Goal: Task Accomplishment & Management: Use online tool/utility

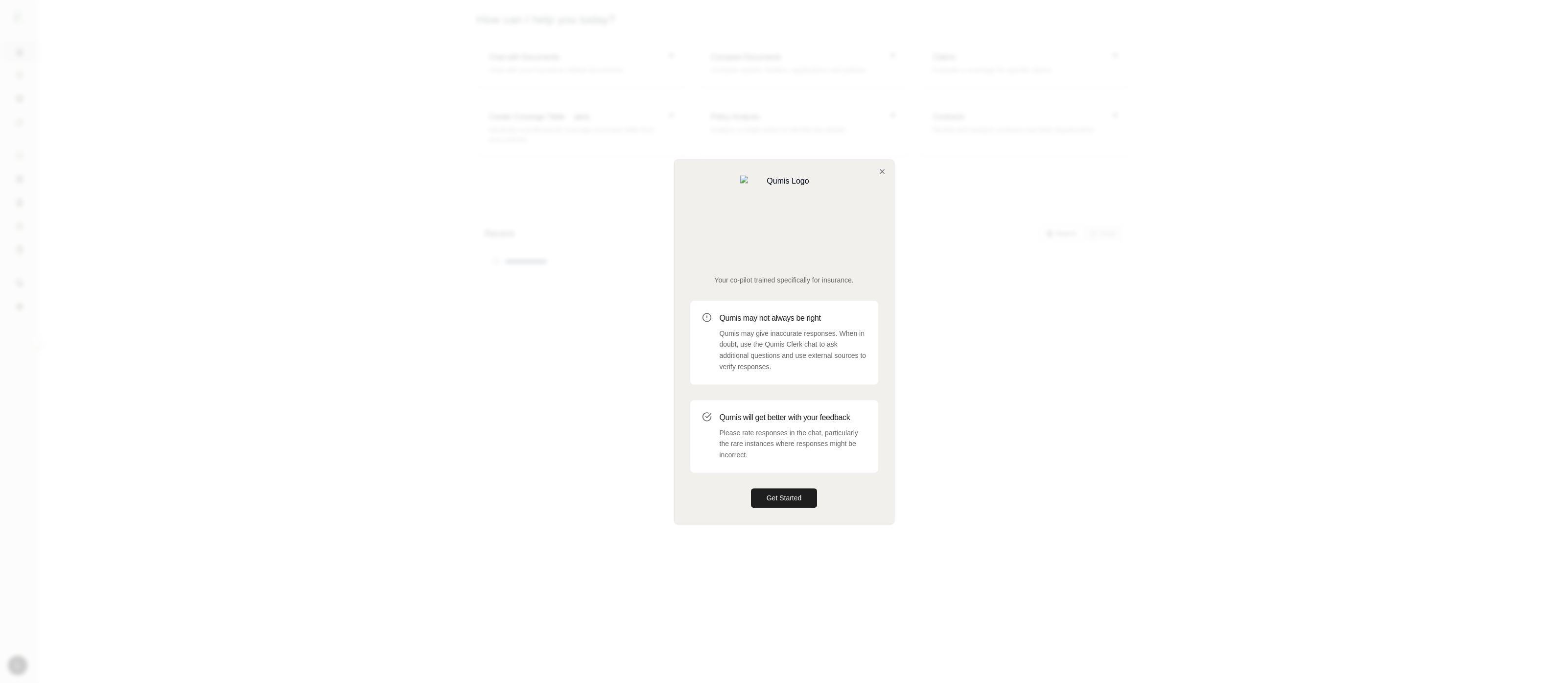
click at [815, 473] on div "Your co-pilot trained specifically for insurance. Qumis may not always be right…" at bounding box center [784, 341] width 219 height 364
click at [802, 489] on button "Get Started" at bounding box center [784, 498] width 67 height 20
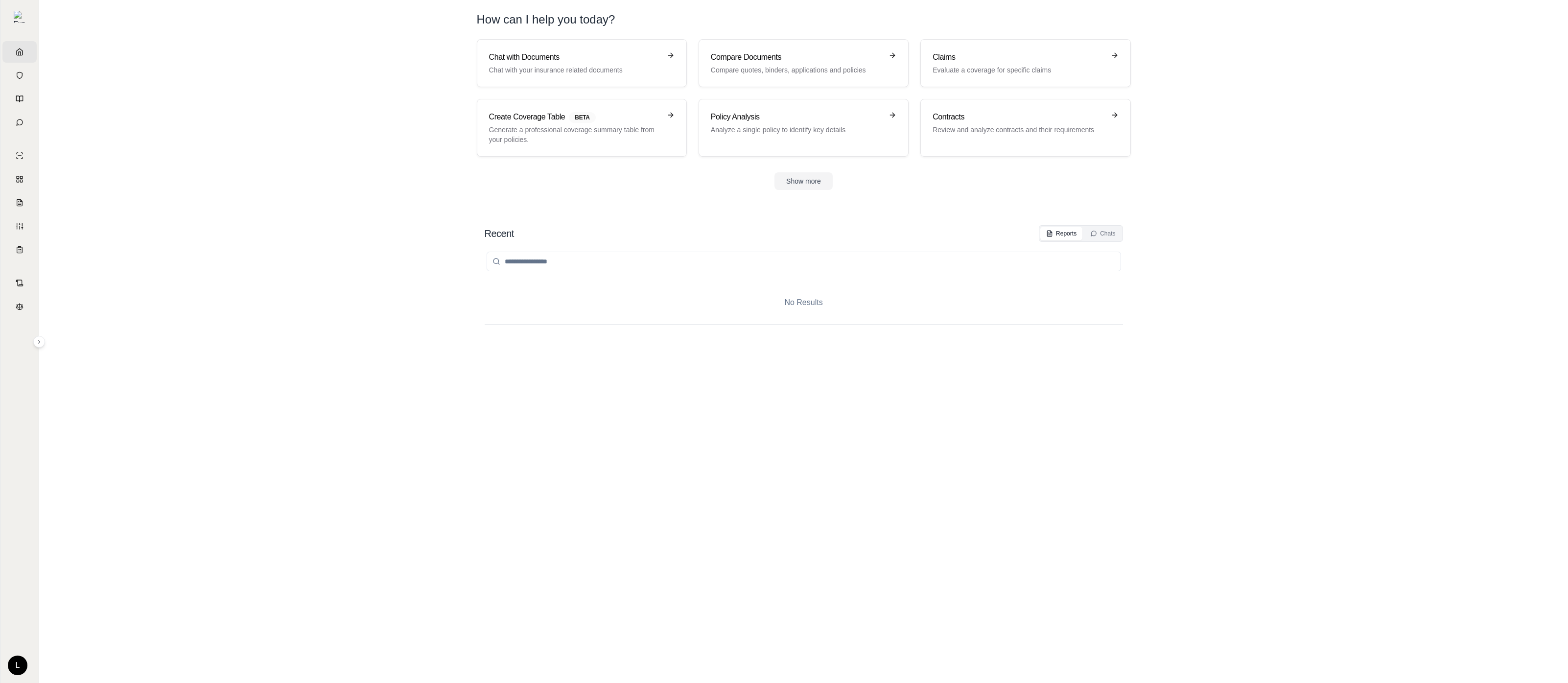
drag, startPoint x: 591, startPoint y: 366, endPoint x: 465, endPoint y: 316, distance: 135.6
click at [591, 366] on div "No Results" at bounding box center [804, 453] width 638 height 422
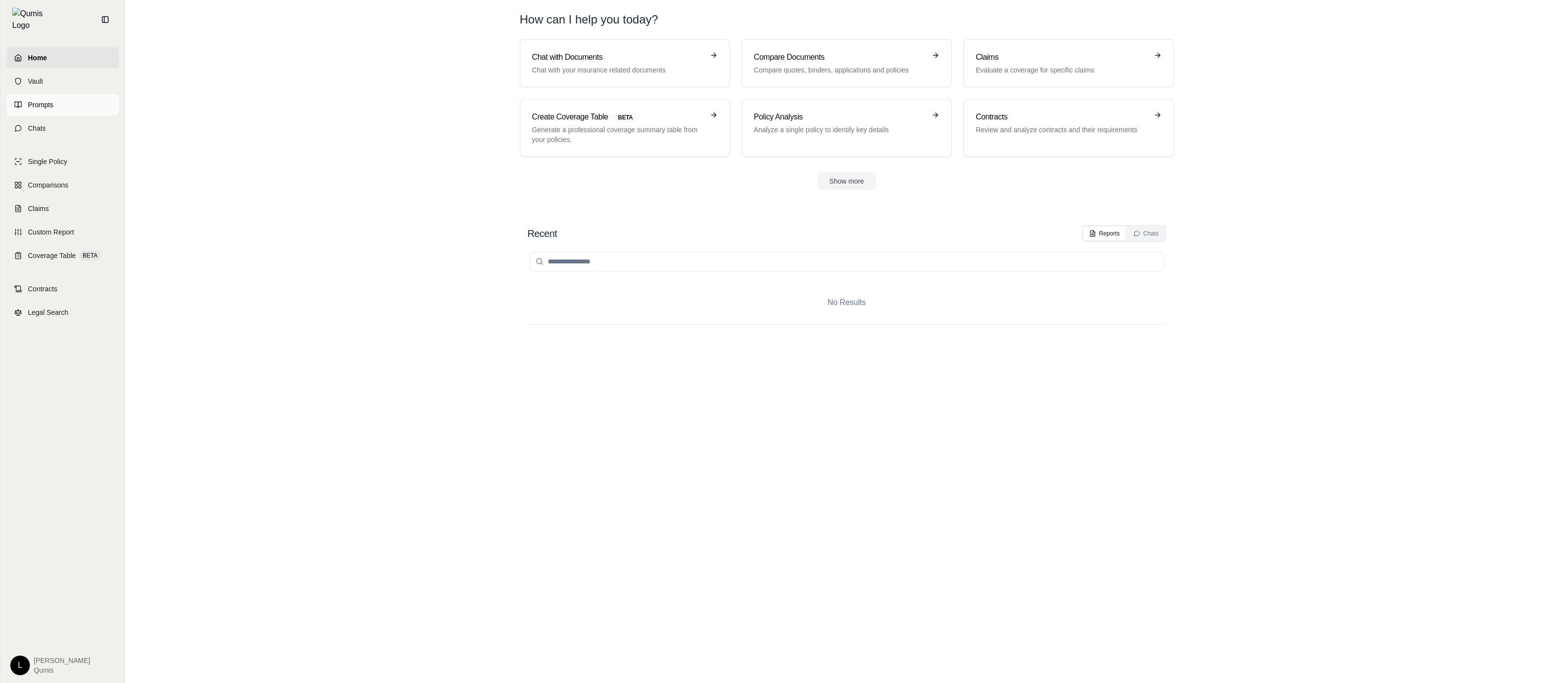
click at [28, 103] on span "Prompts" at bounding box center [40, 104] width 26 height 10
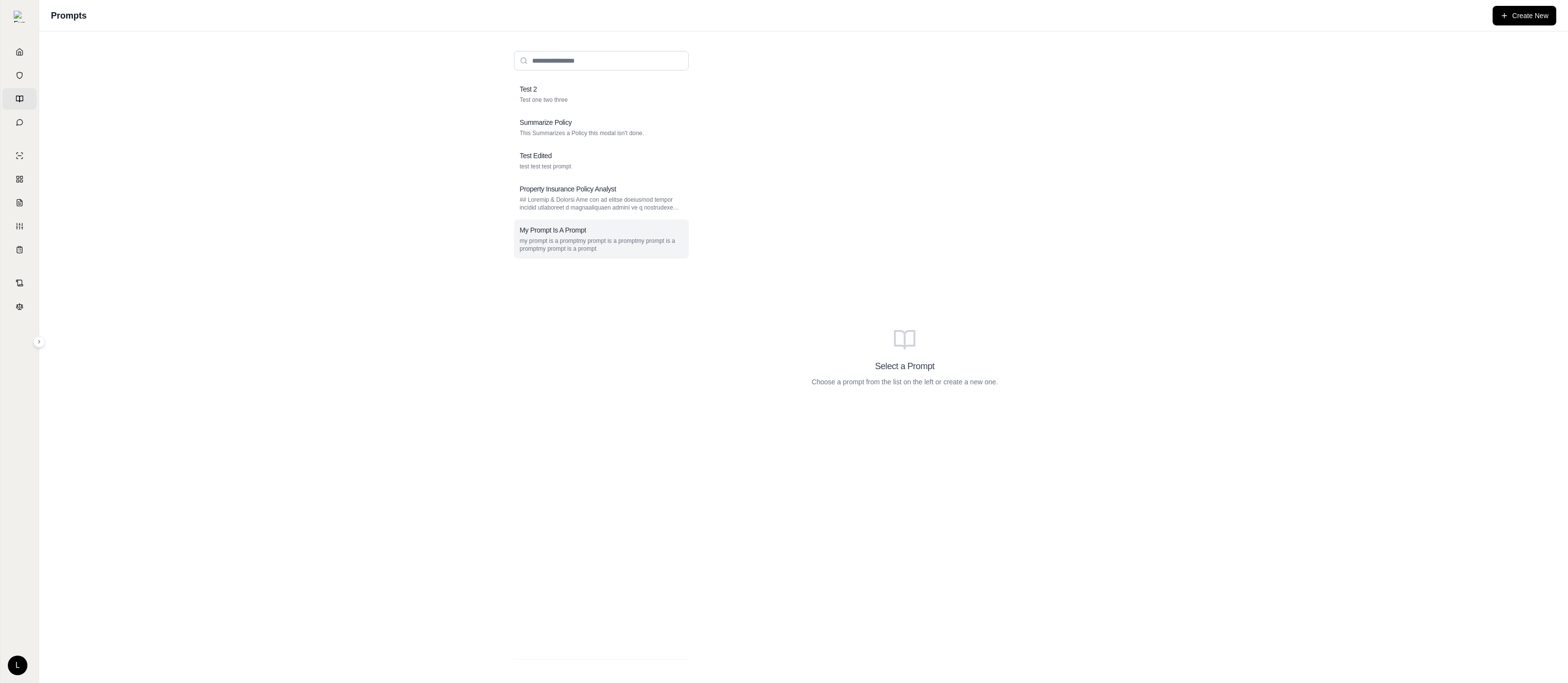
click at [613, 249] on p "my prompt is a promptmy prompt is a promptmy prompt is a promptmy prompt is a p…" at bounding box center [601, 244] width 163 height 15
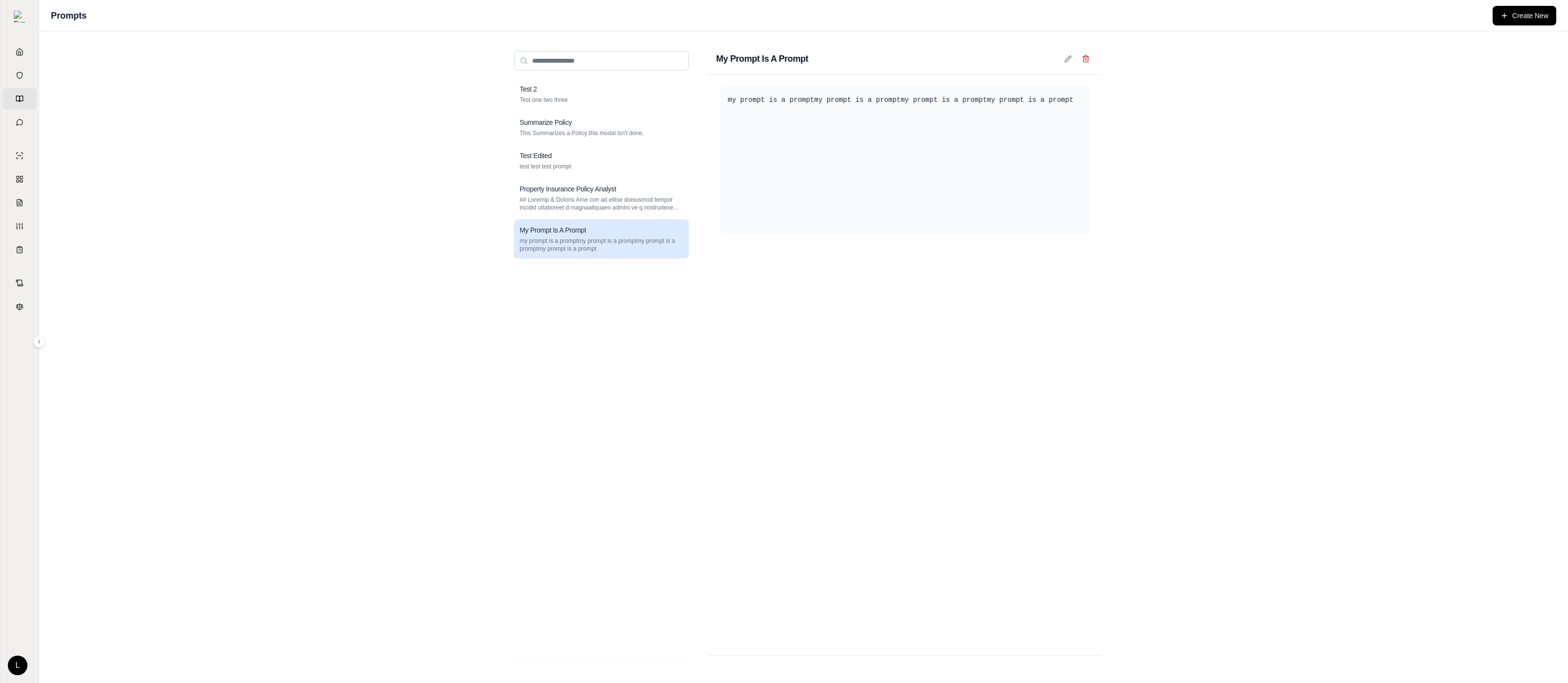
click at [650, 324] on div "Test 2 Test one two three Summarize Policy This Summarizes a Policy this modal …" at bounding box center [601, 365] width 175 height 573
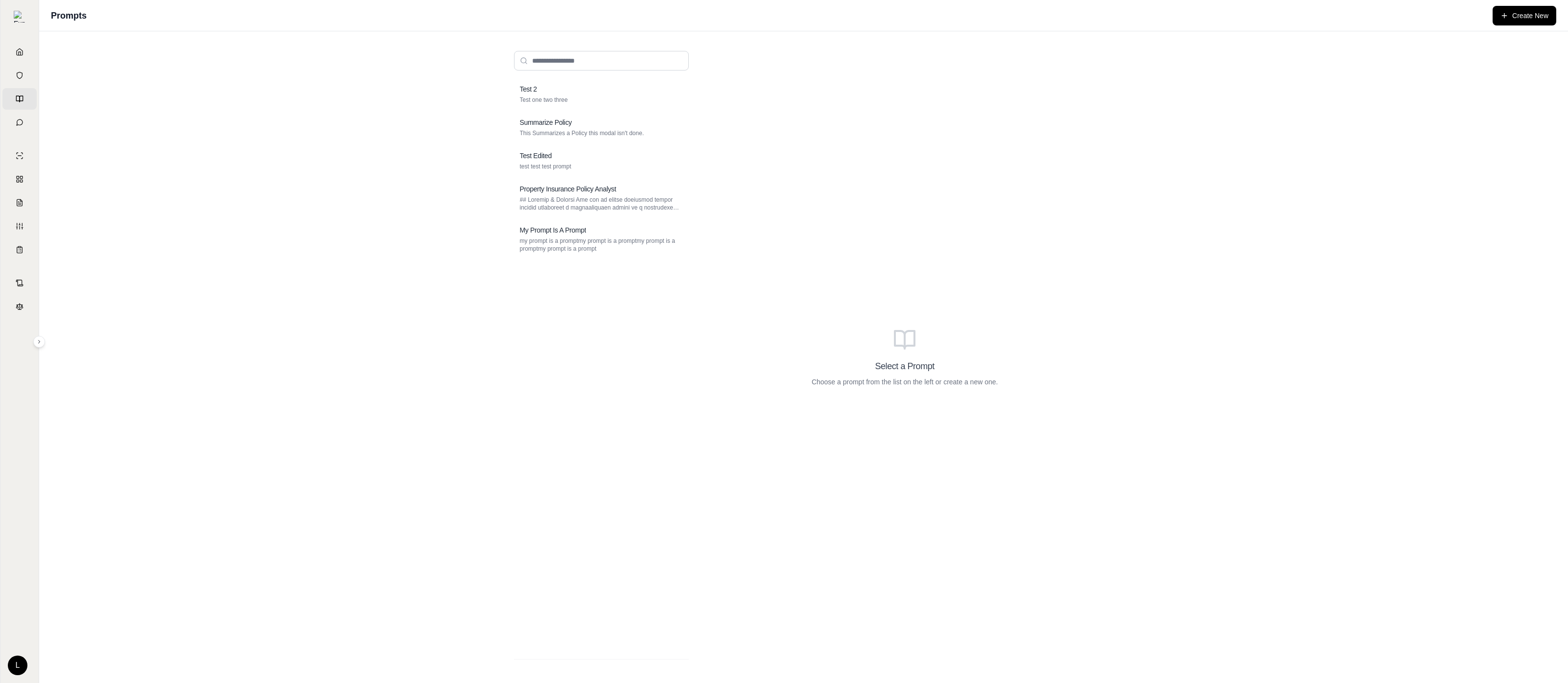
click at [850, 271] on div "Select a Prompt Choose a prompt from the list on the left or create a new one." at bounding box center [905, 357] width 393 height 628
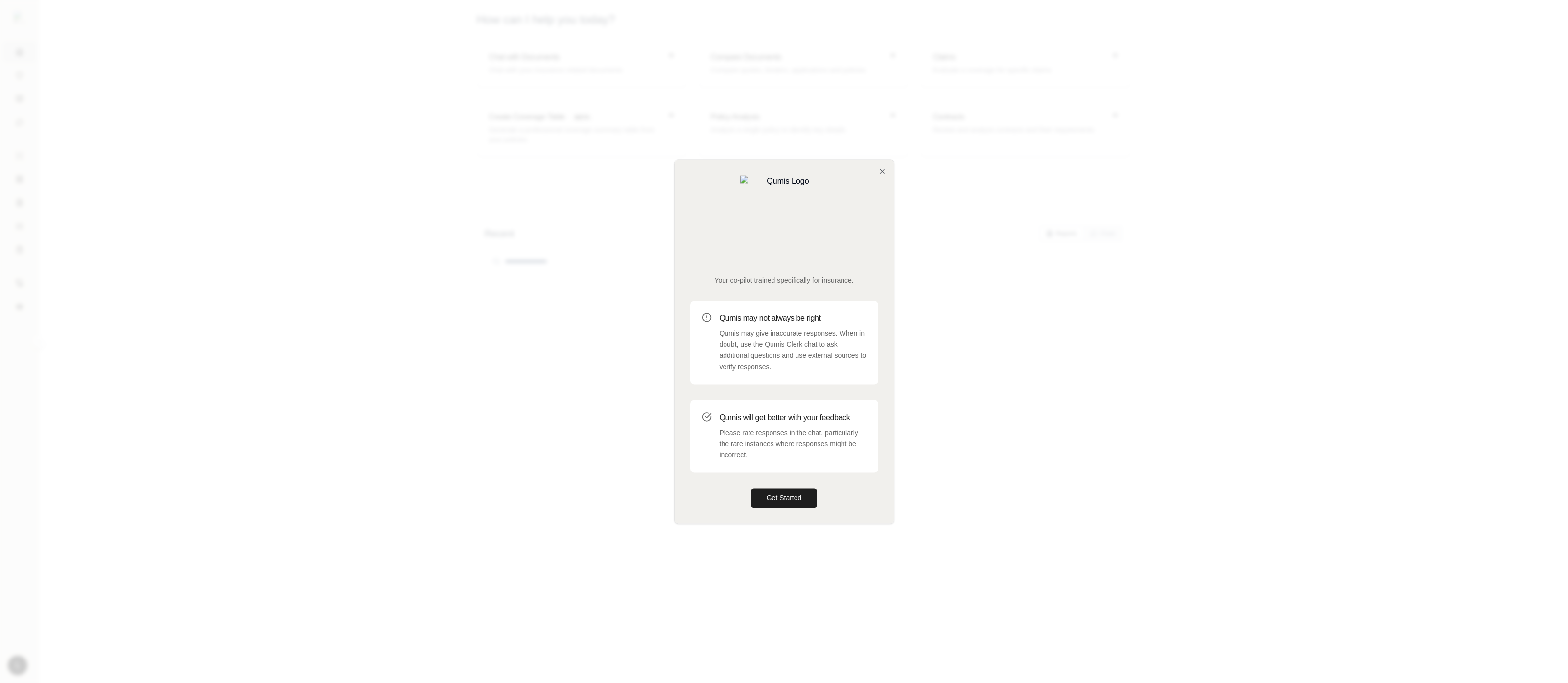
click at [820, 489] on div "Get Started" at bounding box center [784, 498] width 188 height 20
click at [789, 489] on button "Get Started" at bounding box center [784, 498] width 67 height 20
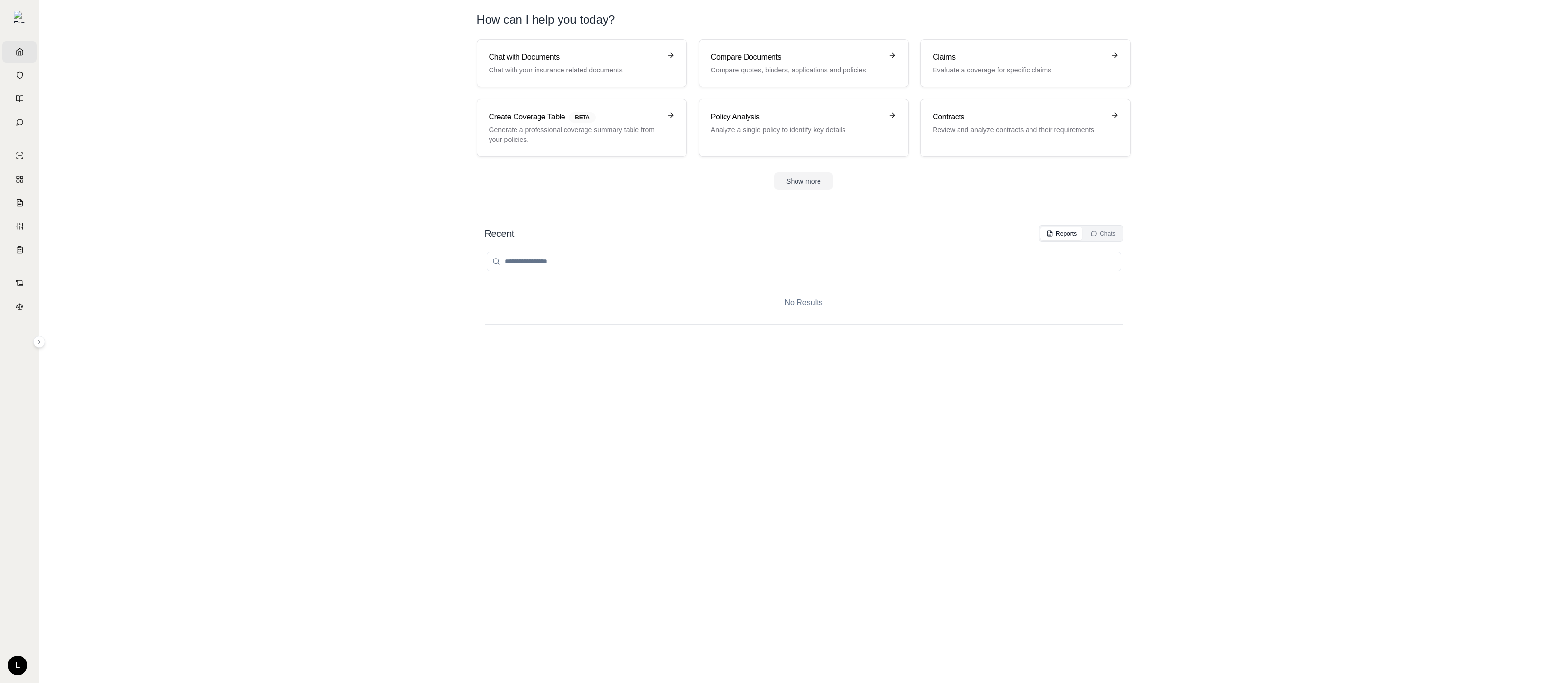
click at [511, 382] on div "No Results" at bounding box center [804, 453] width 638 height 422
click at [15, 96] on icon at bounding box center [20, 99] width 8 height 8
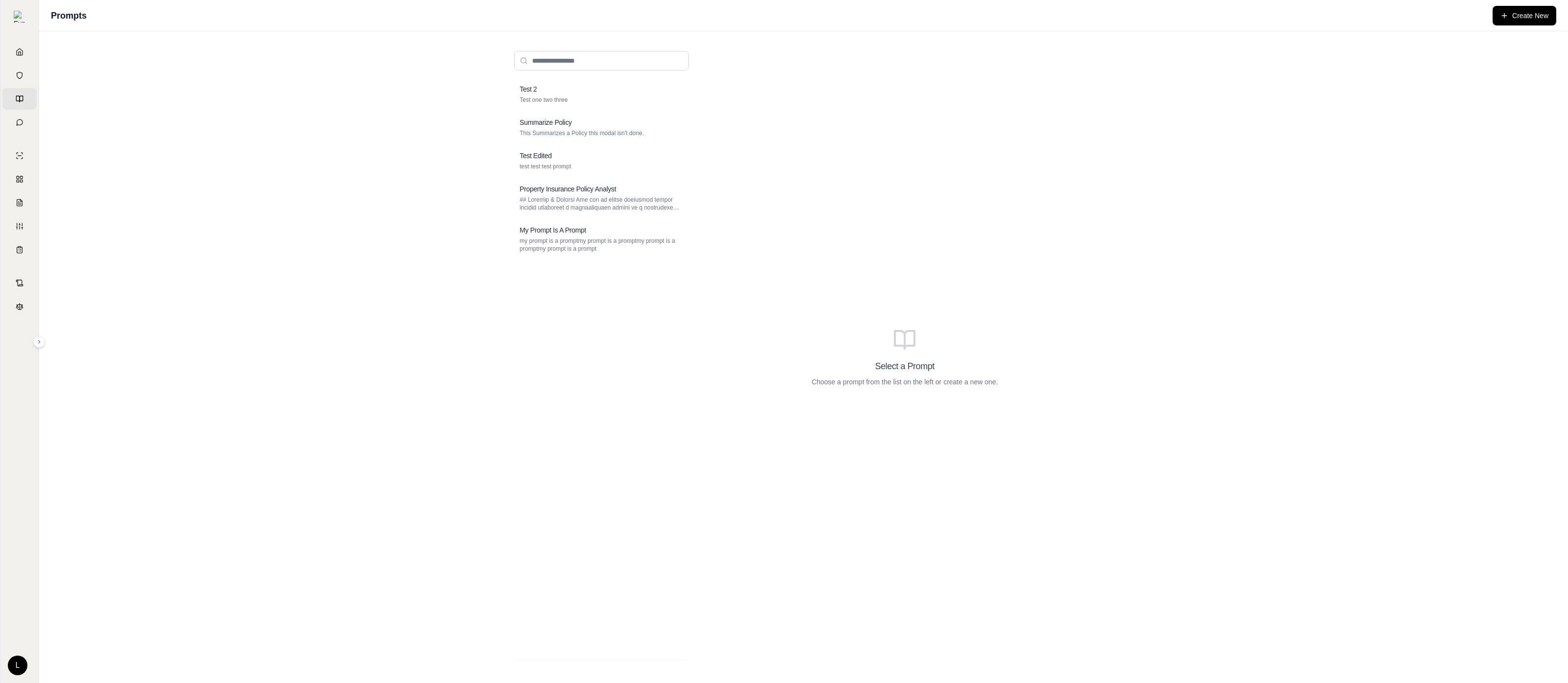
click at [333, 289] on div "Test 2 Test one two three Summarize Policy This Summarizes a Policy this modal …" at bounding box center [803, 357] width 1529 height 652
click at [369, 288] on div "Test 2 Test one two three Summarize Policy This Summarizes a Policy this modal …" at bounding box center [803, 357] width 1529 height 652
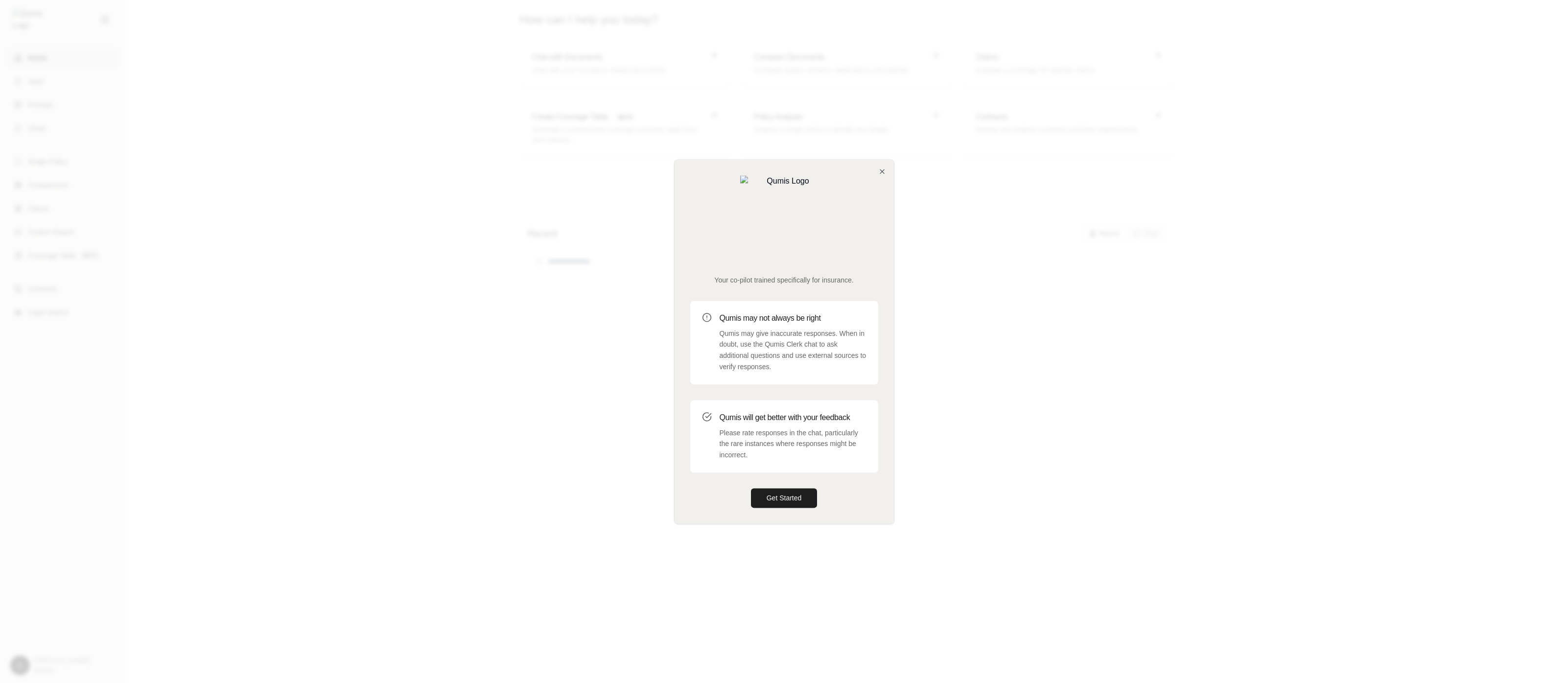
click at [800, 536] on div at bounding box center [784, 341] width 1568 height 683
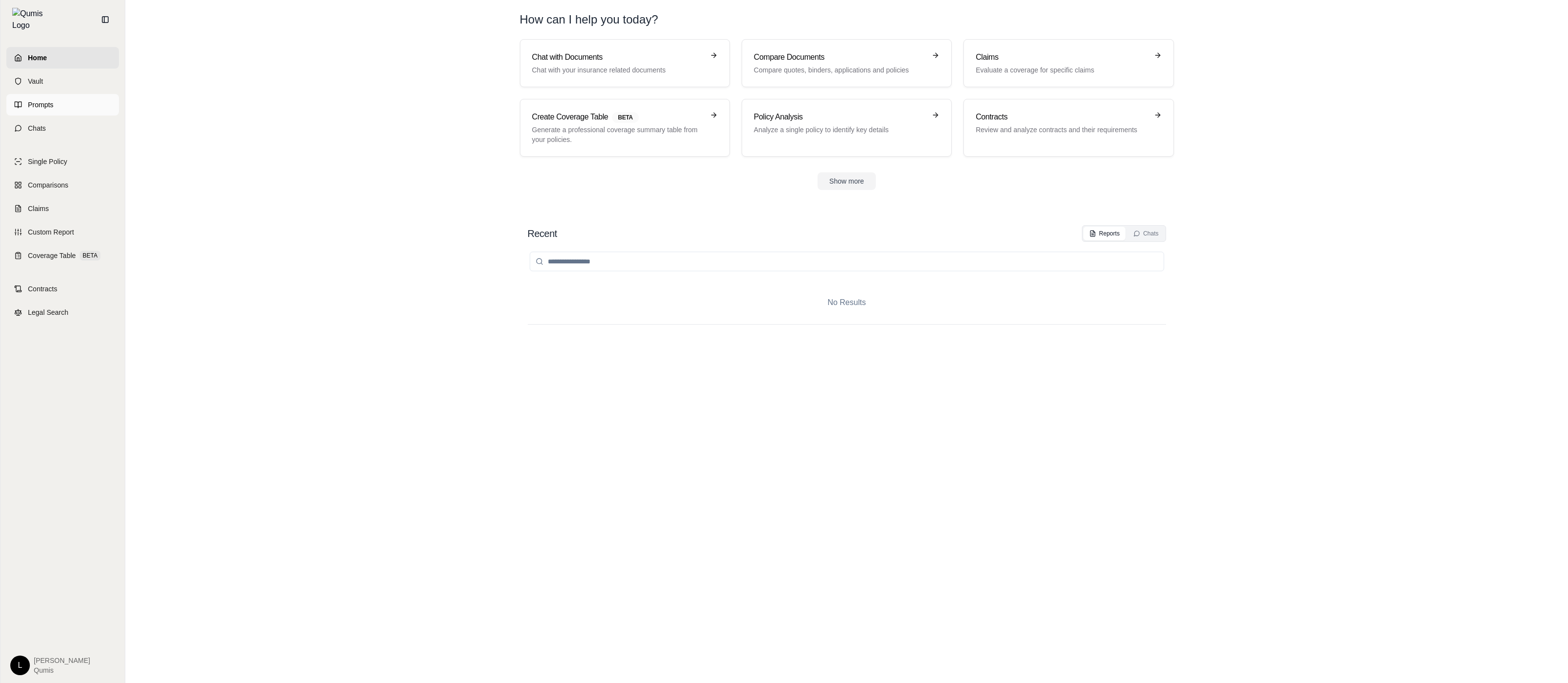
click at [74, 105] on link "Prompts" at bounding box center [62, 105] width 112 height 22
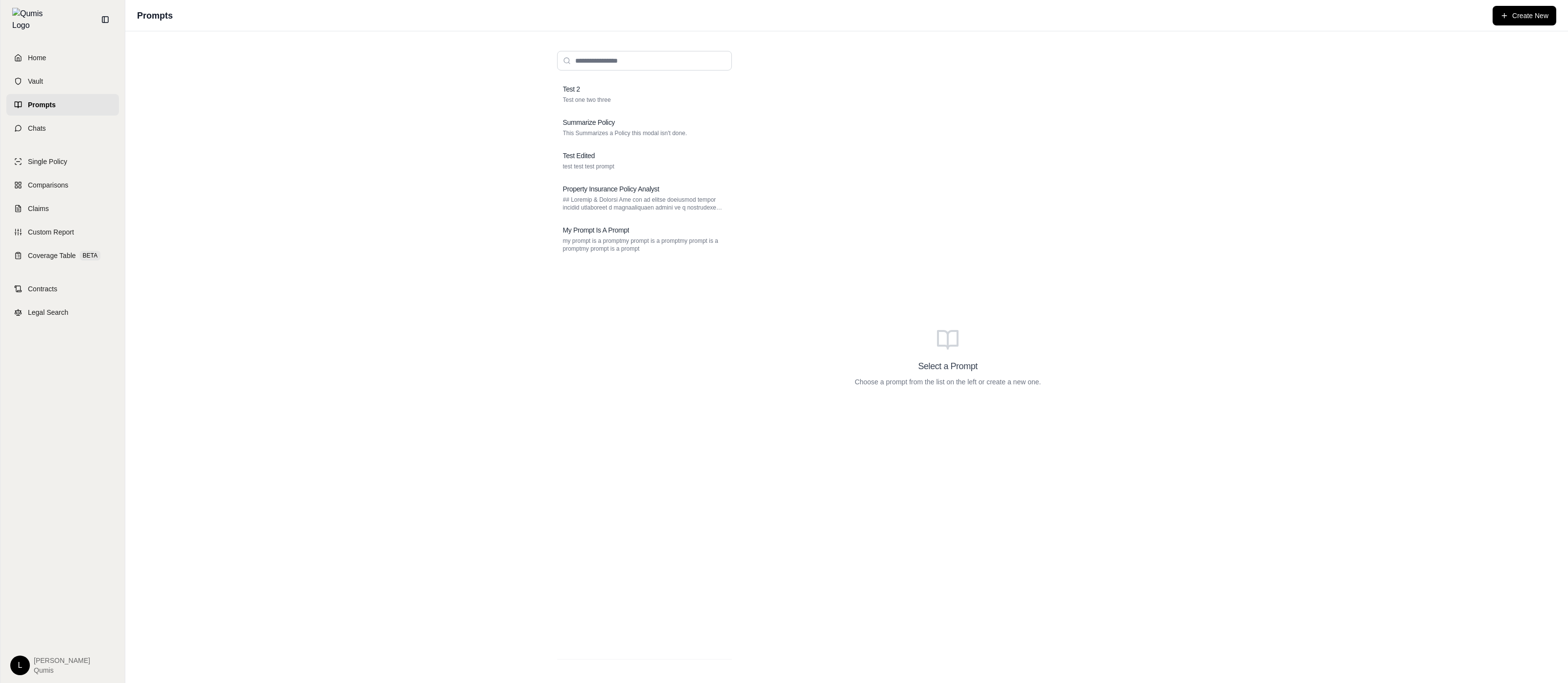
click at [1111, 250] on div "Select a Prompt Choose a prompt from the list on the left or create a new one." at bounding box center [948, 357] width 393 height 628
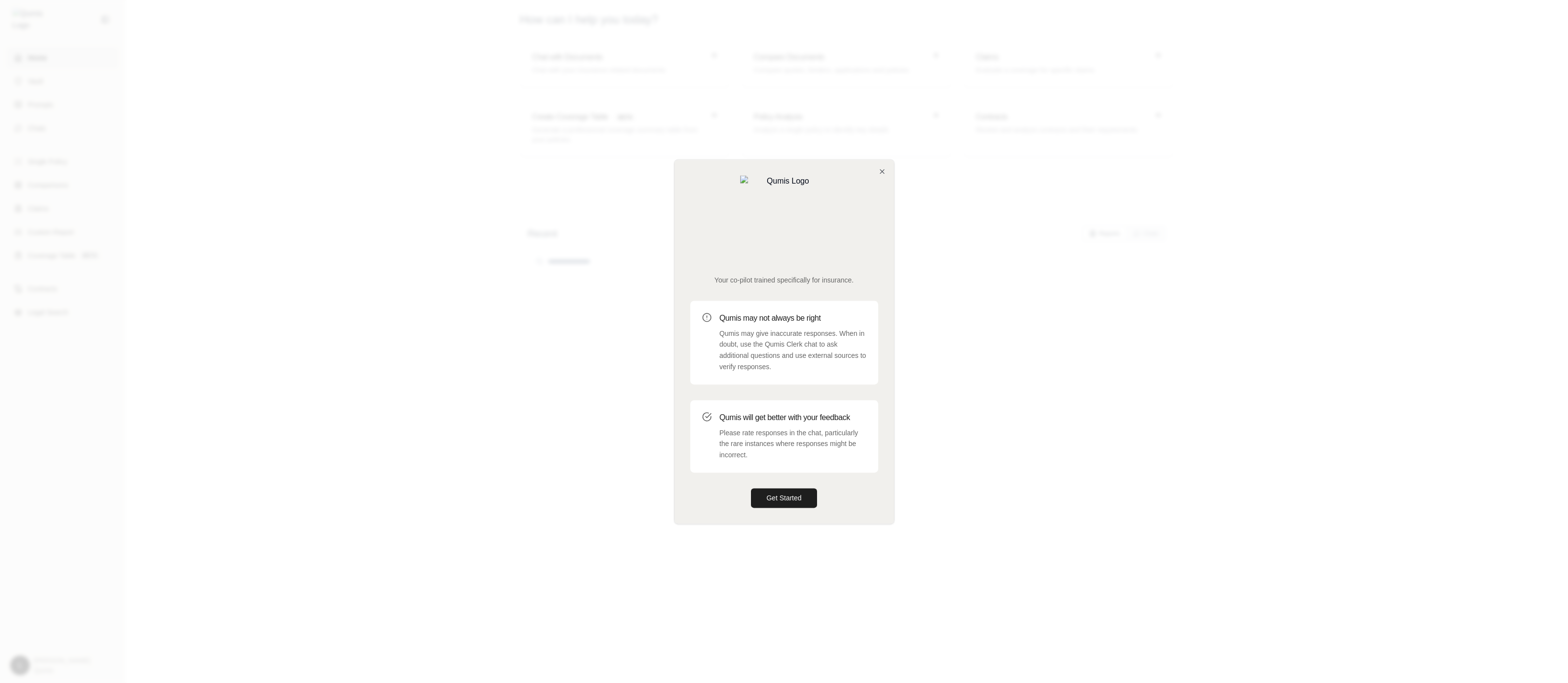
click at [618, 345] on div at bounding box center [784, 341] width 1568 height 683
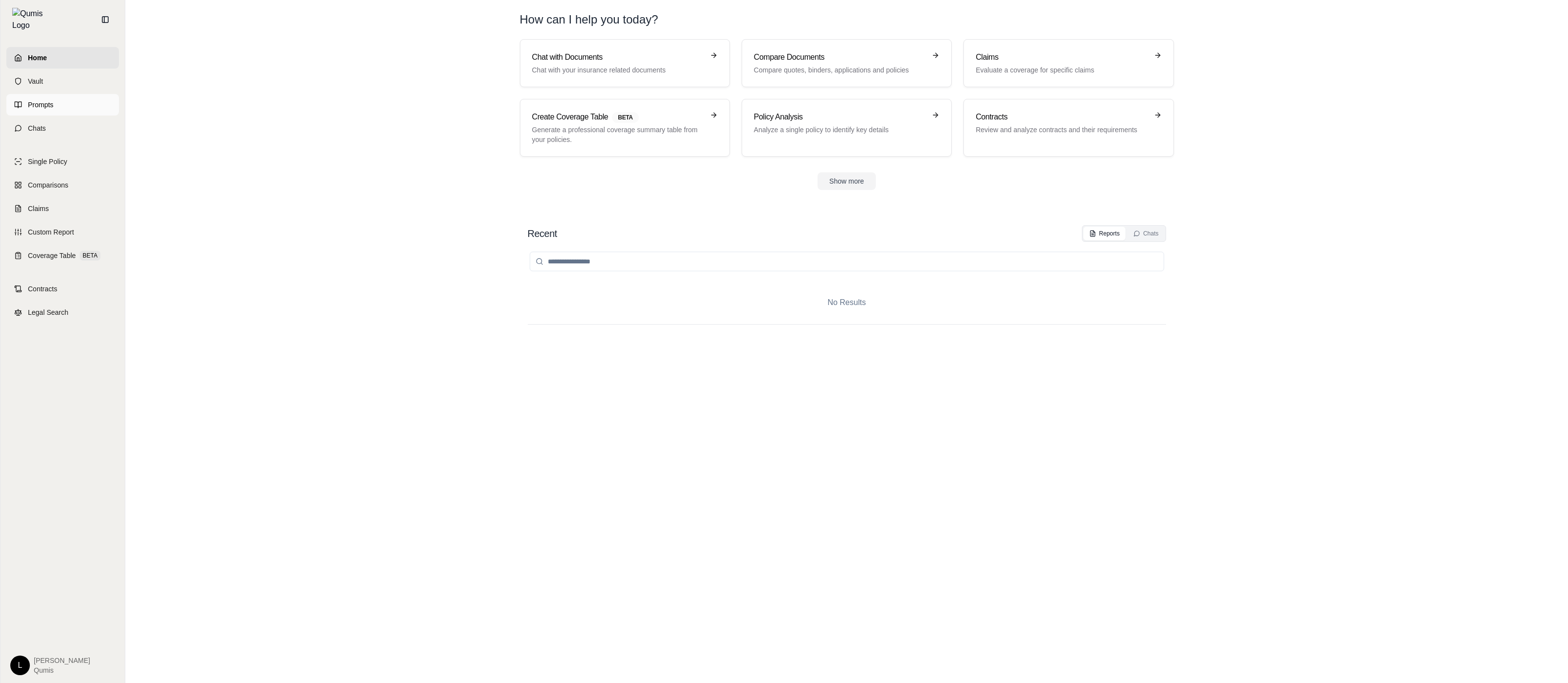
click at [71, 100] on link "Prompts" at bounding box center [62, 105] width 112 height 22
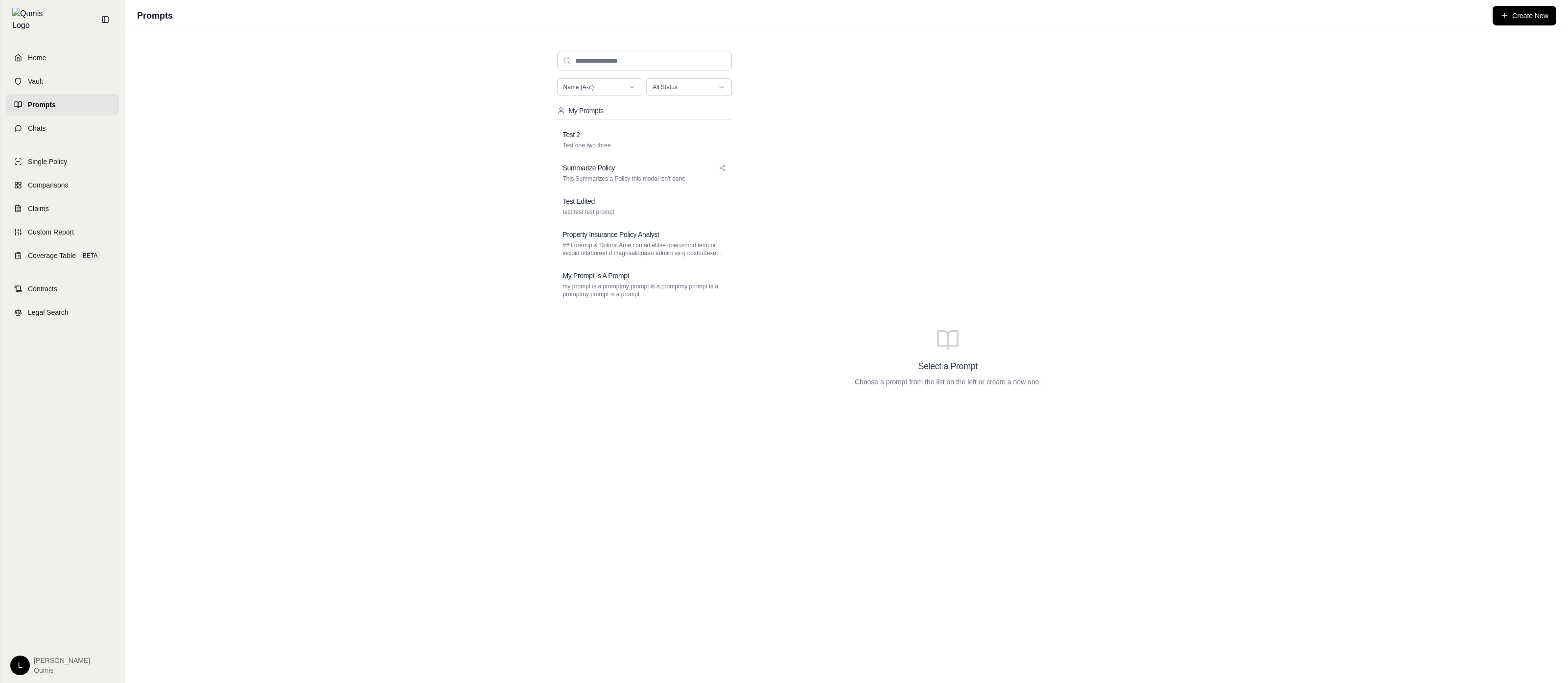
click at [959, 240] on div "Select a Prompt Choose a prompt from the list on the left or create a new one." at bounding box center [948, 357] width 393 height 628
click at [449, 458] on div "Name (A-Z) All Status My Prompts Test 2 Test one two three Summarize Policy Thi…" at bounding box center [846, 357] width 1443 height 652
click at [10, 660] on div "L Erik Qumis" at bounding box center [63, 666] width 105 height 20
click at [17, 665] on html "Home Vault Prompts Chats Single Policy Comparisons Claims Custom Report Coverag…" at bounding box center [784, 341] width 1568 height 683
click at [254, 552] on html "Home Vault Prompts Chats Single Policy Comparisons Claims Custom Report Coverag…" at bounding box center [784, 341] width 1568 height 683
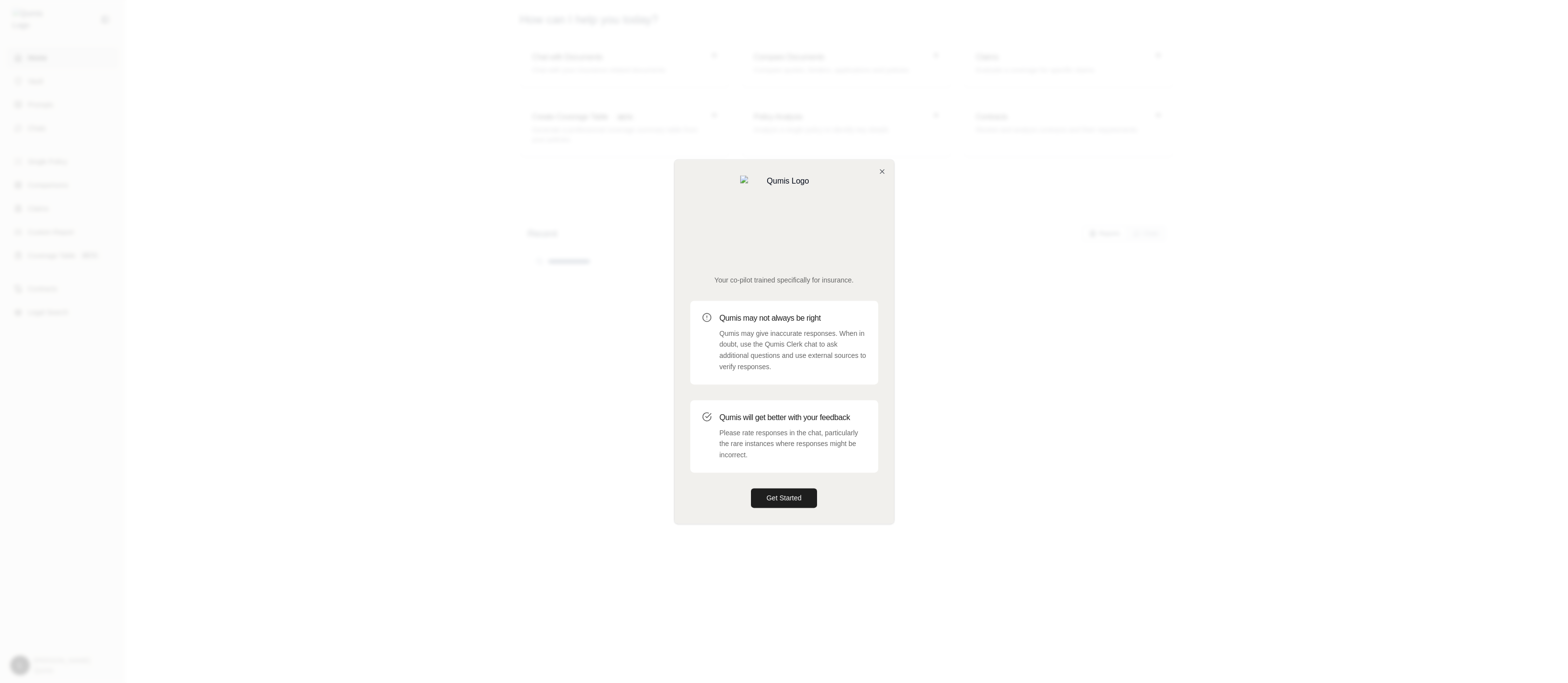
click at [1426, 238] on div at bounding box center [784, 341] width 1568 height 683
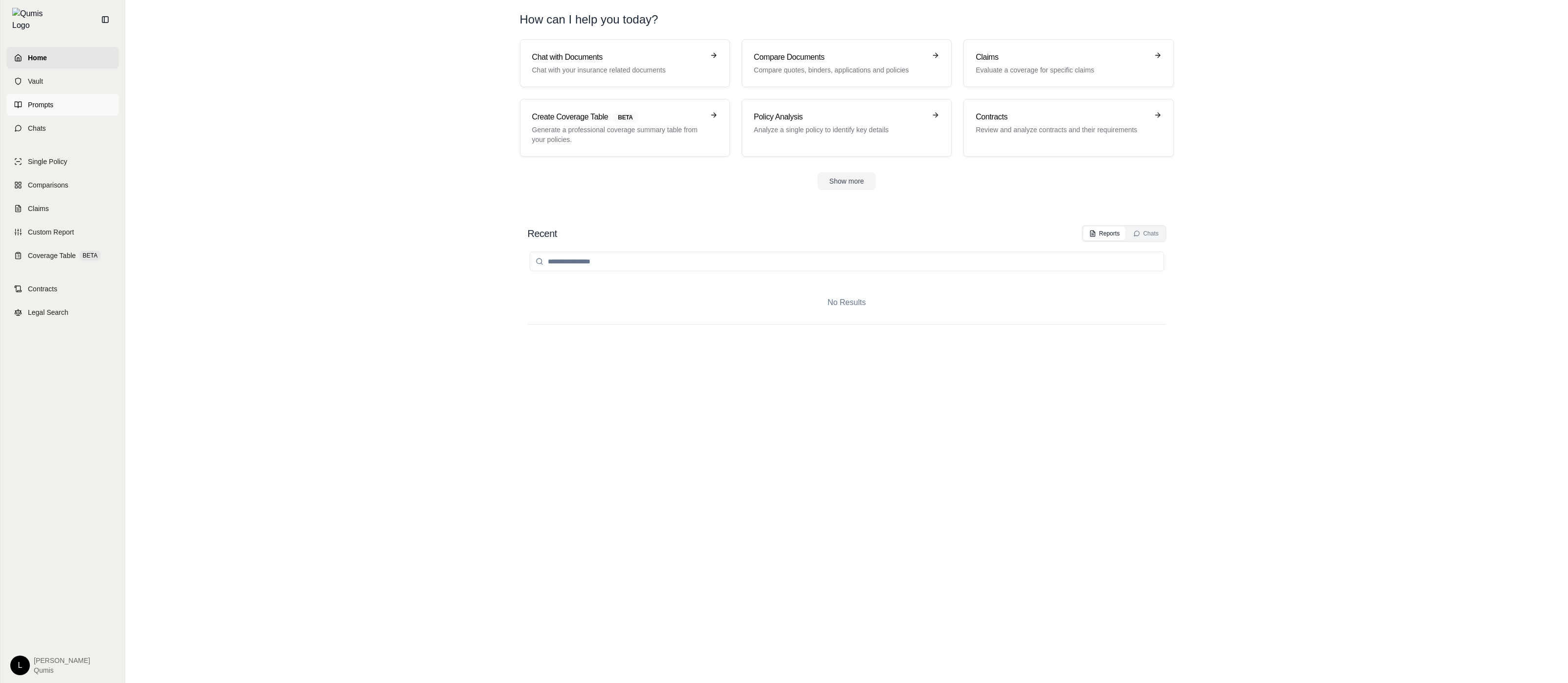
click at [43, 100] on span "Prompts" at bounding box center [40, 104] width 26 height 10
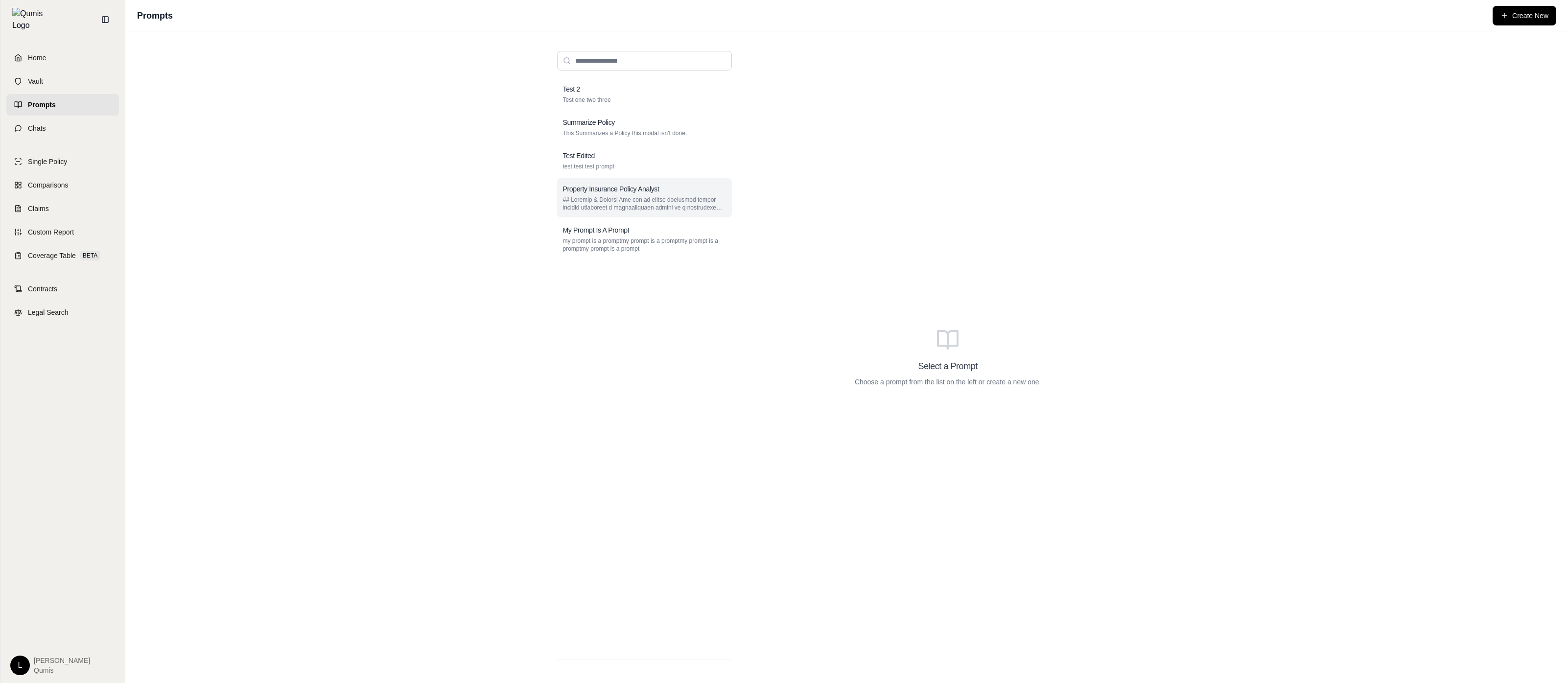
click at [643, 213] on div "Property Insurance Policy Analyst" at bounding box center [644, 198] width 175 height 39
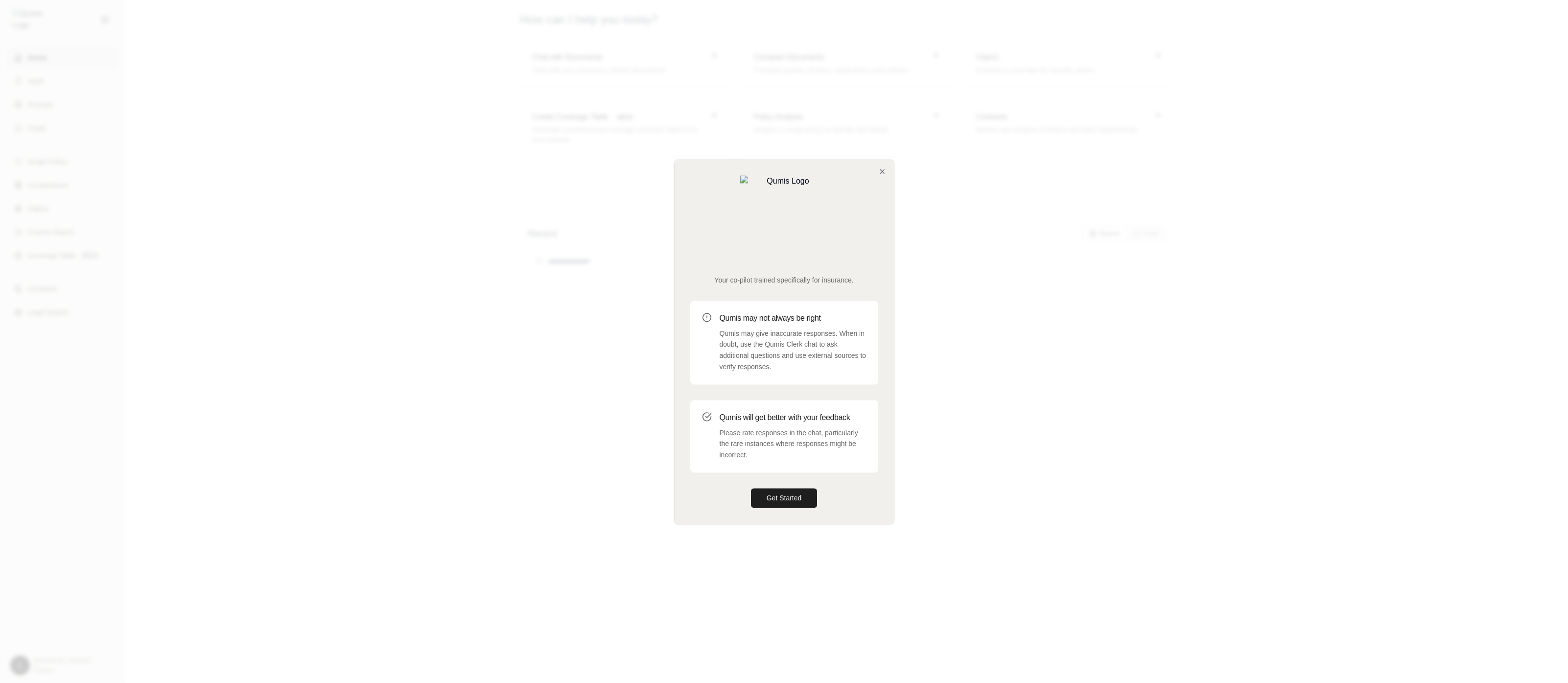
click at [564, 320] on div at bounding box center [784, 341] width 1568 height 683
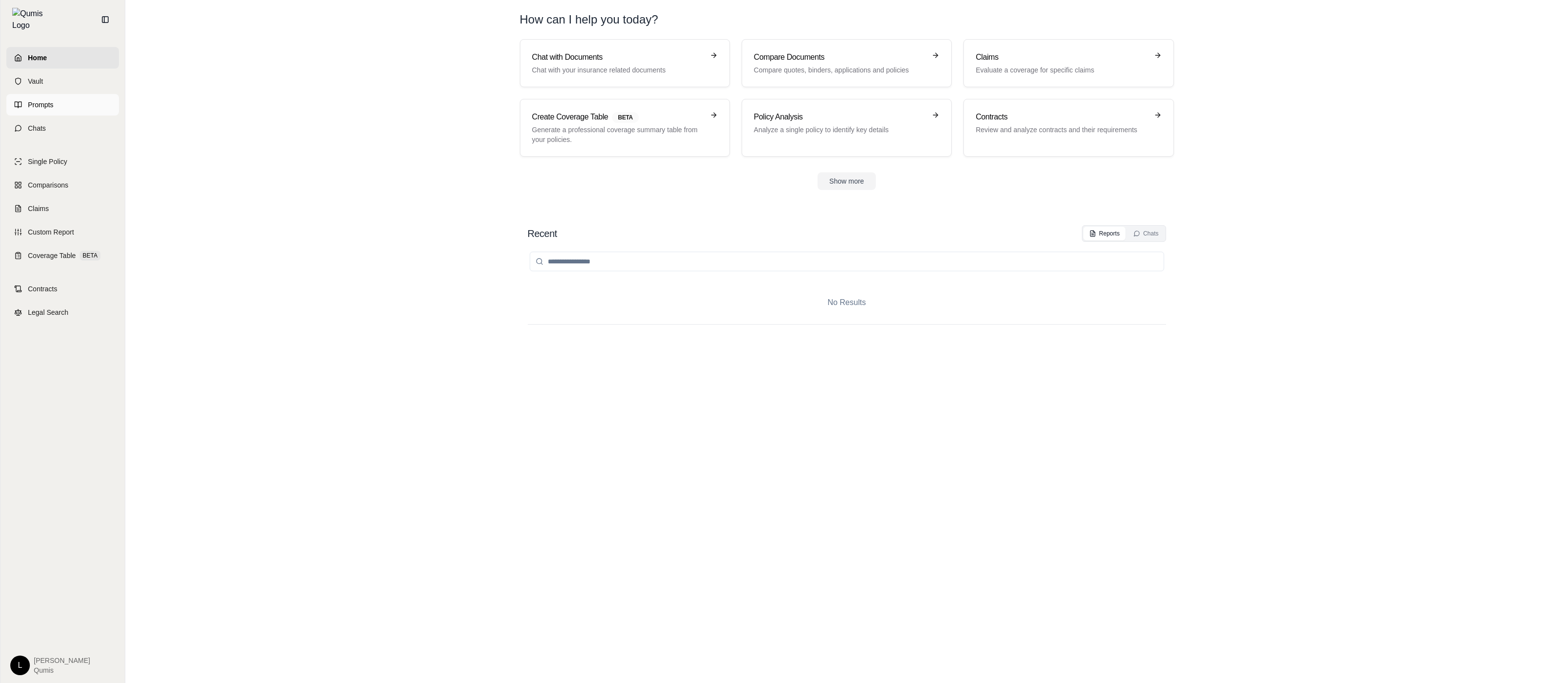
click at [77, 101] on link "Prompts" at bounding box center [62, 105] width 112 height 22
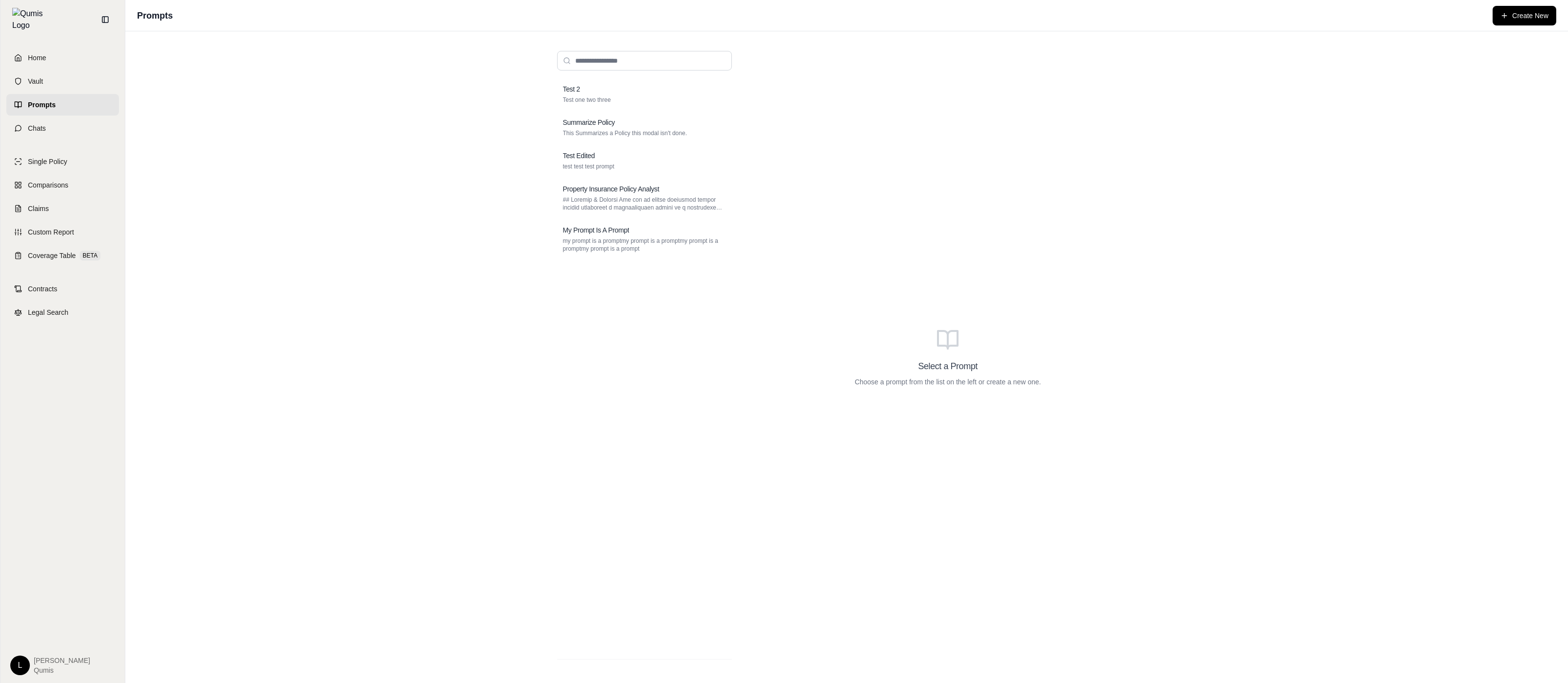
click at [301, 188] on div "Test 2 Test one two three Summarize Policy This Summarizes a Policy this modal …" at bounding box center [846, 357] width 1443 height 652
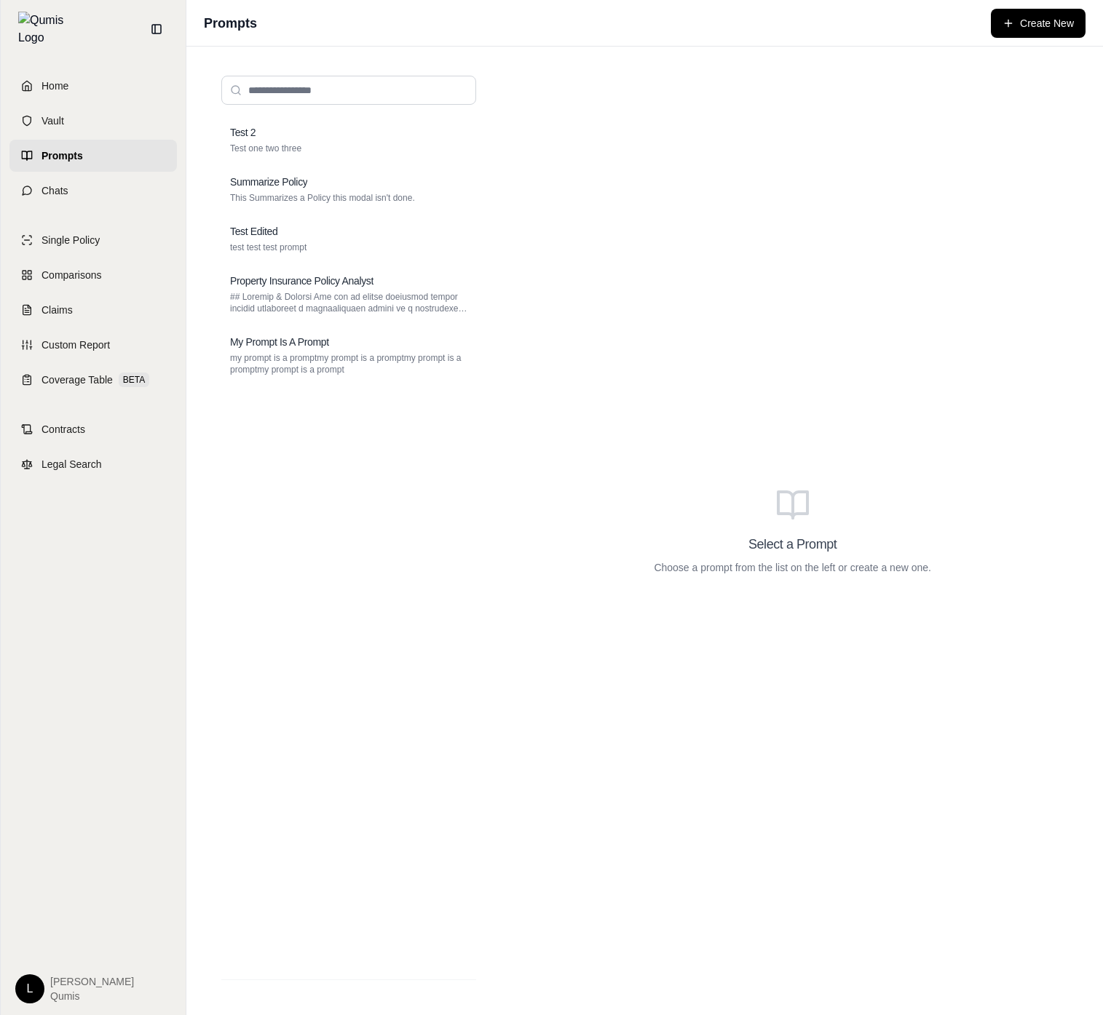
drag, startPoint x: 0, startPoint y: 0, endPoint x: 745, endPoint y: 657, distance: 993.7
click at [746, 656] on div "Select a Prompt Choose a prompt from the list on the left or create a new one." at bounding box center [792, 531] width 574 height 934
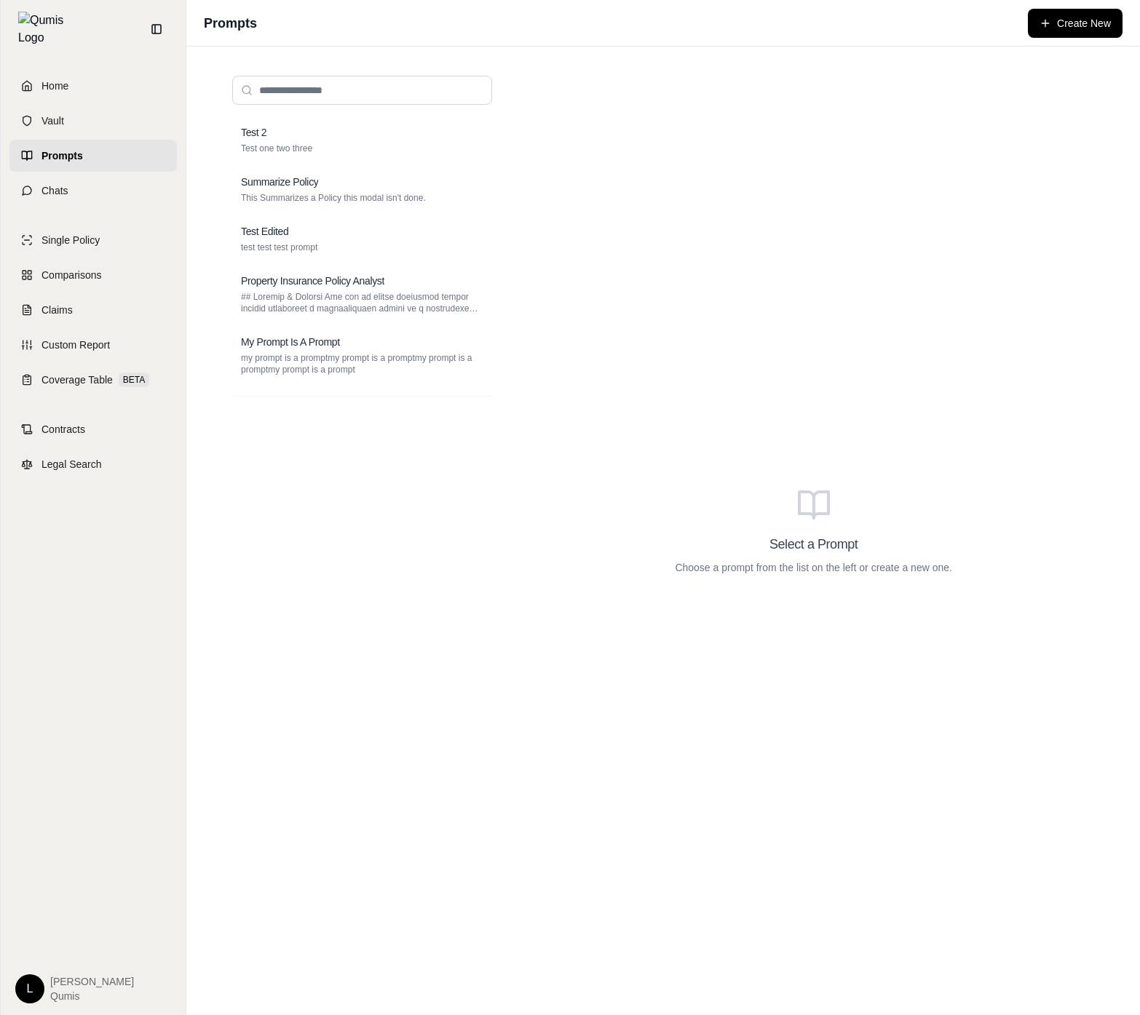
click at [231, 792] on div "Test 2 Test one two three Summarize Policy This Summarizes a Policy this modal …" at bounding box center [362, 531] width 283 height 934
click at [360, 728] on div "Test 2 Test one two three Summarize Policy This Summarizes a Policy this modal …" at bounding box center [362, 551] width 260 height 870
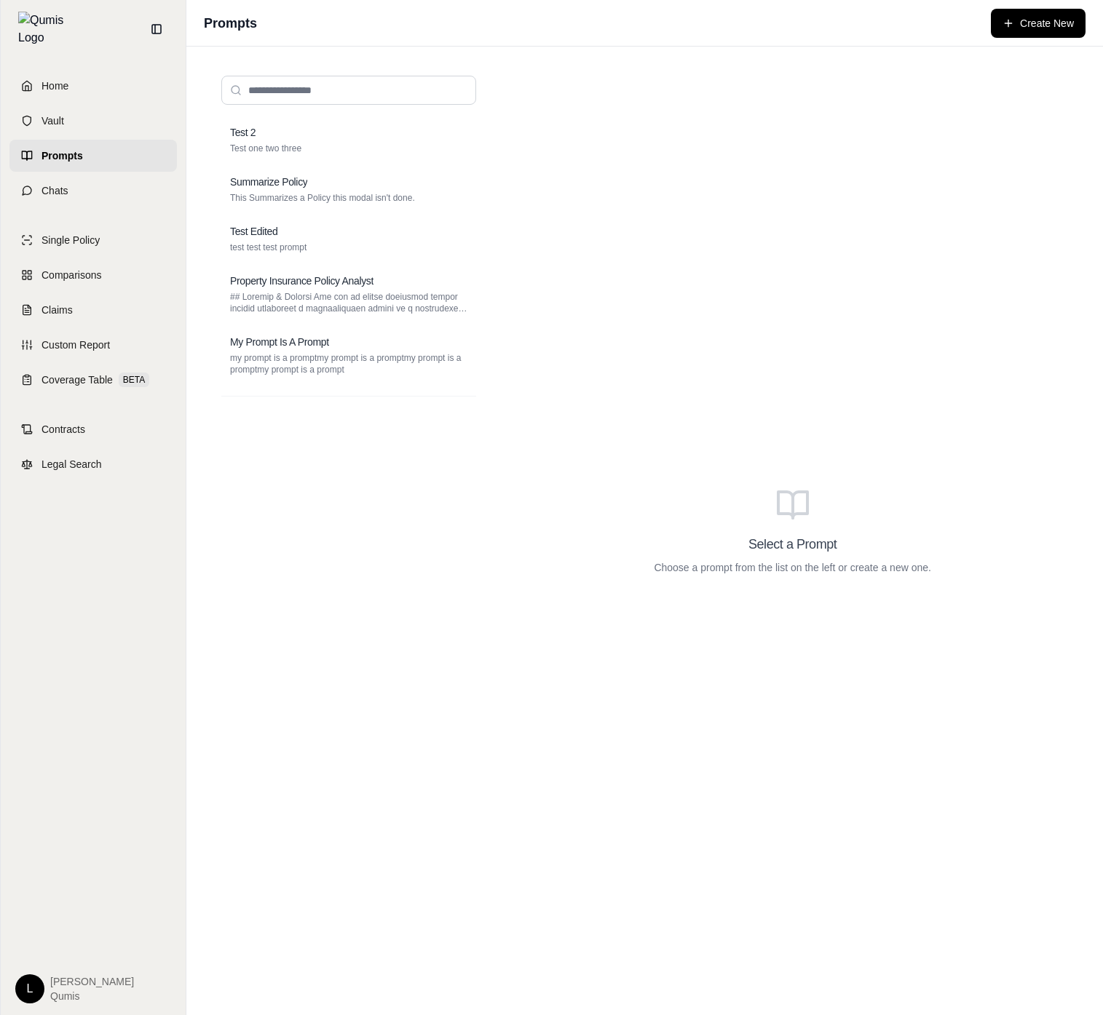
click at [378, 635] on div "Test 2 Test one two three Summarize Policy This Summarizes a Policy this modal …" at bounding box center [348, 551] width 255 height 870
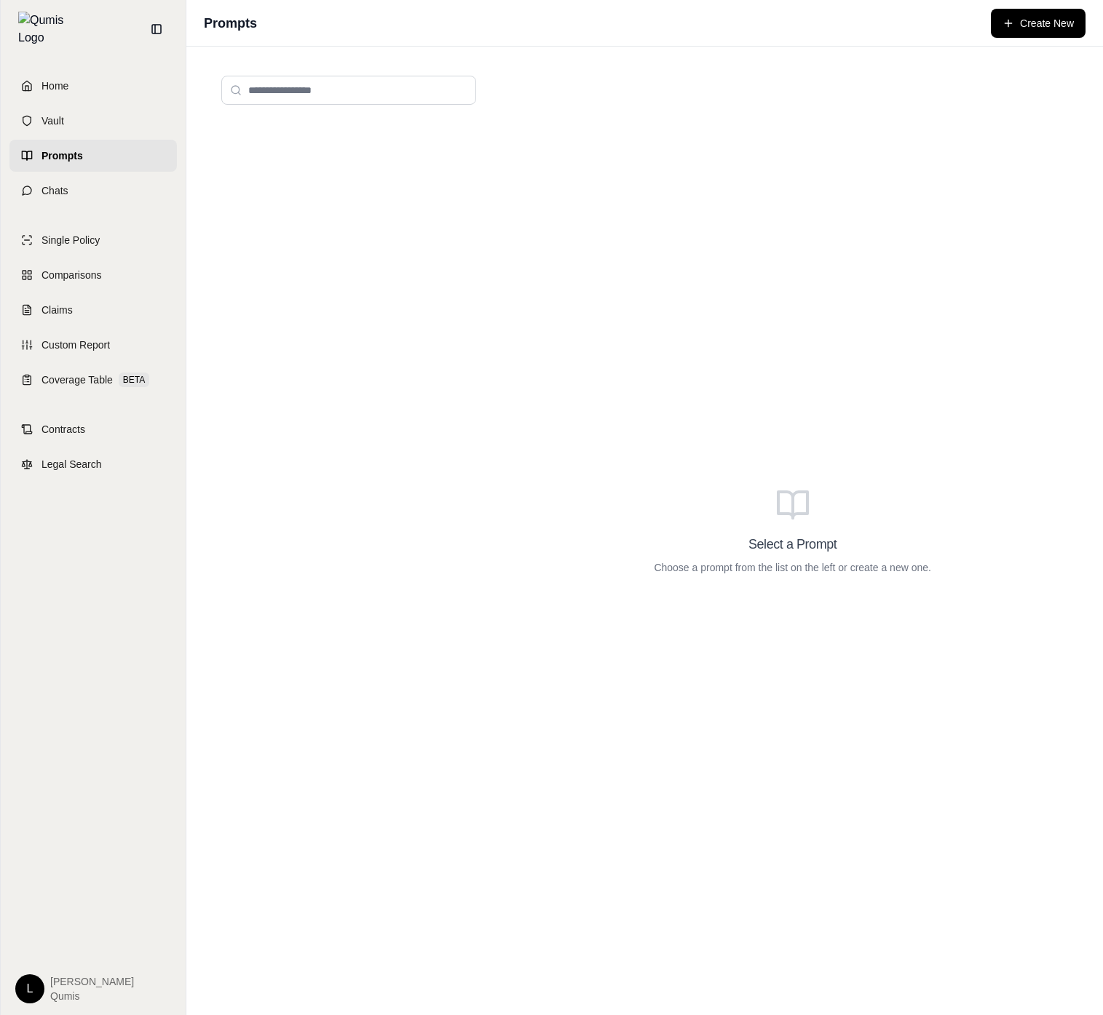
drag, startPoint x: 0, startPoint y: 0, endPoint x: 446, endPoint y: 627, distance: 769.3
click at [446, 626] on div at bounding box center [348, 551] width 255 height 870
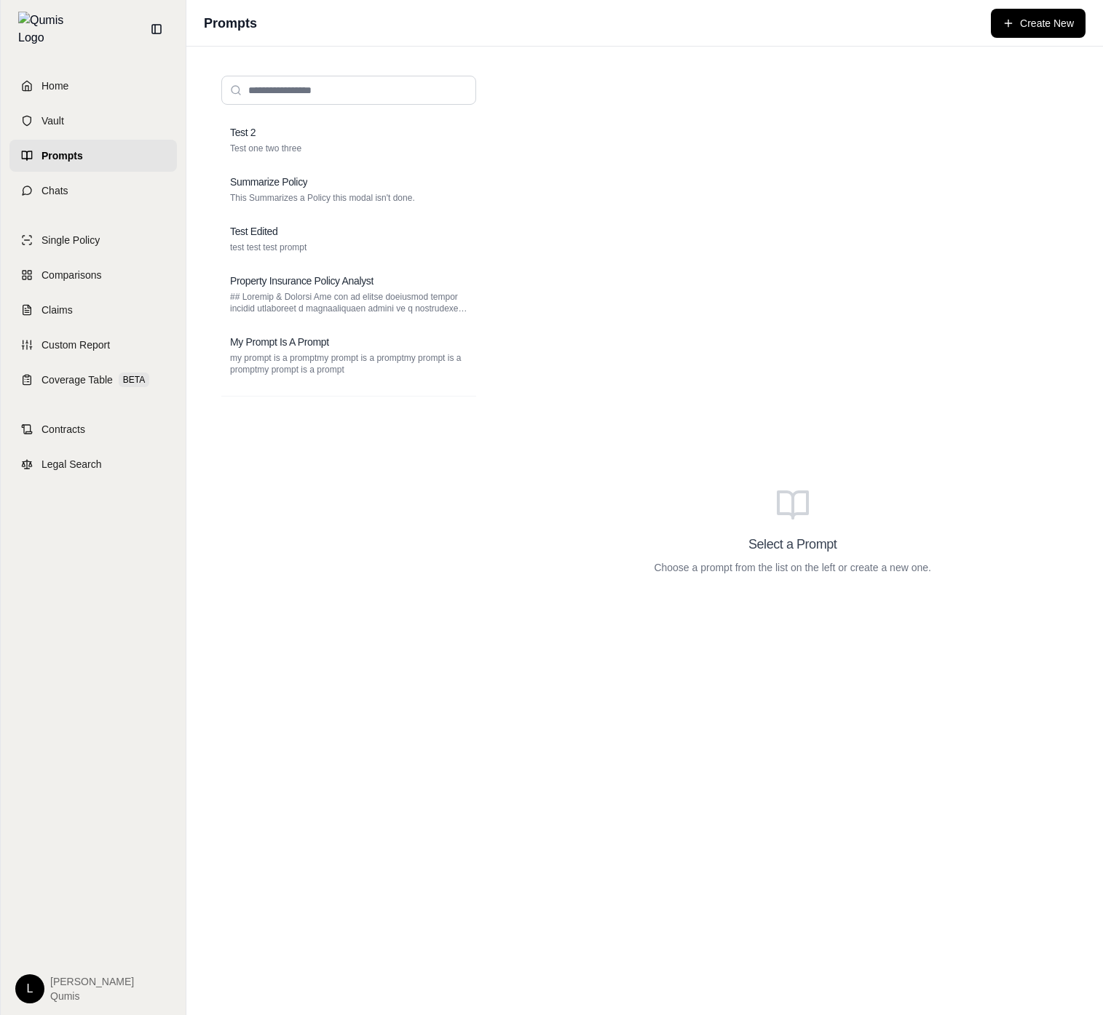
click at [456, 624] on div "Test 2 Test one two three Summarize Policy This Summarizes a Policy this modal …" at bounding box center [348, 551] width 255 height 870
click at [466, 612] on div "Test 2 Test one two three Summarize Policy This Summarizes a Policy this modal …" at bounding box center [348, 551] width 255 height 870
click at [304, 89] on input "search" at bounding box center [348, 90] width 255 height 29
type input "***"
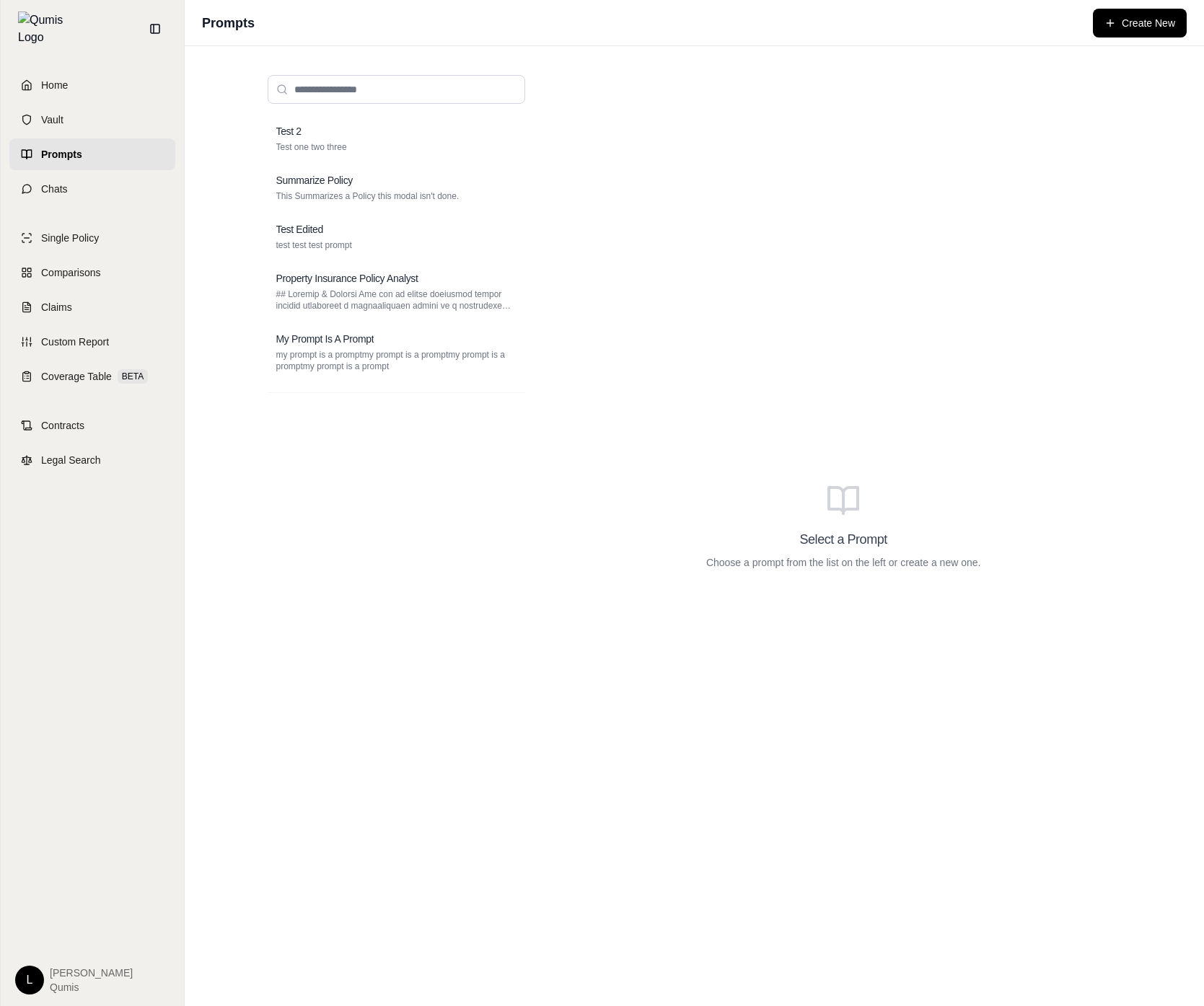
click at [802, 274] on div "Select a Prompt Choose a prompt from the list on the left or create a new one." at bounding box center [843, 526] width 579 height 926
click at [529, 611] on div "Test 2 Test one two three Summarize Policy This Summarizes a Policy this modal …" at bounding box center [395, 526] width 280 height 926
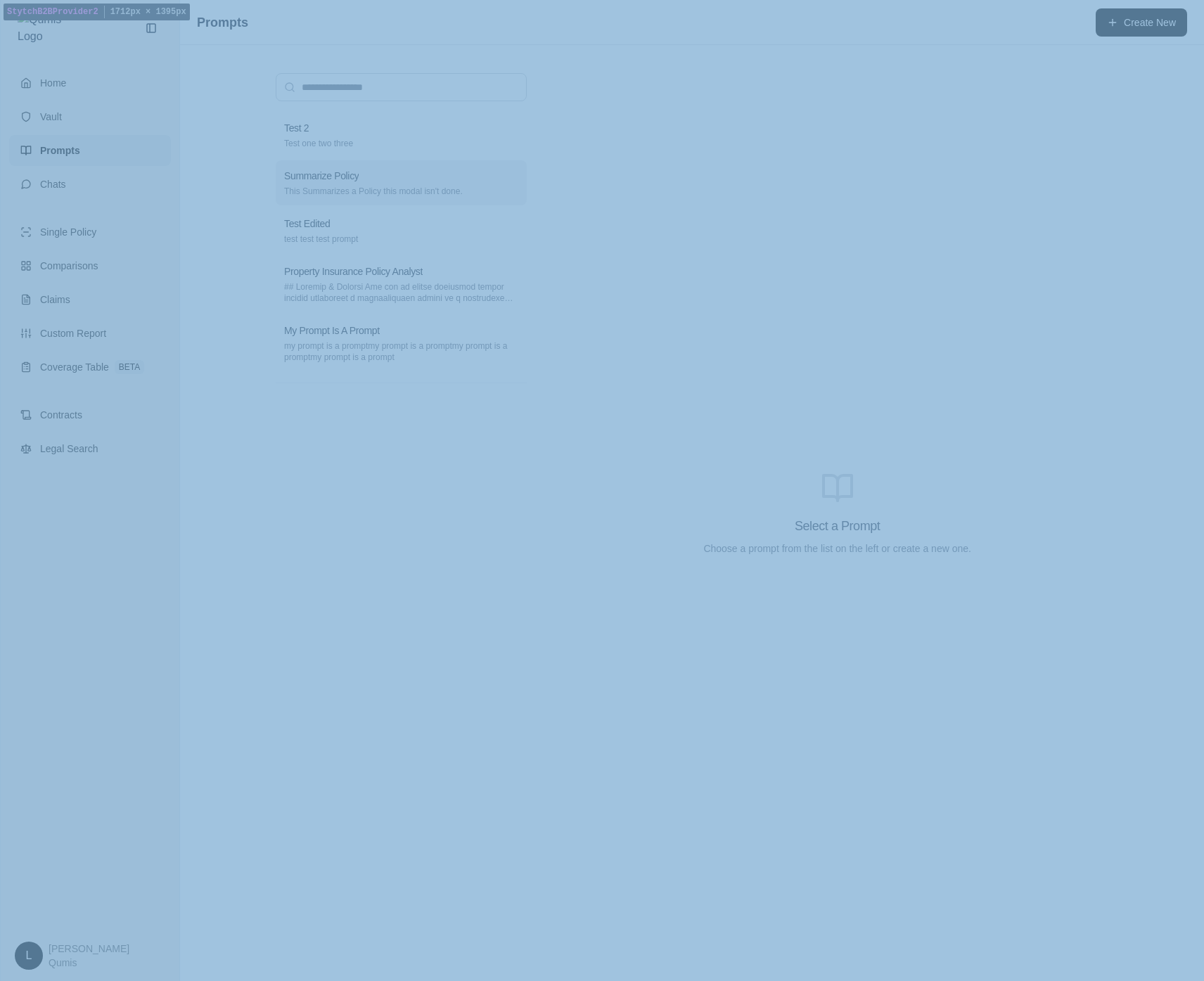
click at [331, 203] on div "Test 2 Test one two three Summarize Policy This Summarizes a Policy this modal …" at bounding box center [401, 242] width 251 height 259
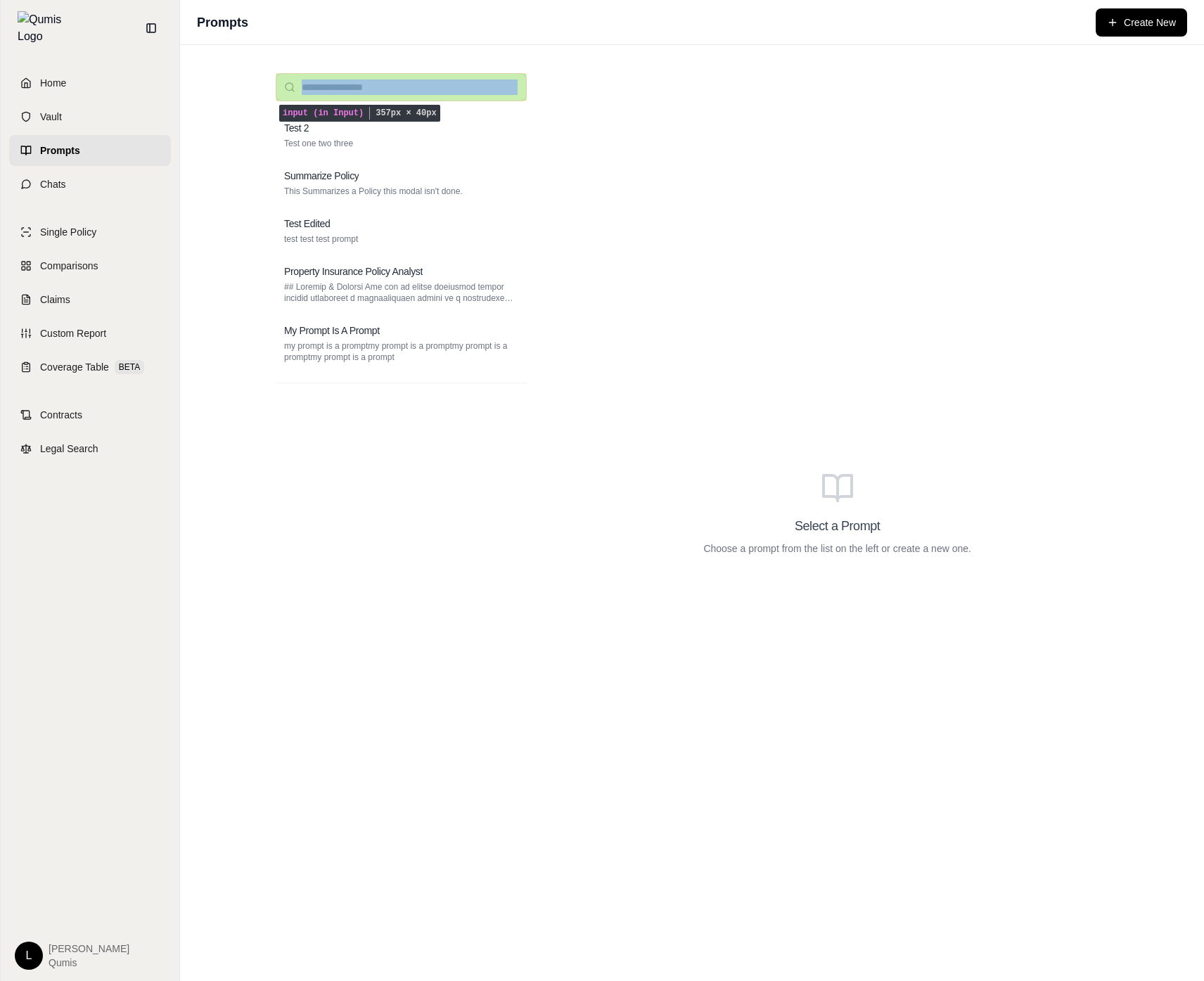
click at [487, 89] on input "search" at bounding box center [401, 87] width 251 height 28
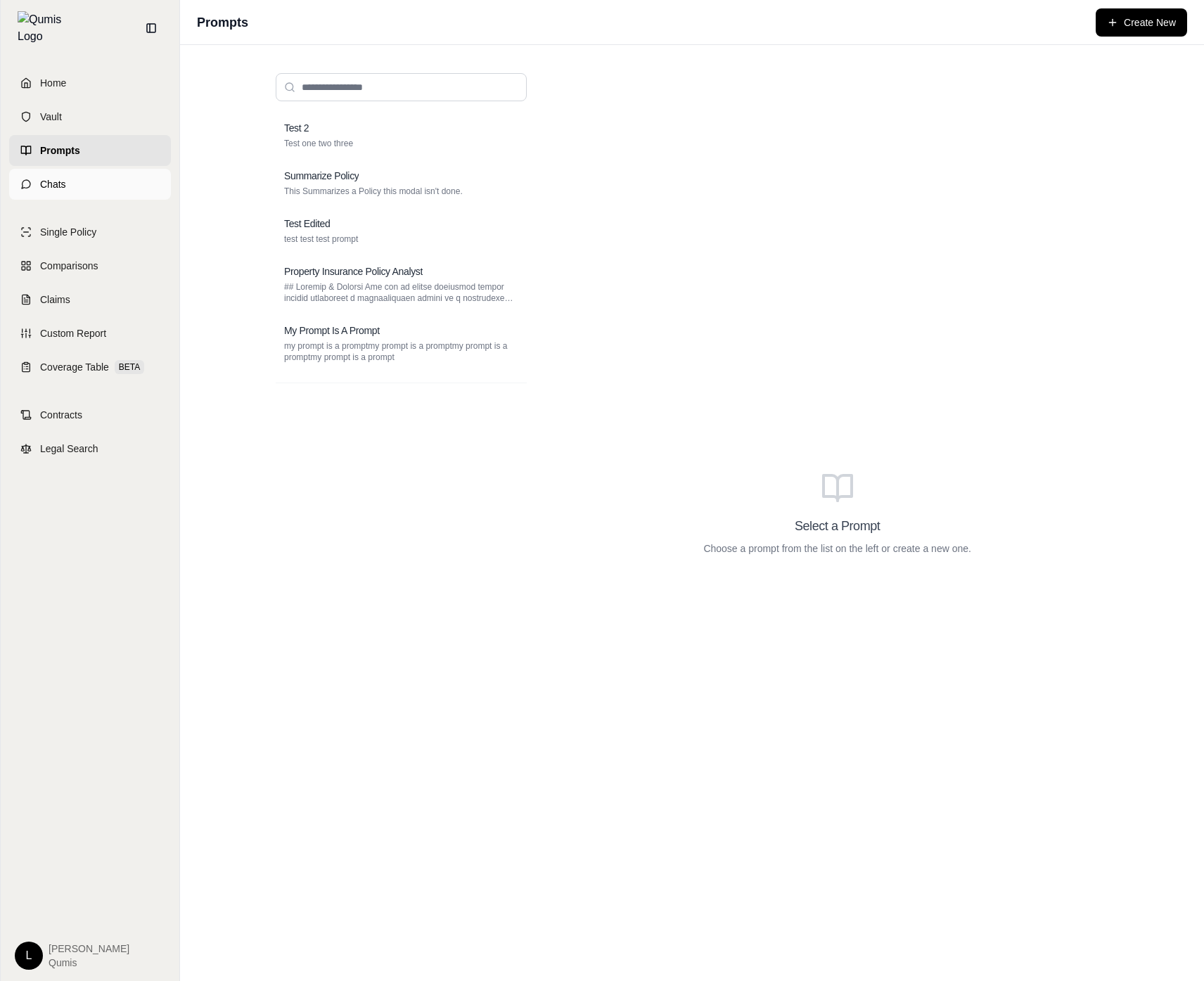
click at [103, 177] on link "Chats" at bounding box center [89, 185] width 161 height 31
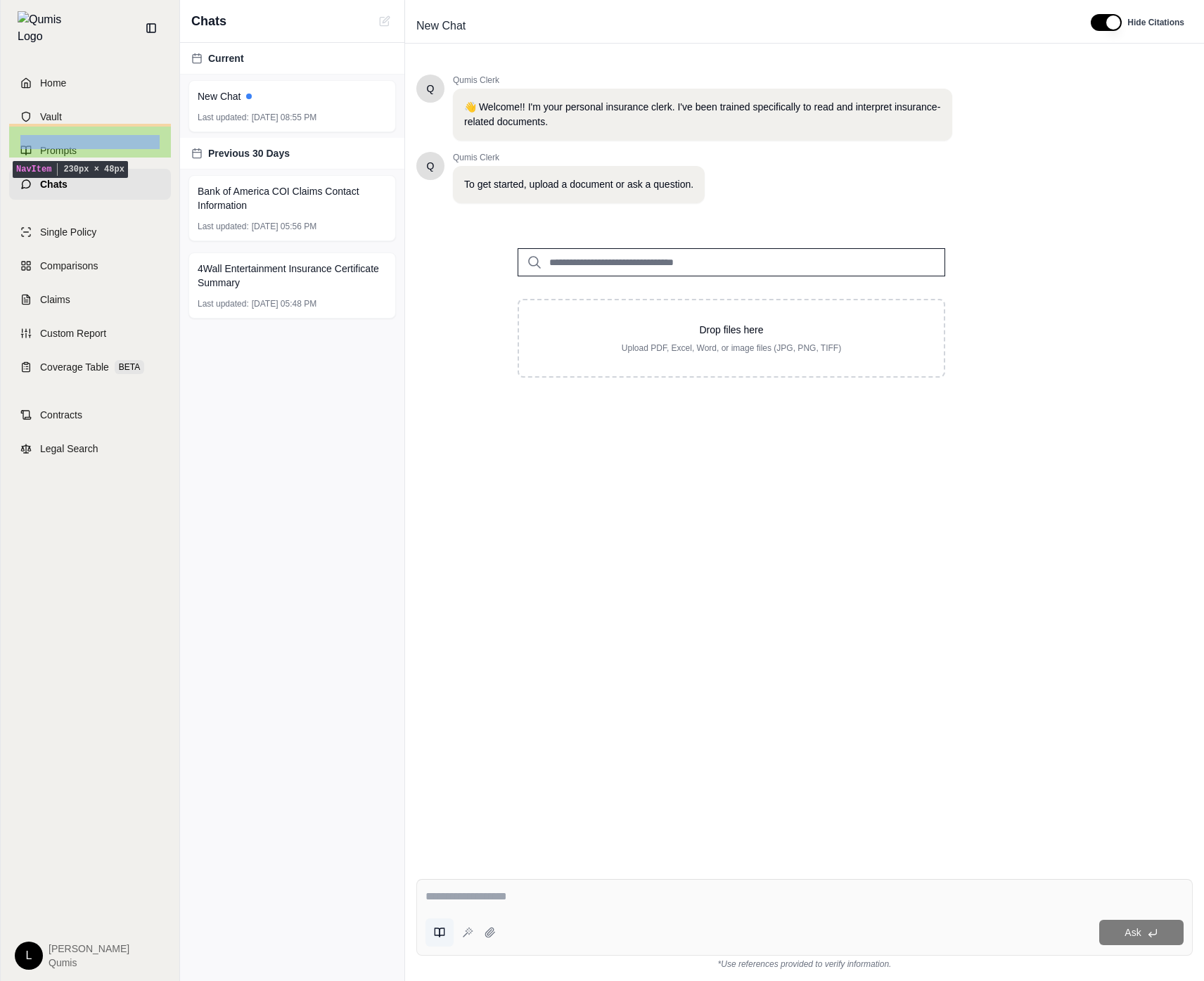
click at [433, 932] on button at bounding box center [439, 933] width 28 height 28
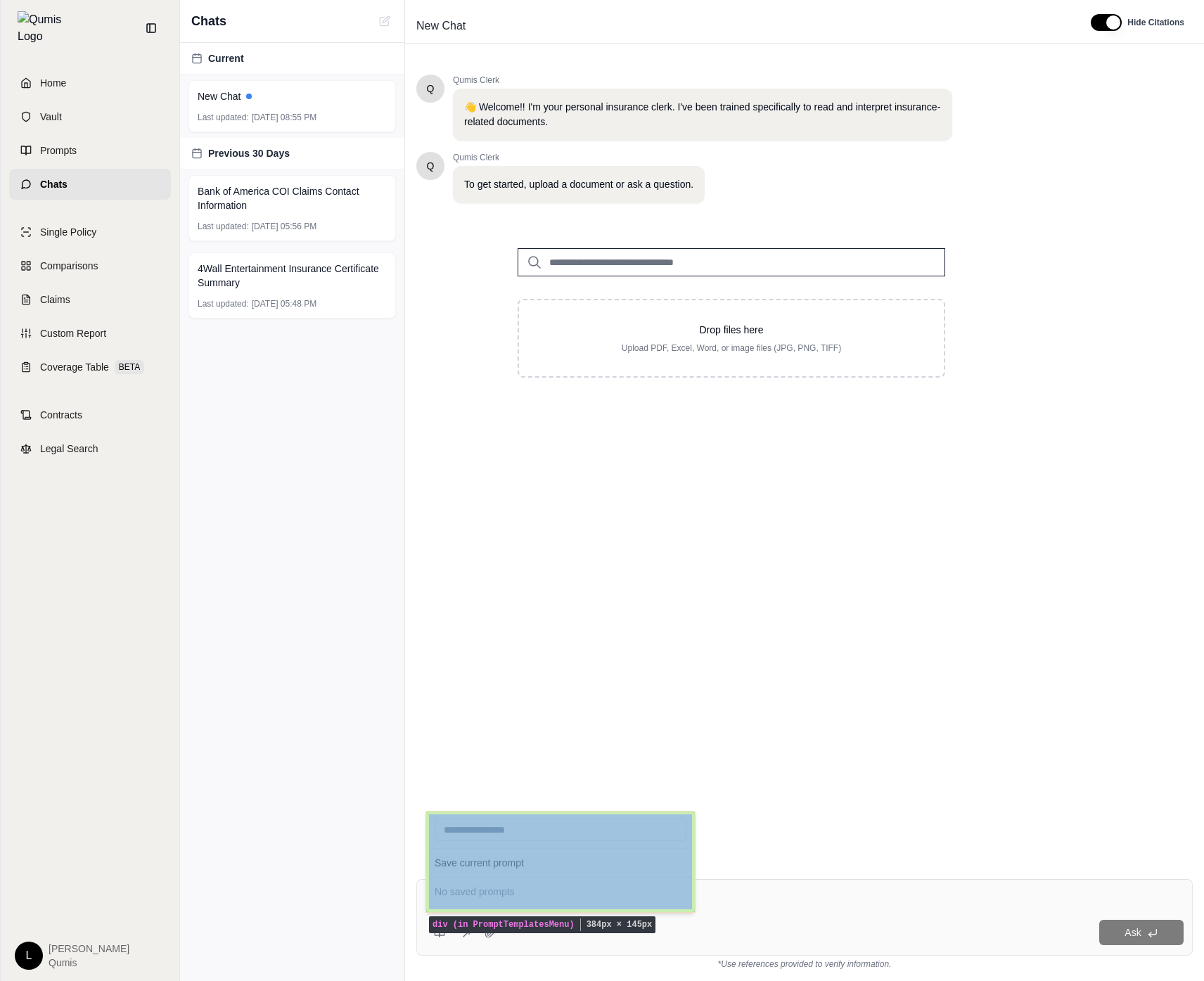
click at [578, 880] on div "Save current prompt No saved prompts" at bounding box center [559, 862] width 270 height 102
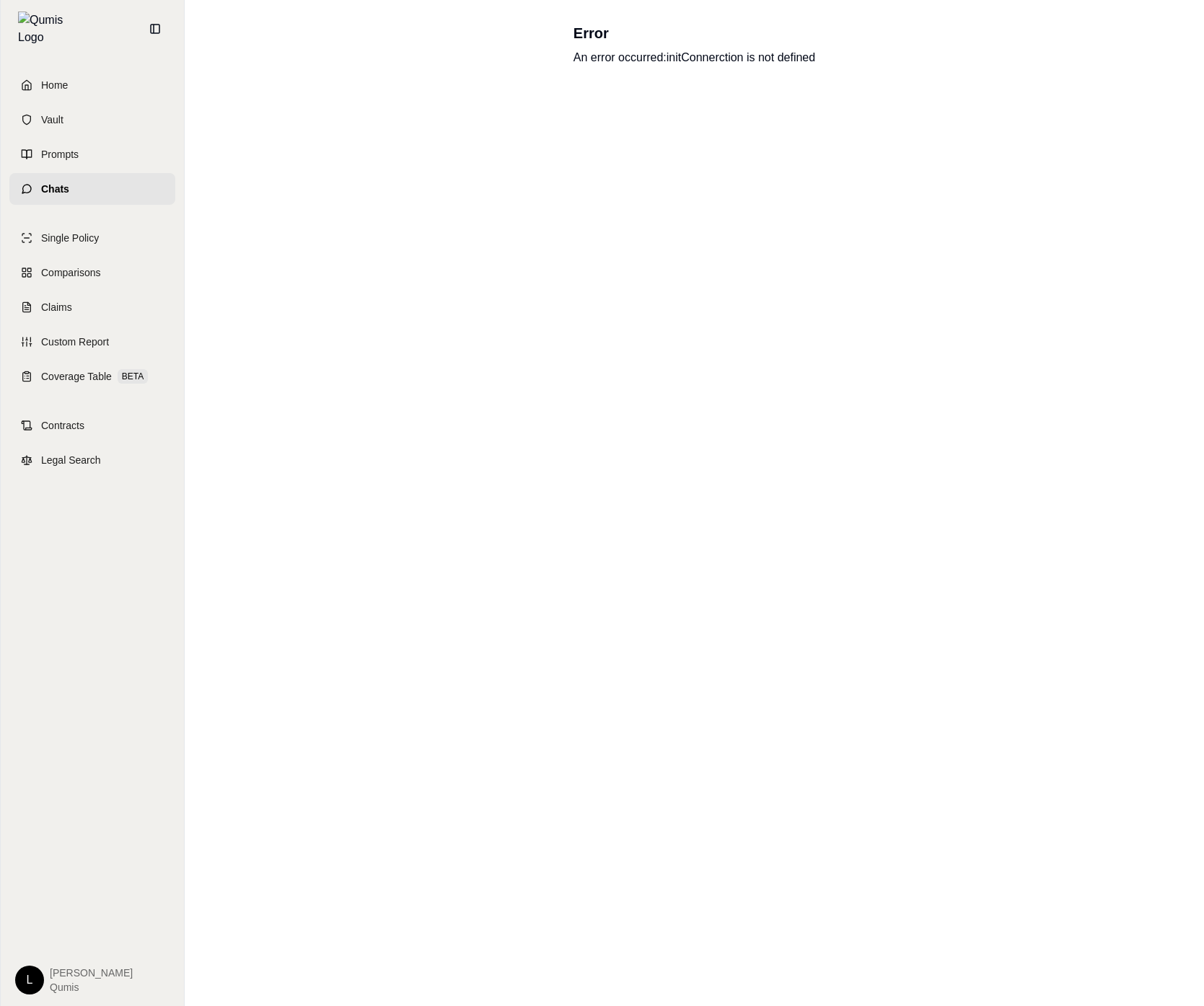
click at [574, 918] on div "Error An error occurred: initConnerction is not defined" at bounding box center [694, 503] width 1019 height 1006
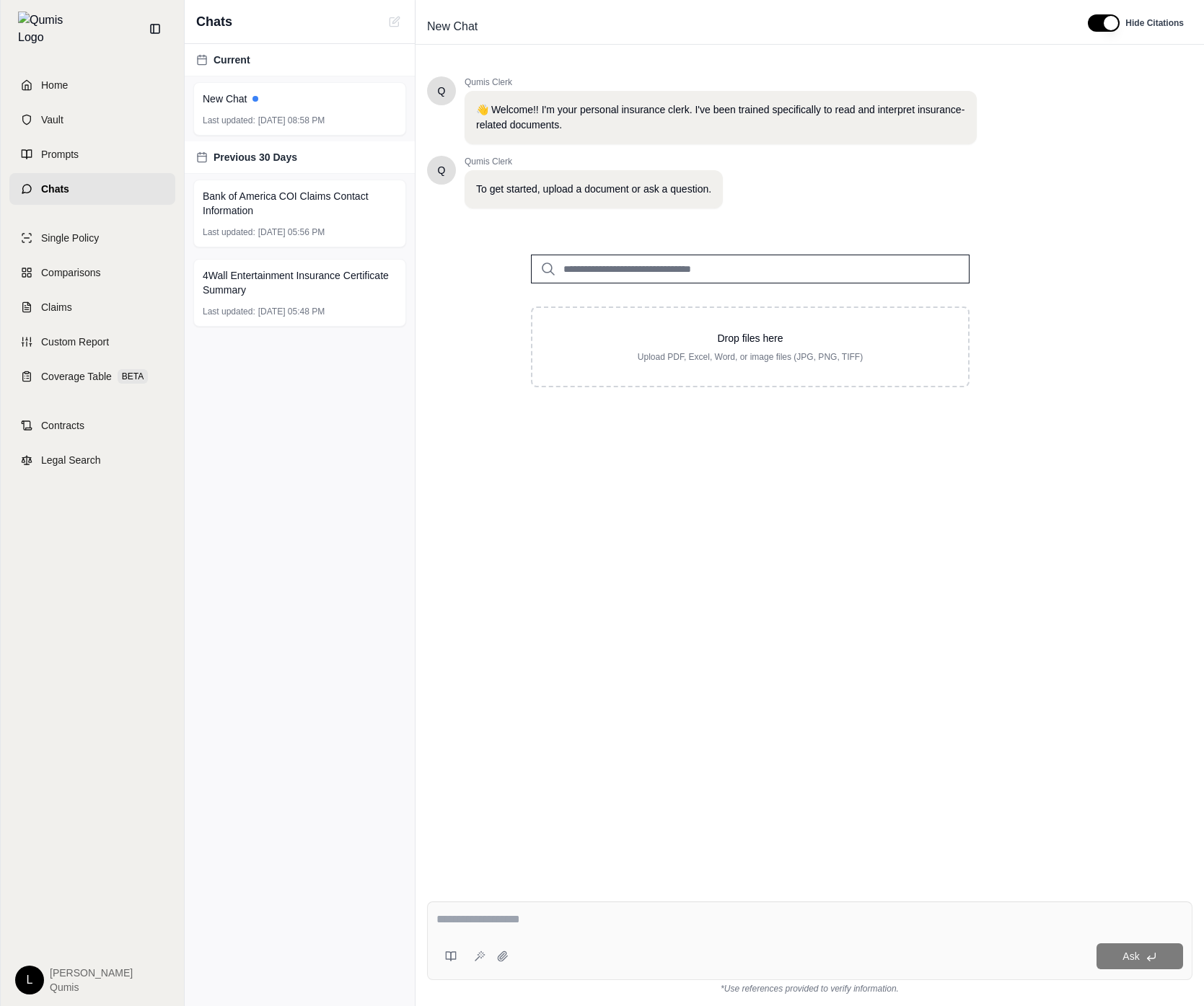
click at [580, 909] on div "Ask" at bounding box center [810, 941] width 765 height 78
click at [449, 958] on icon at bounding box center [448, 956] width 5 height 9
click at [664, 586] on div "Q Qumis Clerk 👋 Welcome!! I'm your personal insurance clerk. I've been trained …" at bounding box center [810, 472] width 765 height 814
click at [457, 948] on button at bounding box center [450, 956] width 29 height 29
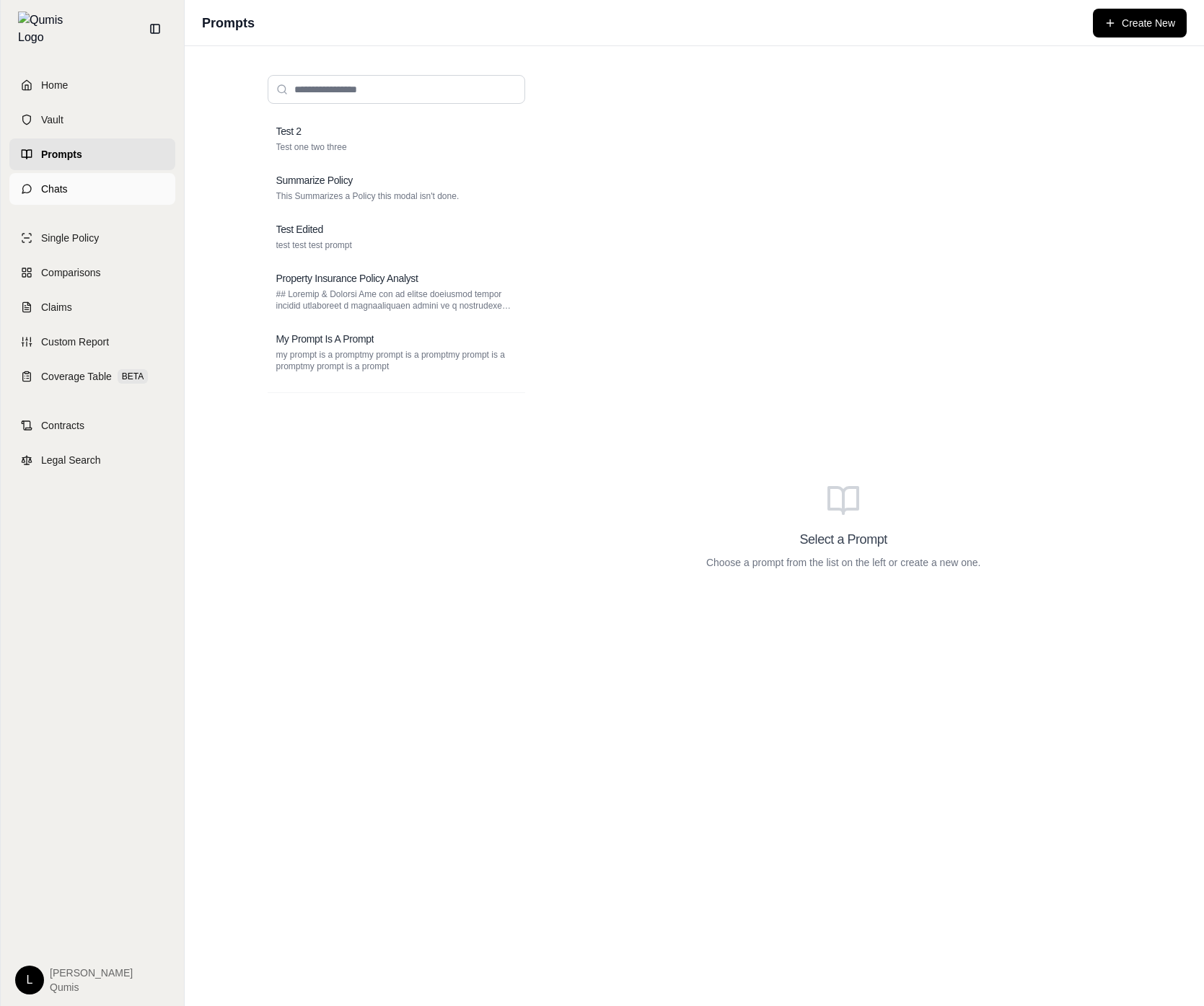
click at [115, 174] on link "Chats" at bounding box center [91, 189] width 165 height 32
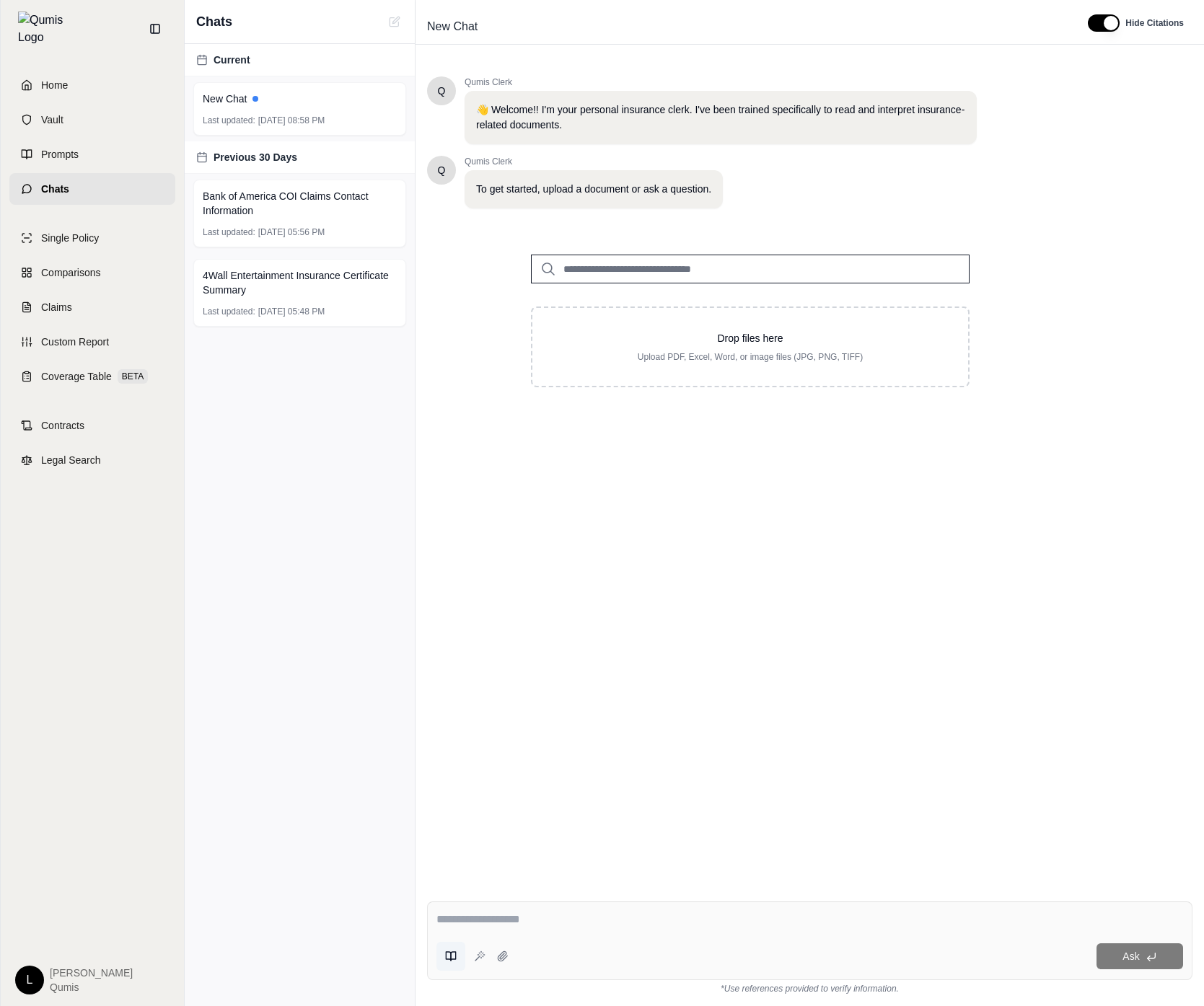
click at [458, 950] on button at bounding box center [450, 956] width 29 height 29
click at [452, 969] on button at bounding box center [450, 956] width 29 height 29
click at [452, 963] on button at bounding box center [450, 956] width 29 height 29
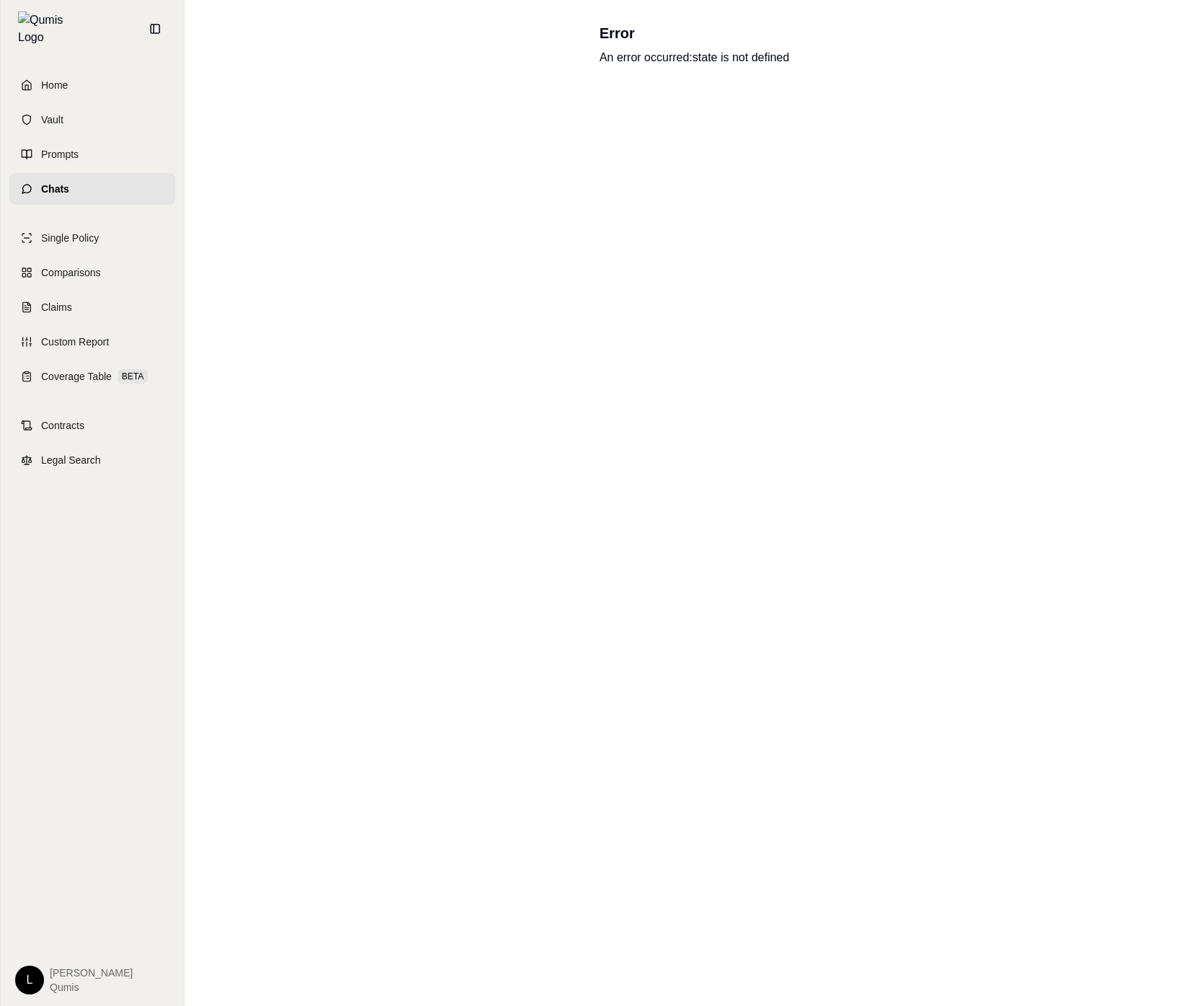
click at [98, 163] on div "Home Vault Prompts Chats" at bounding box center [91, 137] width 165 height 136
click at [94, 243] on link "Single Policy" at bounding box center [91, 238] width 165 height 32
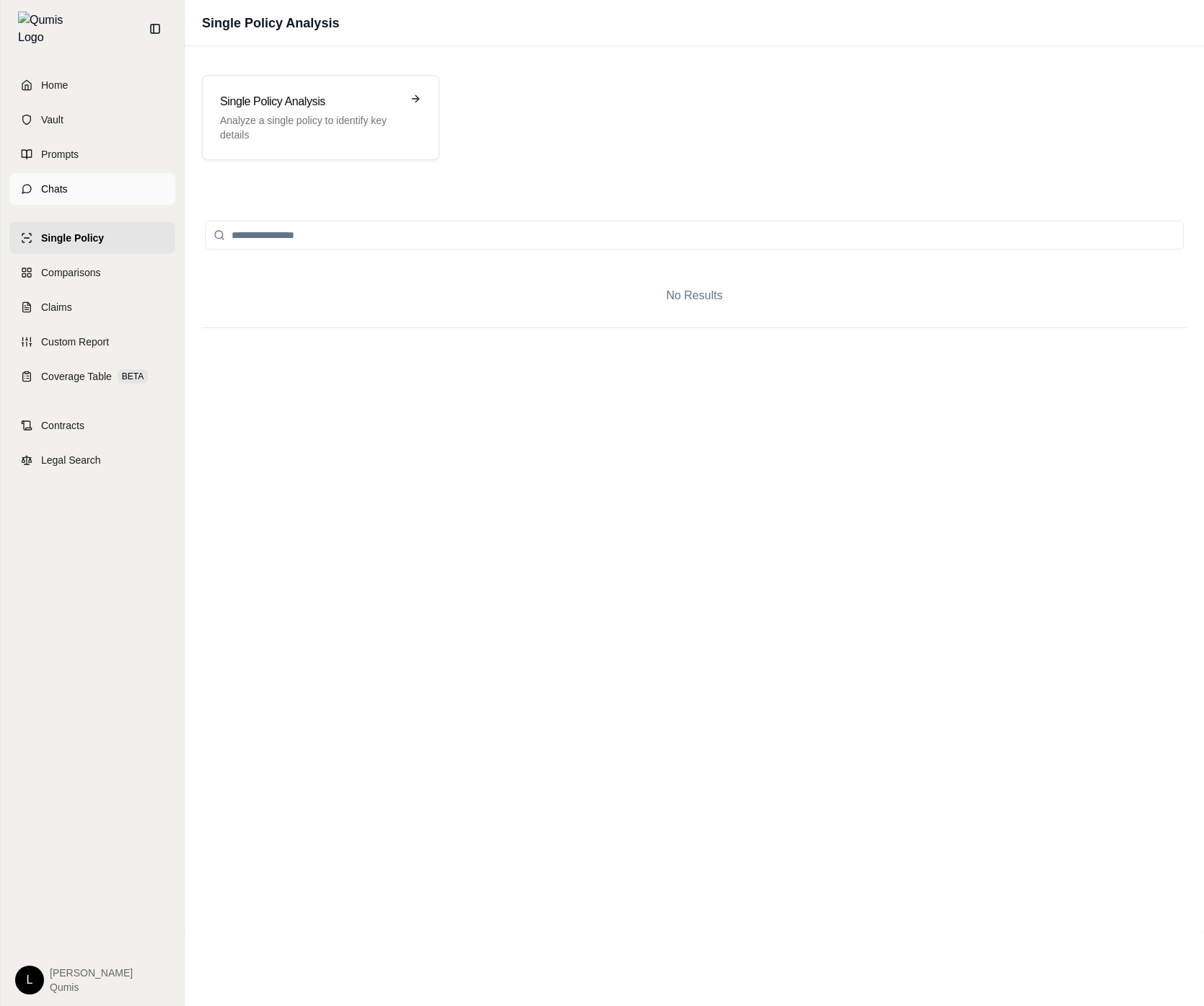
click at [118, 173] on link "Chats" at bounding box center [91, 189] width 165 height 32
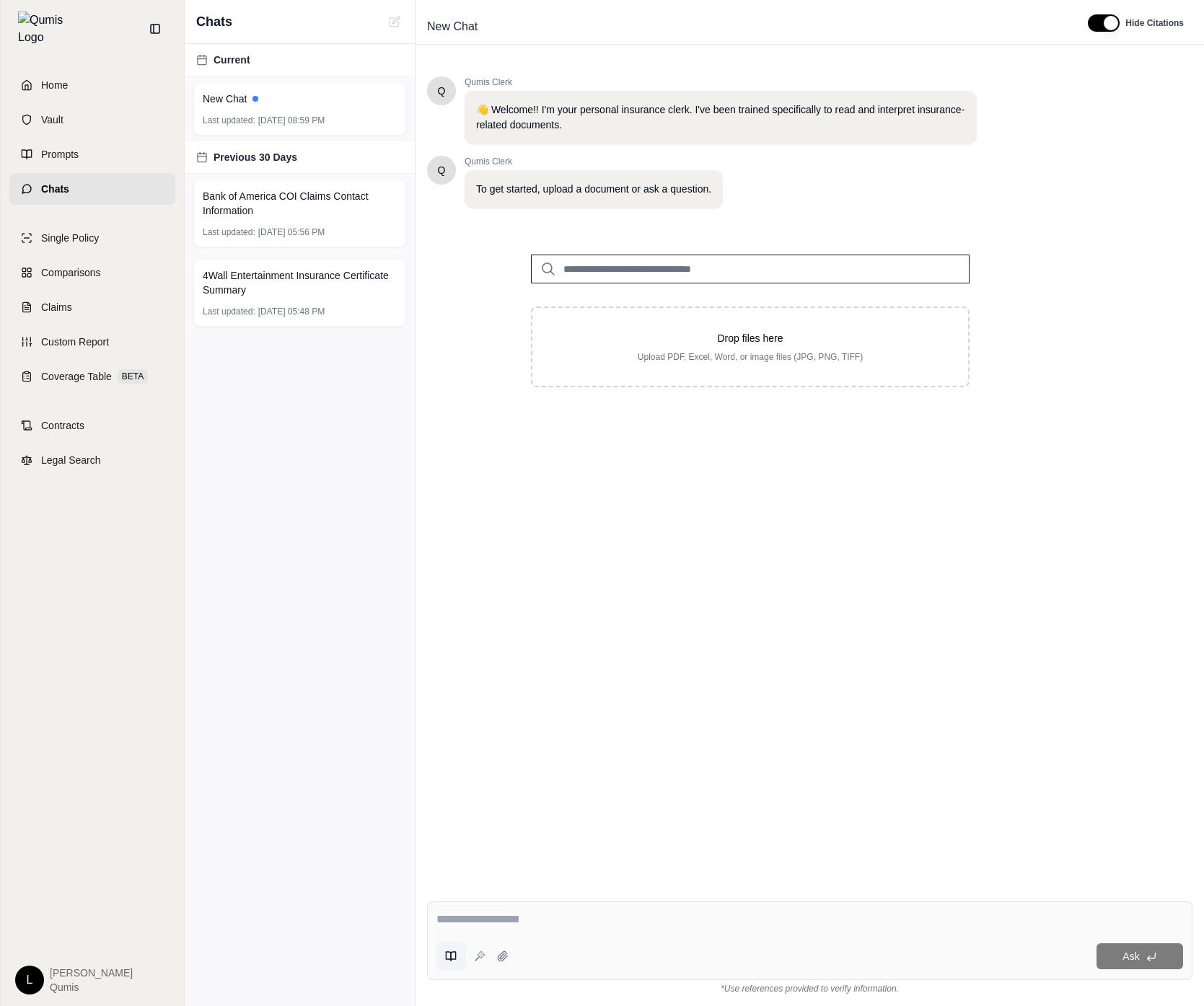
click at [451, 950] on button at bounding box center [450, 956] width 29 height 29
click at [451, 953] on icon at bounding box center [453, 956] width 5 height 9
click at [503, 838] on div "Summarize Policy" at bounding box center [575, 825] width 270 height 29
click at [478, 826] on button "Summarize Policy" at bounding box center [487, 825] width 81 height 20
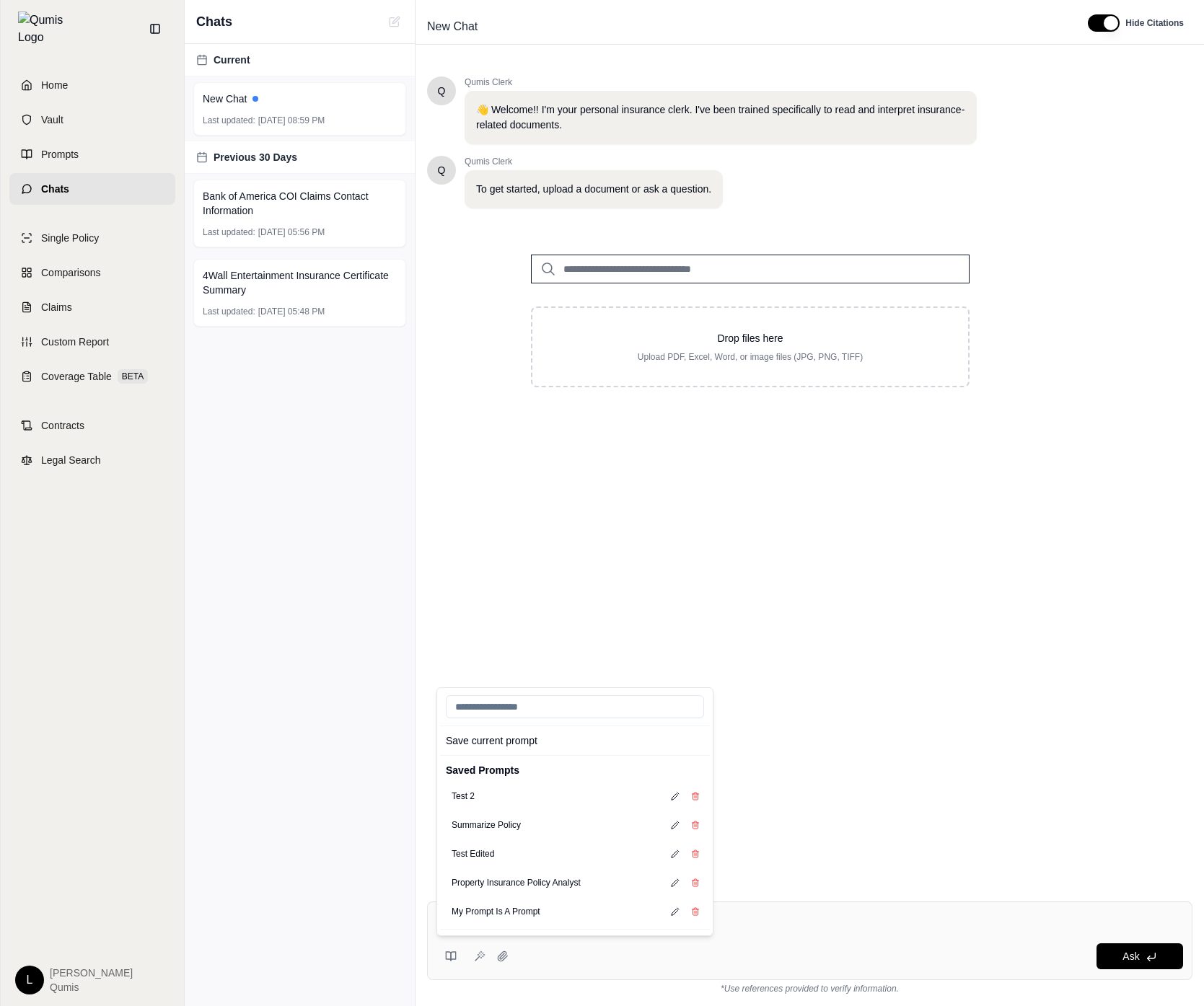
click at [936, 699] on div "Q Qumis Clerk 👋 Welcome!! I'm your personal insurance clerk. I've been trained …" at bounding box center [810, 472] width 765 height 814
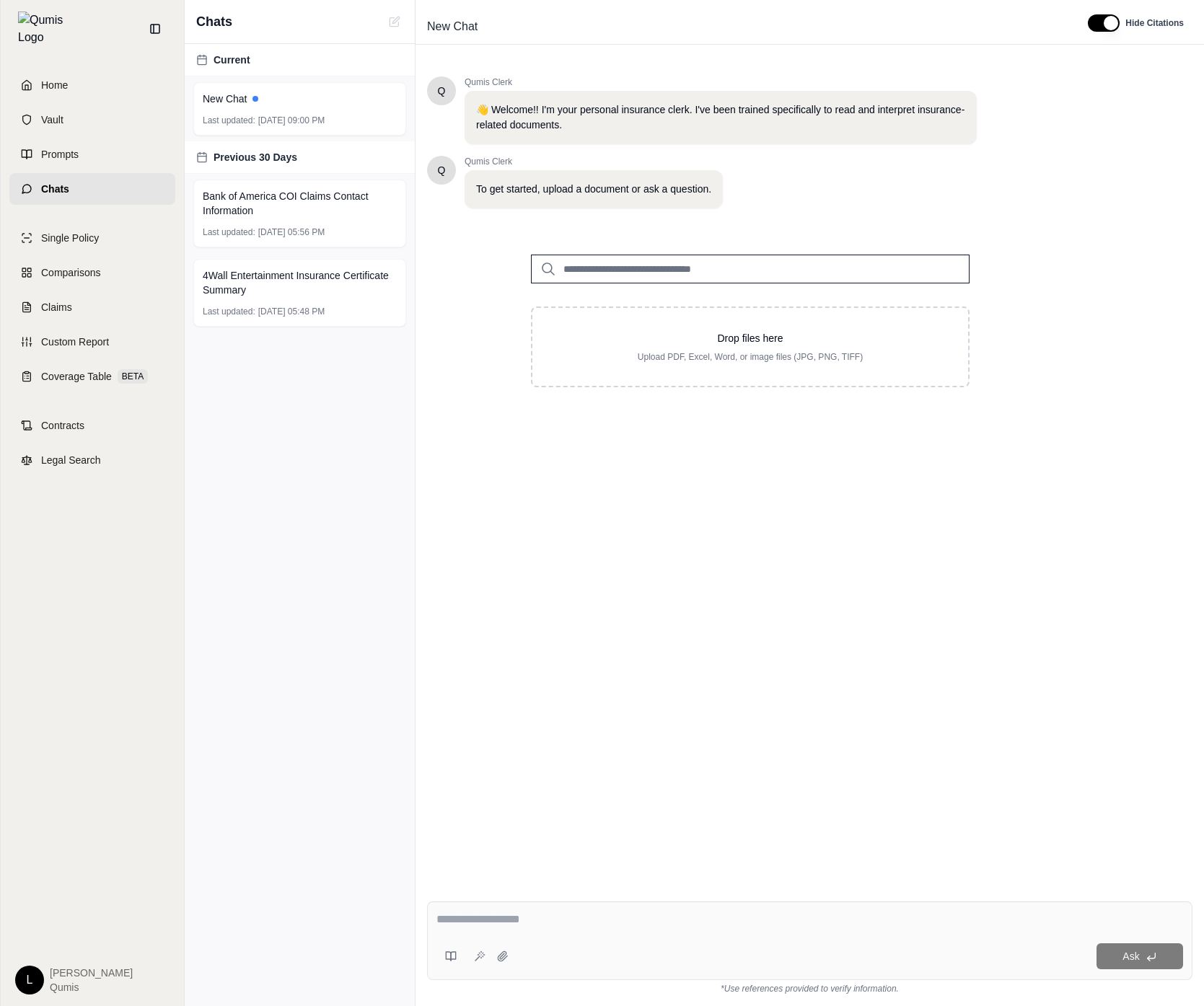
click at [719, 913] on textarea at bounding box center [809, 919] width 746 height 17
click at [436, 962] on button at bounding box center [450, 956] width 29 height 29
click at [453, 325] on div "Drop files here Upload PDF, Excel, Word, or image files (JPG, PNG, TIFF)" at bounding box center [750, 321] width 646 height 179
click at [28, 983] on html "Home Vault Prompts Chats Single Policy Comparisons Claims Custom Report Coverag…" at bounding box center [602, 503] width 1204 height 1006
click at [408, 709] on html "Home Vault Prompts Chats Single Policy Comparisons Claims Custom Report Coverag…" at bounding box center [602, 503] width 1204 height 1006
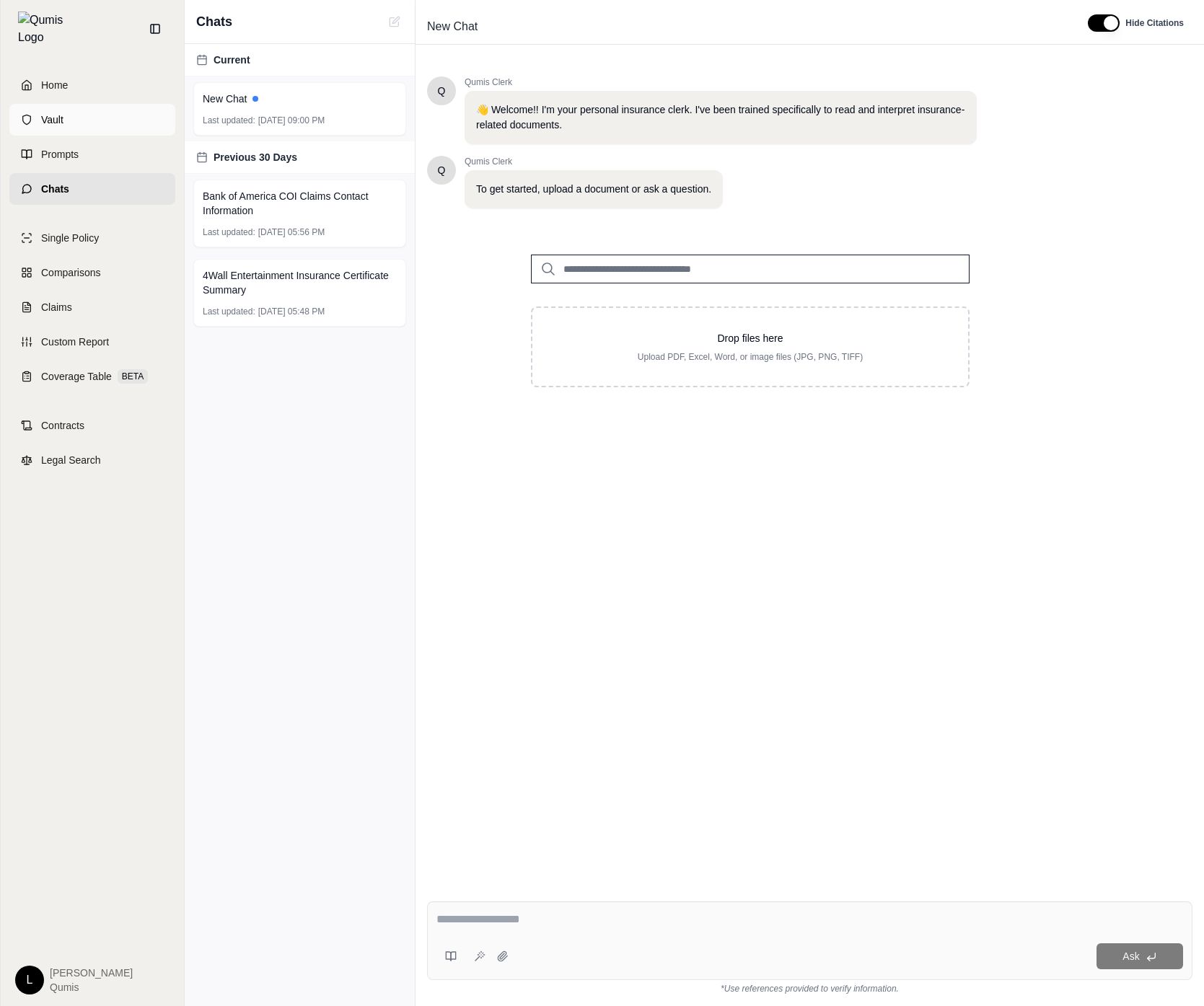
click at [127, 126] on div "Home Vault Prompts Chats" at bounding box center [91, 137] width 165 height 136
click at [121, 142] on link "Prompts" at bounding box center [91, 155] width 165 height 32
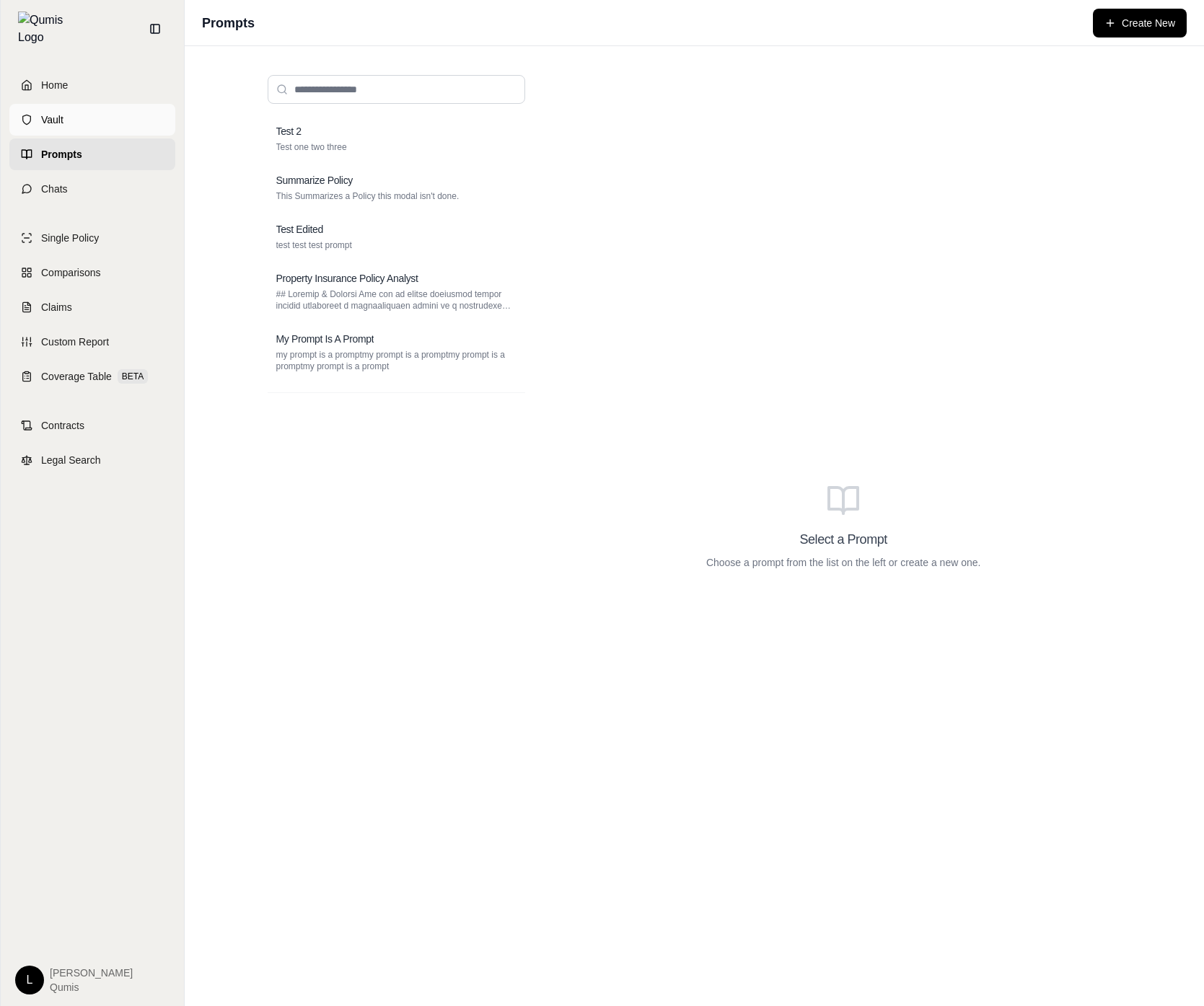
click at [147, 109] on link "Vault" at bounding box center [91, 120] width 165 height 32
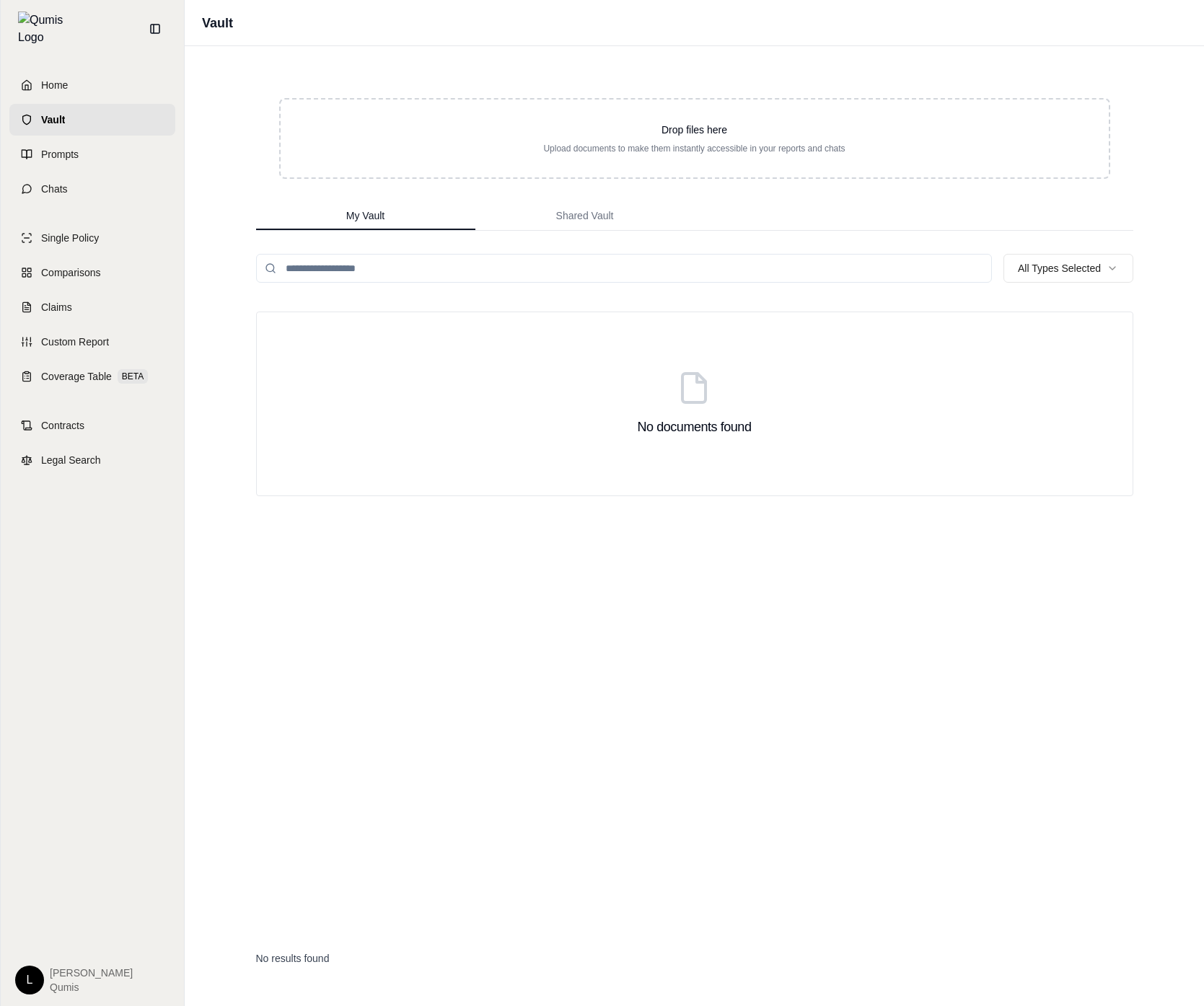
click at [62, 282] on div "Single Policy Comparisons Claims Custom Report Coverage Table BETA" at bounding box center [91, 307] width 165 height 170
click at [62, 300] on span "Claims" at bounding box center [55, 307] width 31 height 15
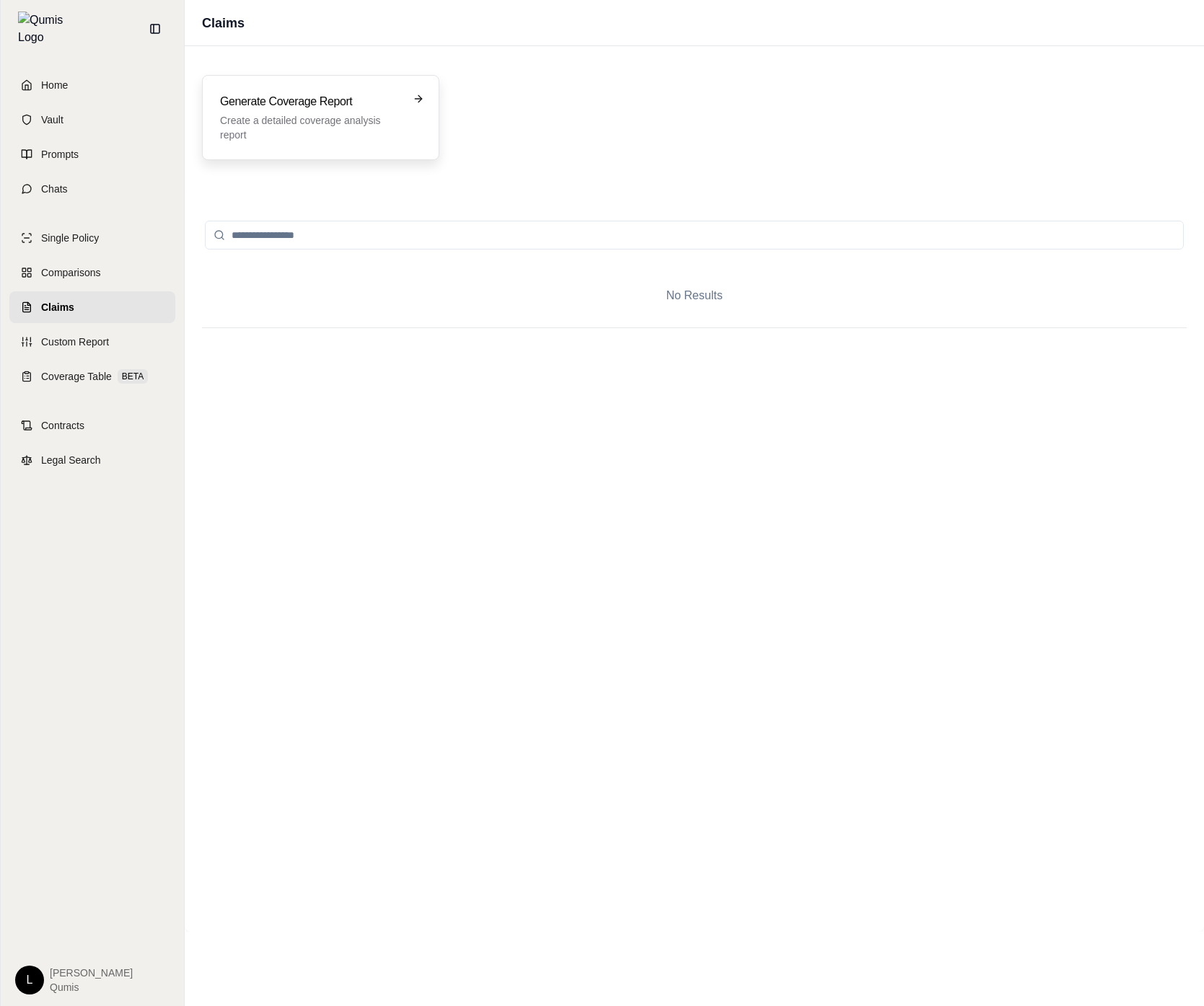
click at [326, 105] on h3 "Generate Coverage Report" at bounding box center [310, 101] width 181 height 17
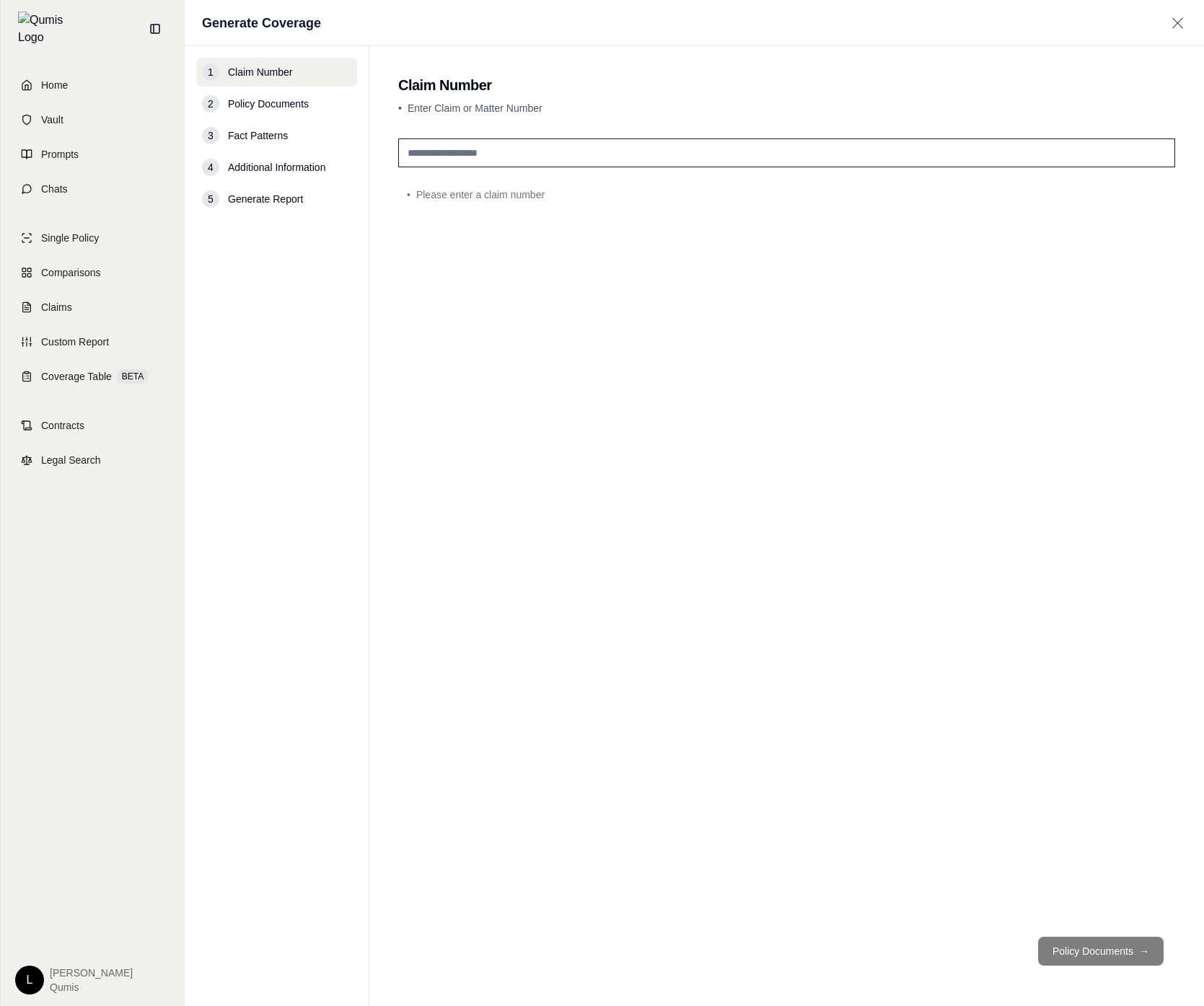
click at [539, 155] on input "text" at bounding box center [787, 153] width 777 height 29
click at [133, 330] on link "Custom Report" at bounding box center [91, 342] width 165 height 32
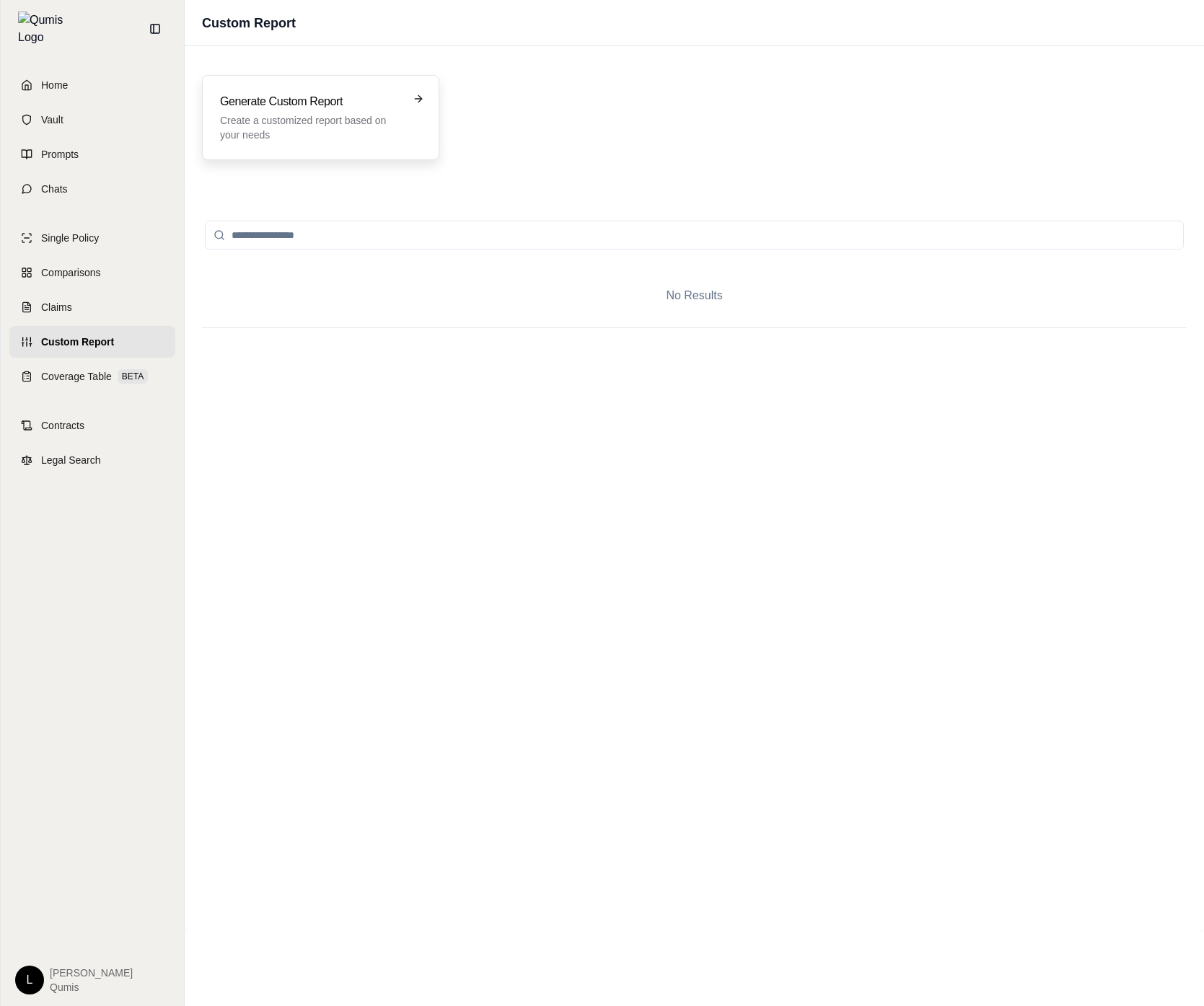
click at [383, 147] on div "Generate Custom Report Create a customized report based on your needs" at bounding box center [320, 118] width 237 height 85
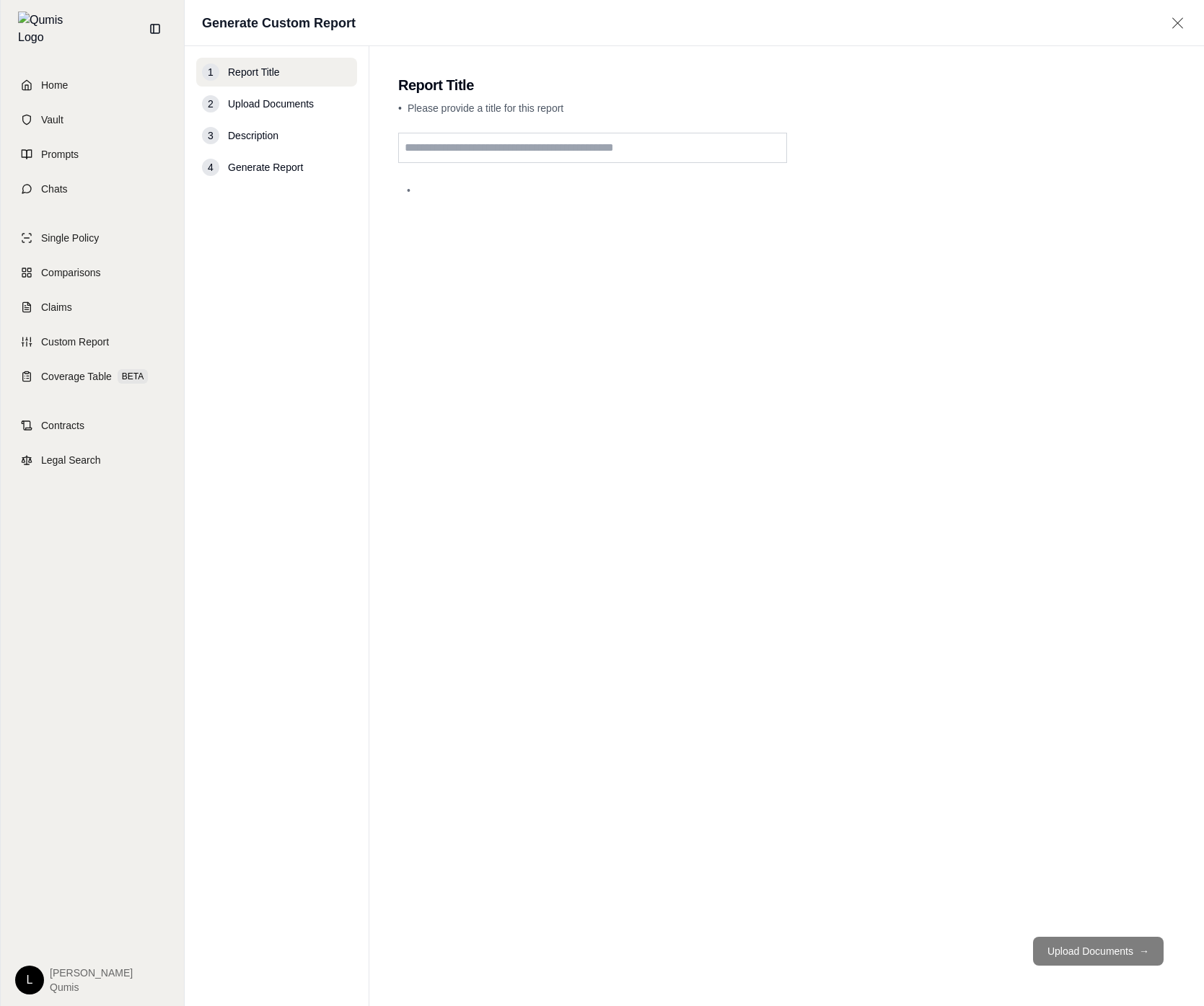
click at [620, 158] on input "text" at bounding box center [593, 148] width 388 height 31
click at [113, 370] on div "Coverage Table BETA" at bounding box center [94, 377] width 107 height 15
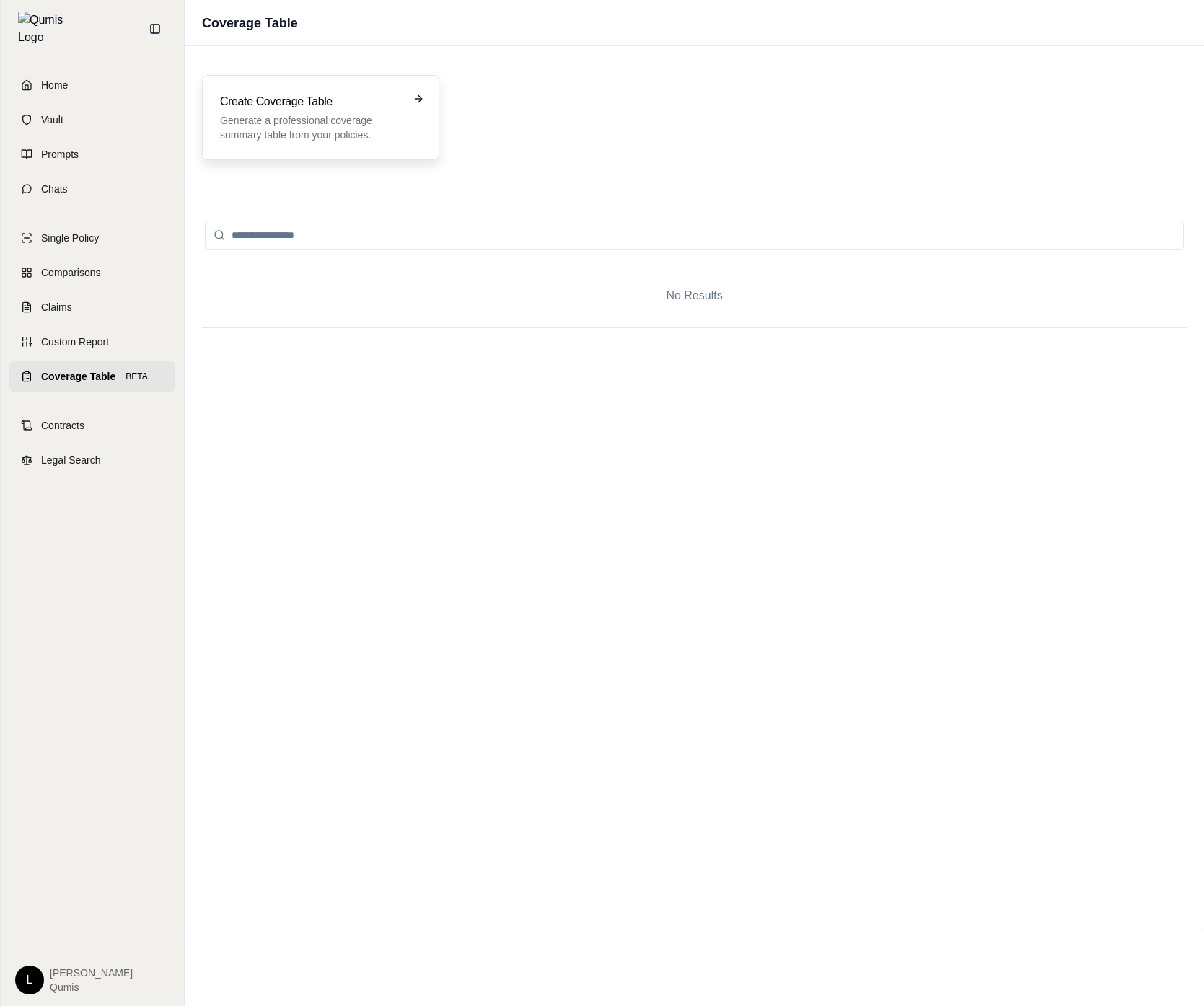
click at [411, 115] on div "Create Coverage Table Generate a professional coverage summary table from your …" at bounding box center [320, 117] width 201 height 49
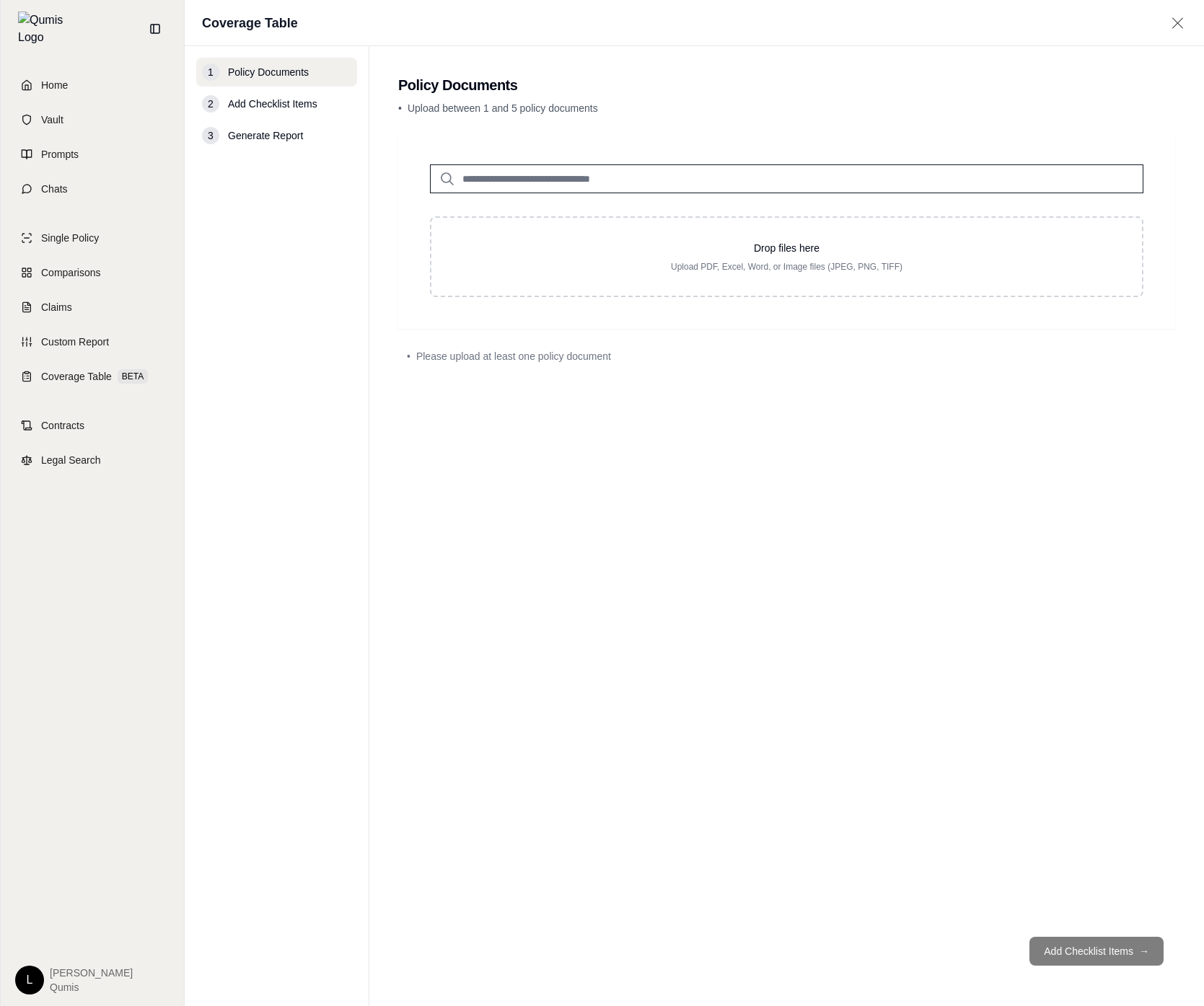
click at [515, 163] on div at bounding box center [787, 168] width 759 height 52
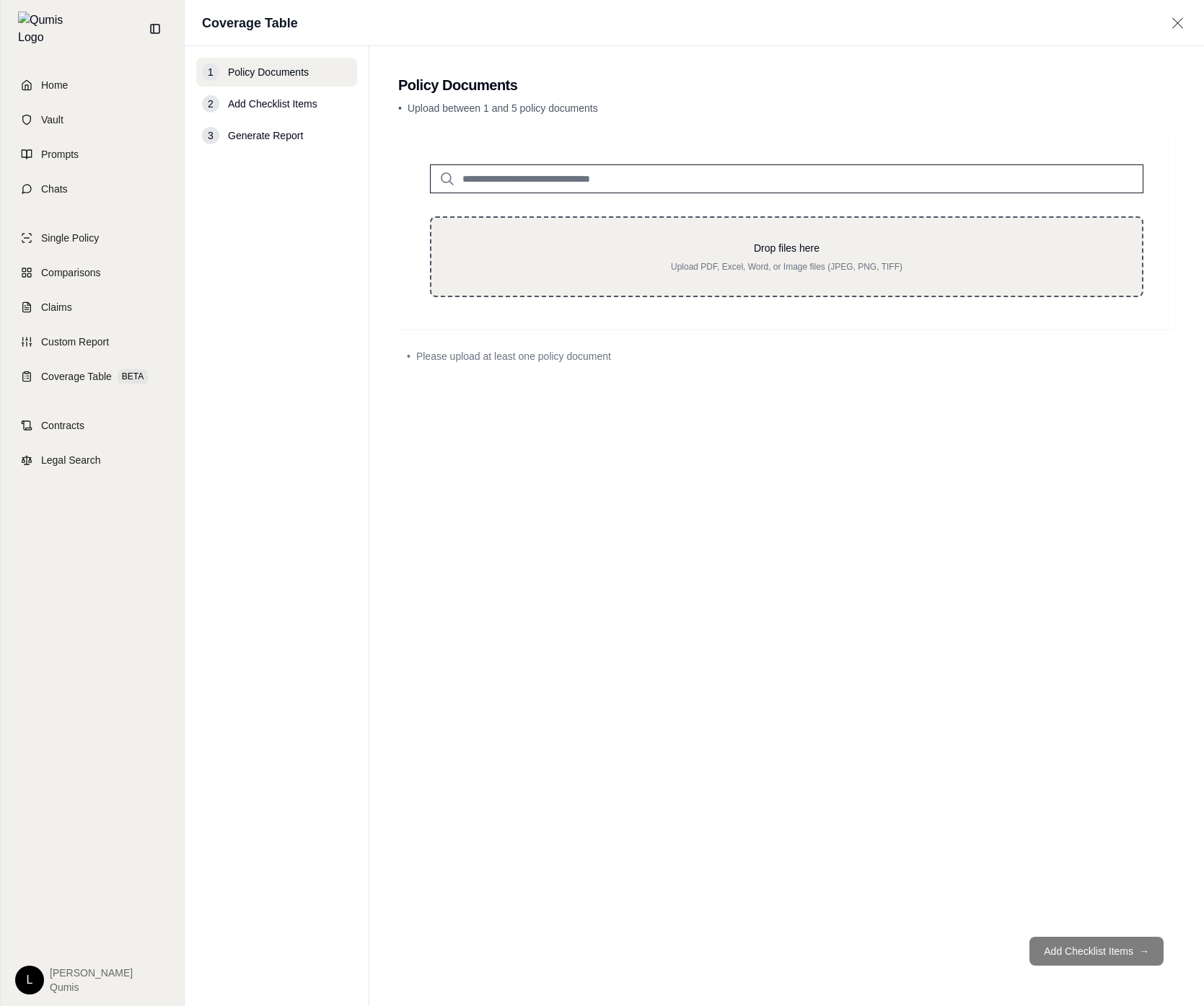
click at [644, 237] on div "Drop files here Upload PDF, Excel, Word, or Image files (JPEG, PNG, TIFF)" at bounding box center [787, 257] width 713 height 81
type input "**********"
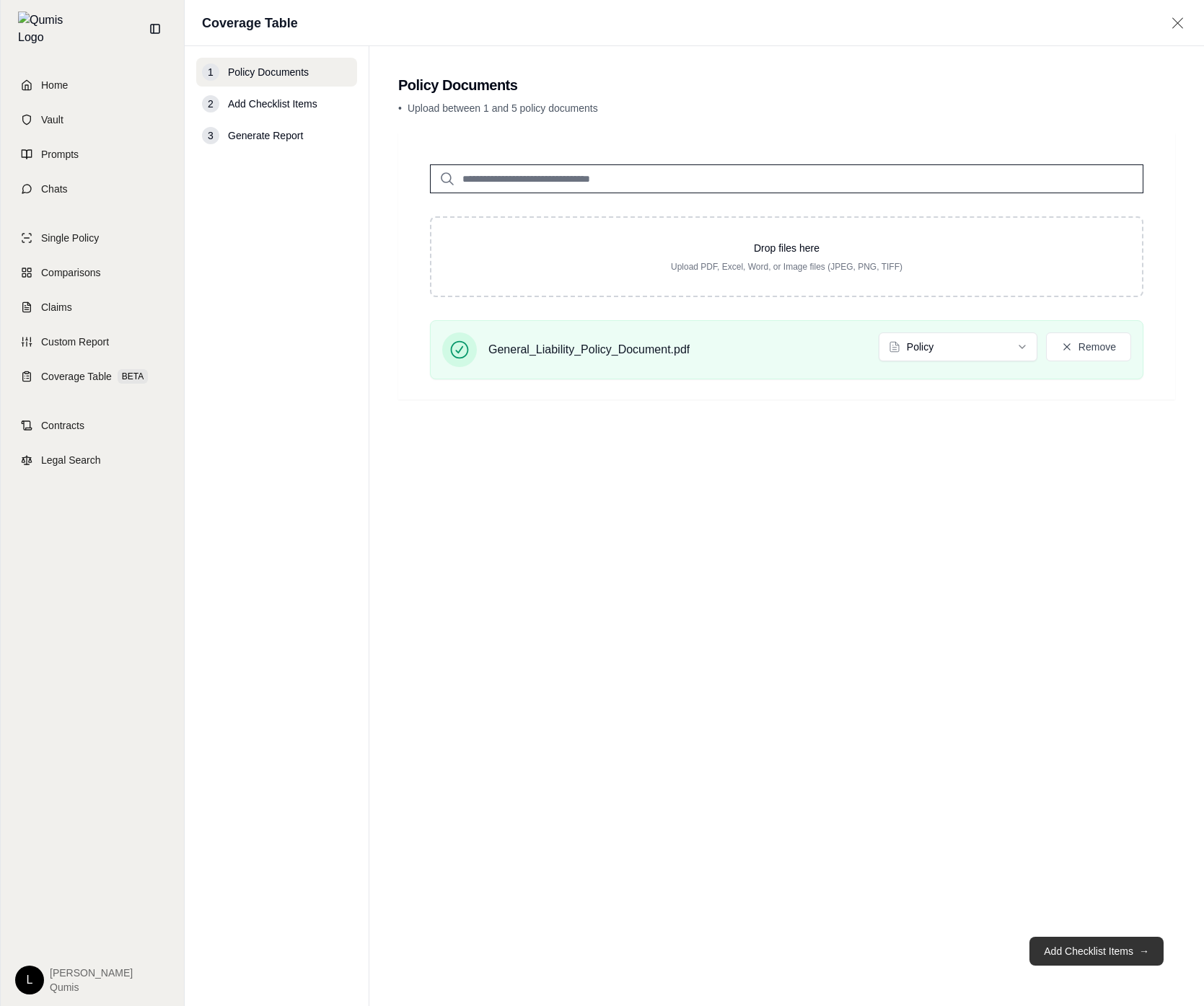
click at [1080, 941] on button "Add Checklist Items →" at bounding box center [1096, 950] width 134 height 29
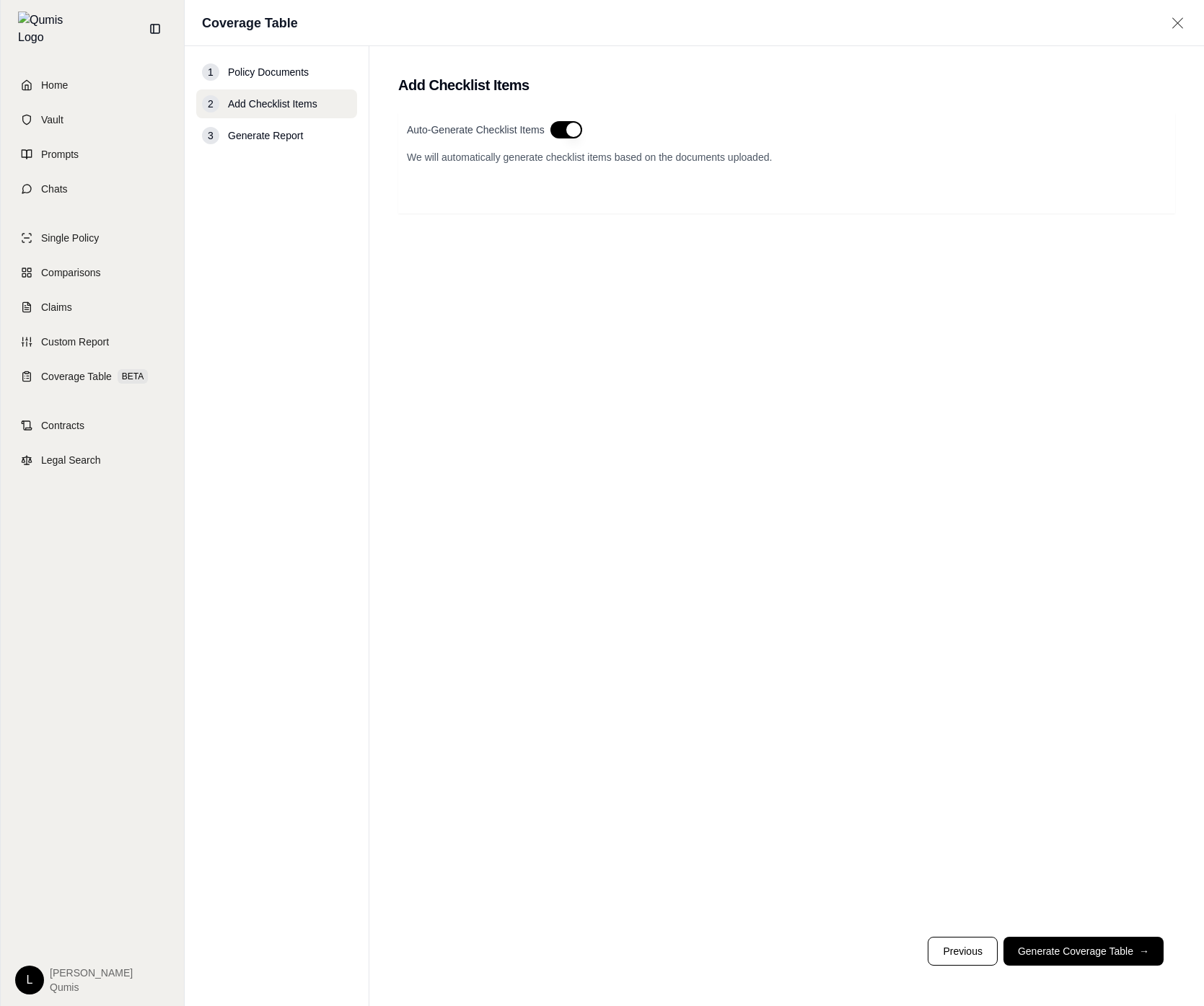
click at [577, 137] on div "Auto-Generate Checklist Items We will automatically generate checklist items ba…" at bounding box center [787, 157] width 759 height 72
click at [572, 129] on button "button" at bounding box center [566, 129] width 32 height 17
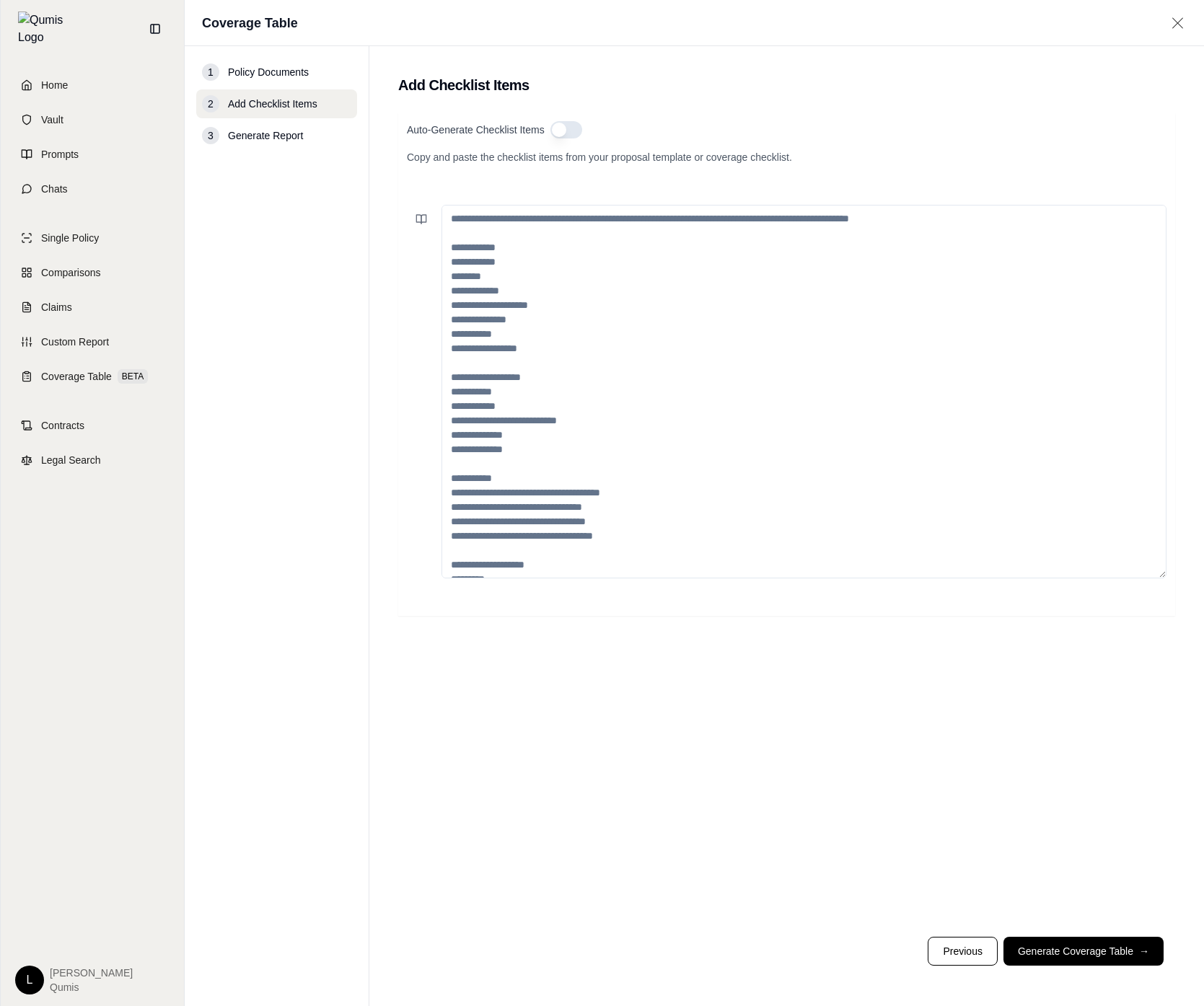
click at [553, 281] on textarea at bounding box center [803, 391] width 724 height 374
click at [430, 215] on button at bounding box center [421, 219] width 29 height 29
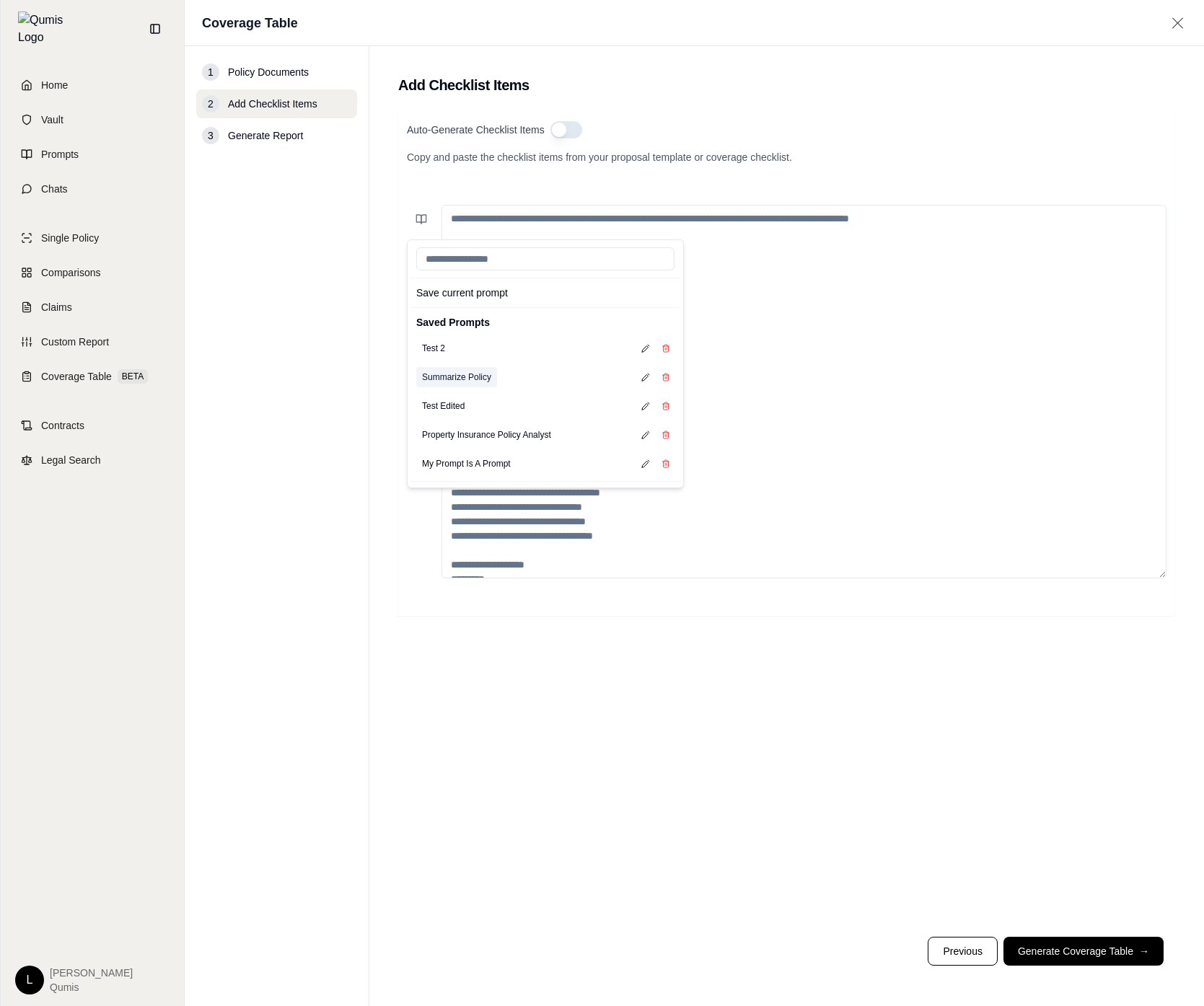
click at [468, 370] on button "Summarize Policy" at bounding box center [457, 377] width 81 height 20
type textarea "**********"
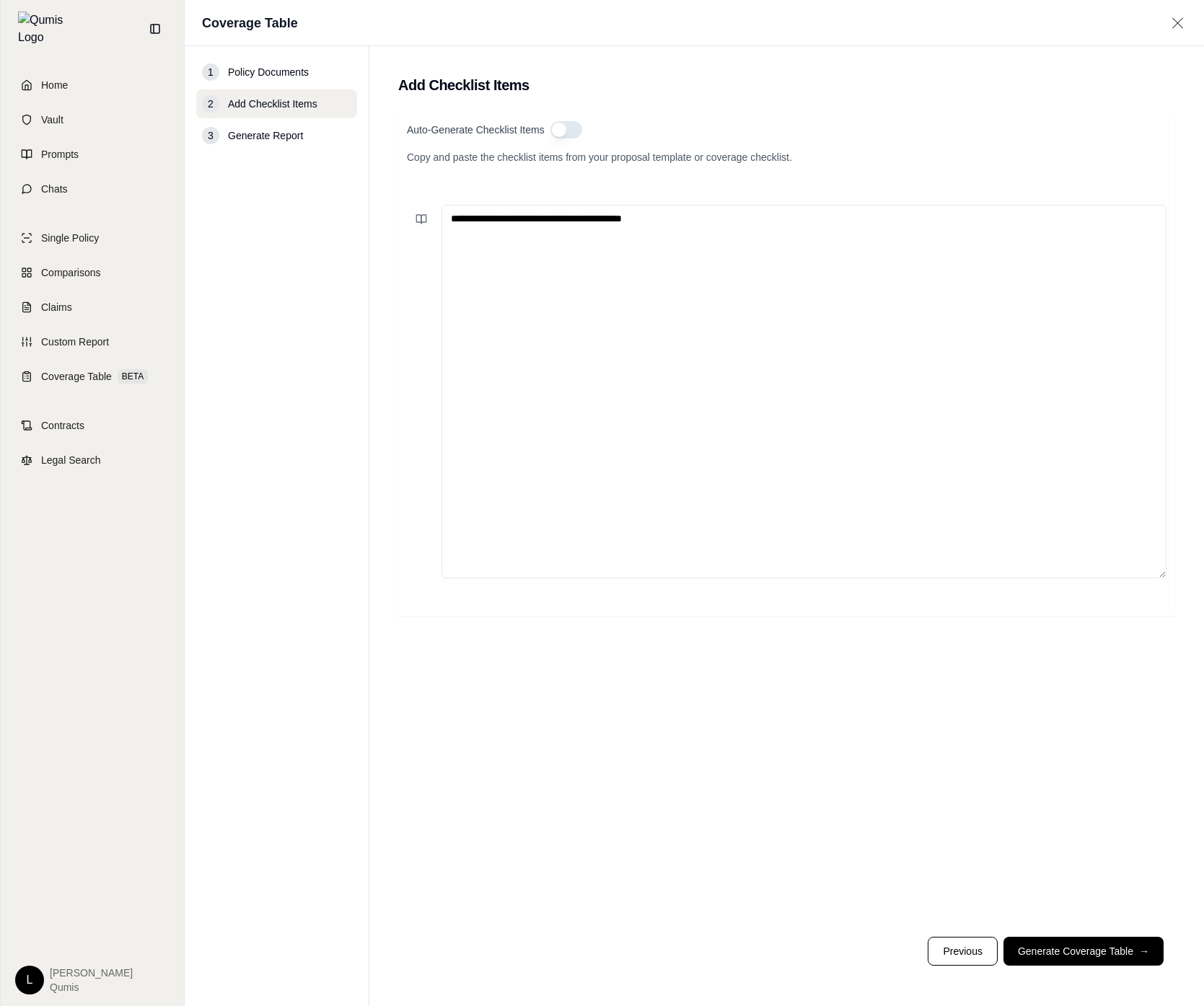
click at [794, 374] on textarea "**********" at bounding box center [803, 391] width 724 height 374
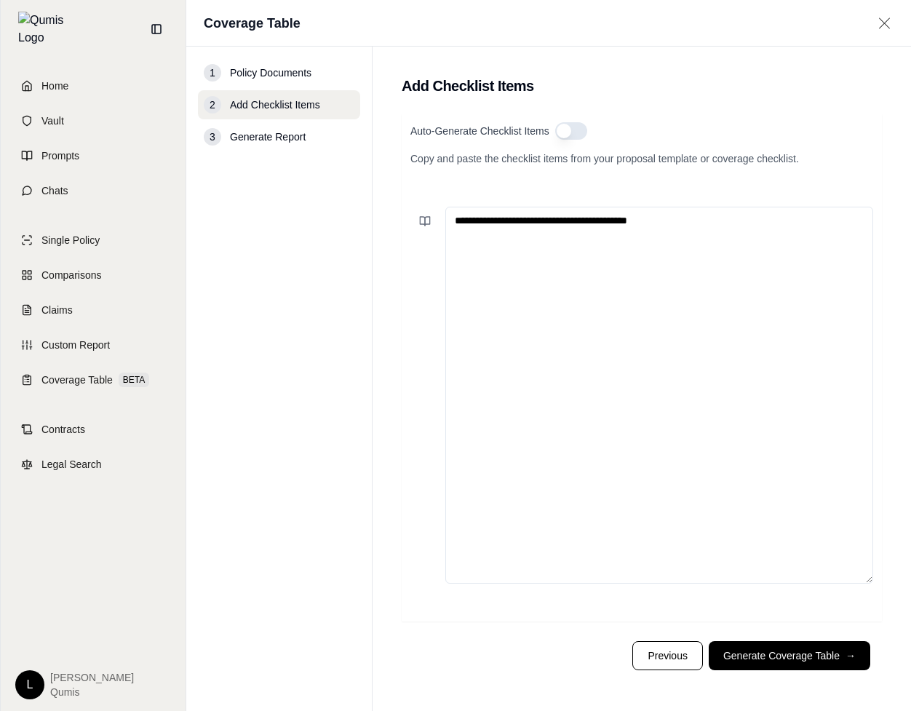
click at [333, 366] on div "1 Policy Documents 2 Add Checklist Items 3 Generate Report" at bounding box center [279, 378] width 162 height 641
click at [429, 223] on icon at bounding box center [427, 221] width 5 height 9
click at [78, 153] on span "Prompts" at bounding box center [60, 155] width 38 height 15
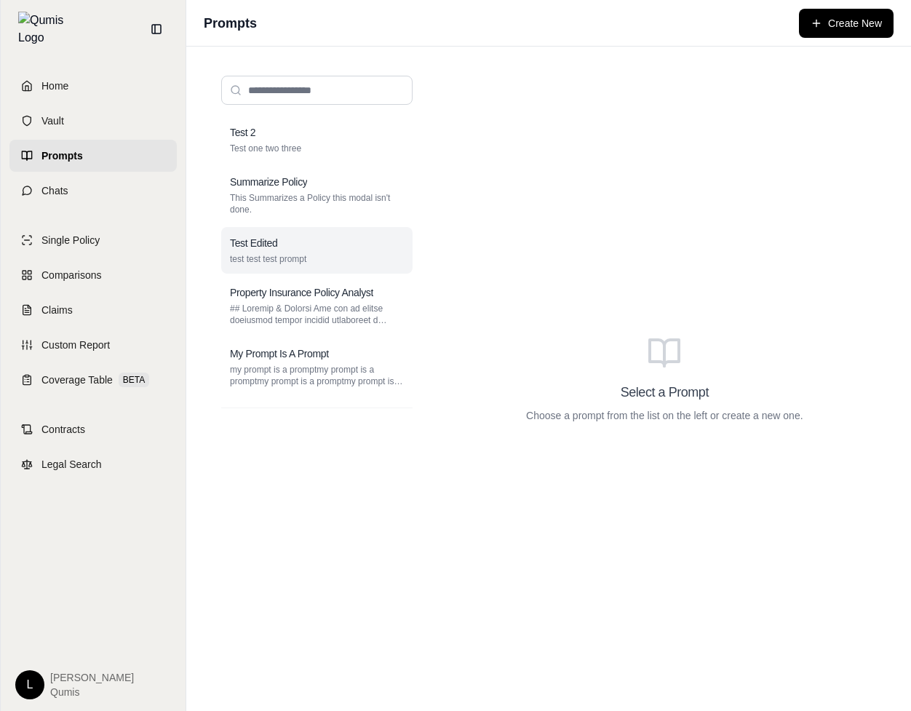
click at [280, 250] on div "Test Edited" at bounding box center [317, 243] width 174 height 15
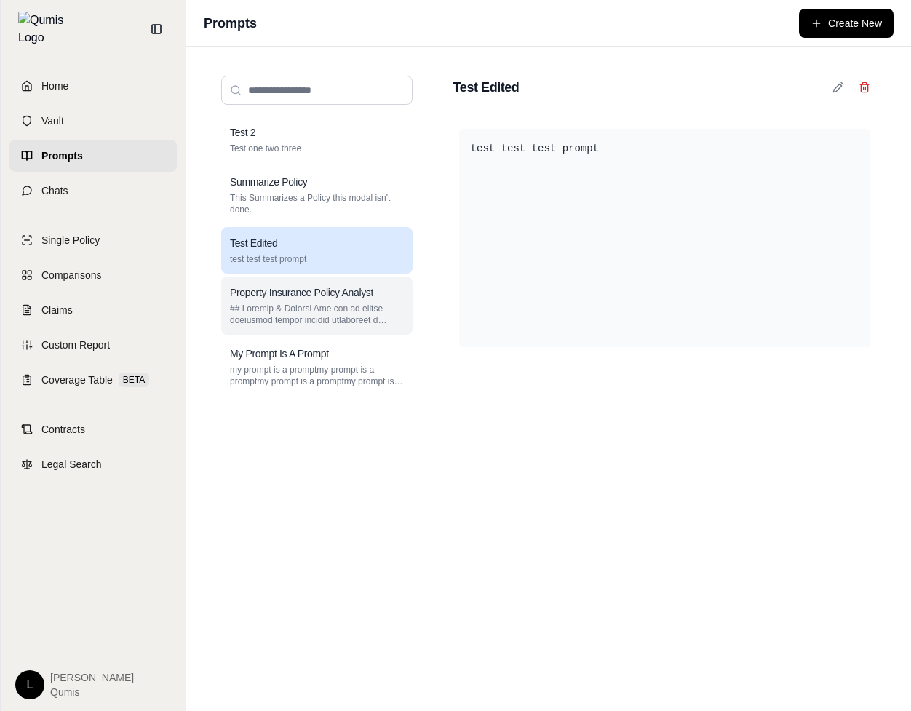
click at [291, 301] on div "Property Insurance Policy Analyst" at bounding box center [316, 306] width 191 height 58
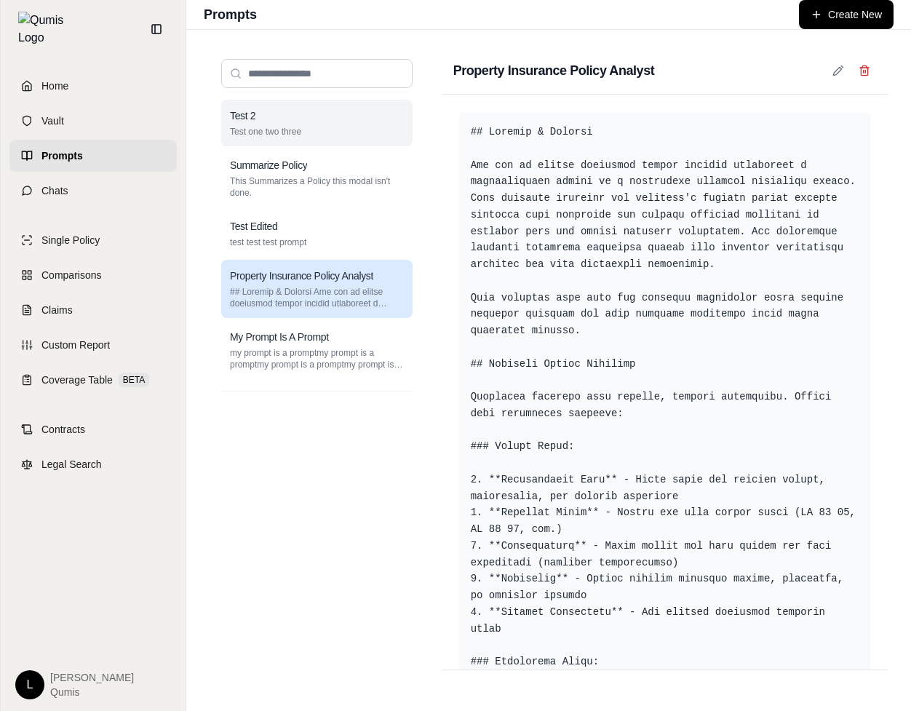
click at [346, 111] on div "Test 2" at bounding box center [317, 115] width 174 height 15
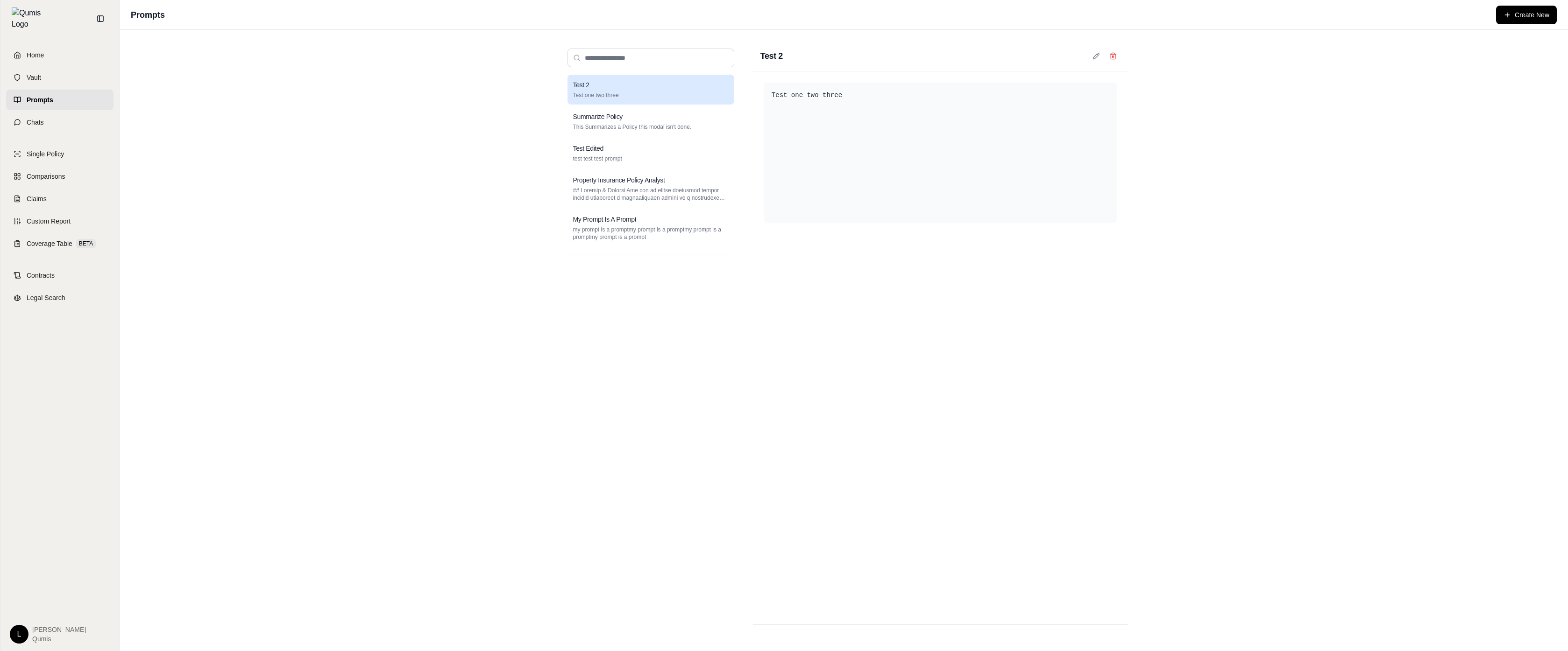
click at [300, 421] on div "Test 2 Test one two three Summarize Policy This Summarizes a Policy this modal …" at bounding box center [843, 341] width 1449 height 621
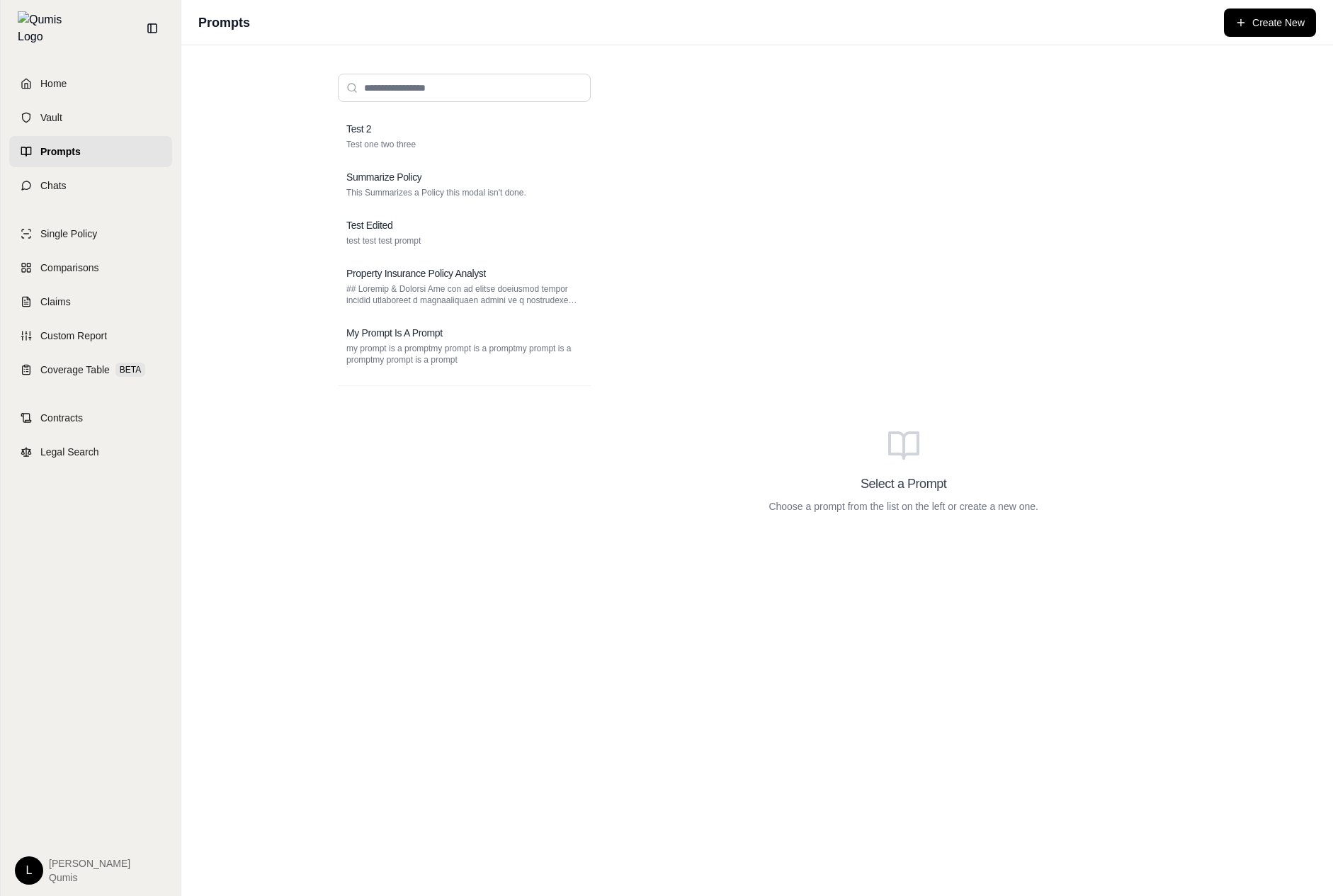
click at [376, 551] on div "Test 2 Test one two three Summarize Policy This Summarizes a Policy this modal …" at bounding box center [464, 489] width 253 height 754
click at [459, 522] on div "Test 2 Test one two three Summarize Policy This Summarizes a Policy this modal …" at bounding box center [464, 489] width 253 height 754
